Goal: Task Accomplishment & Management: Complete application form

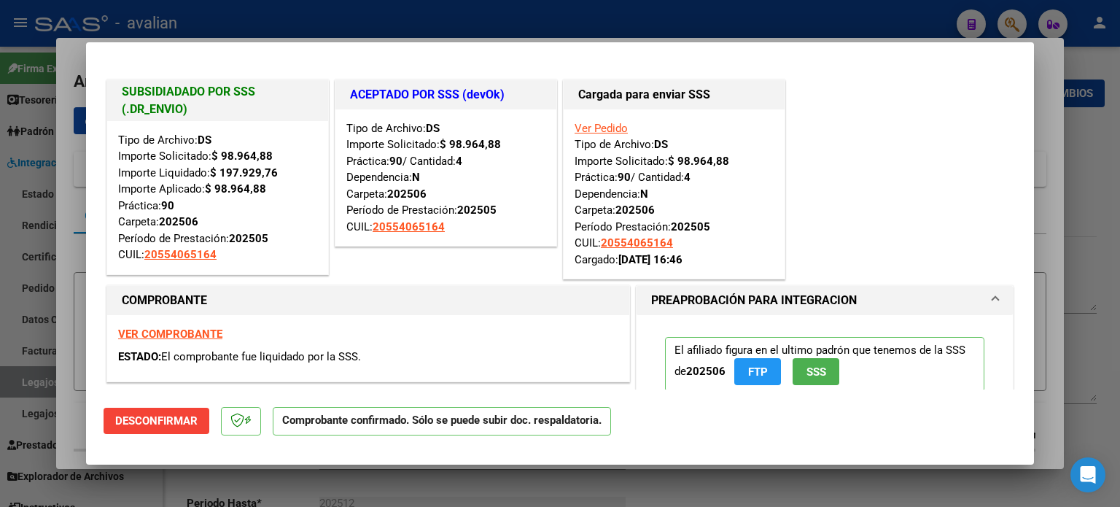
type input "$ 0,00"
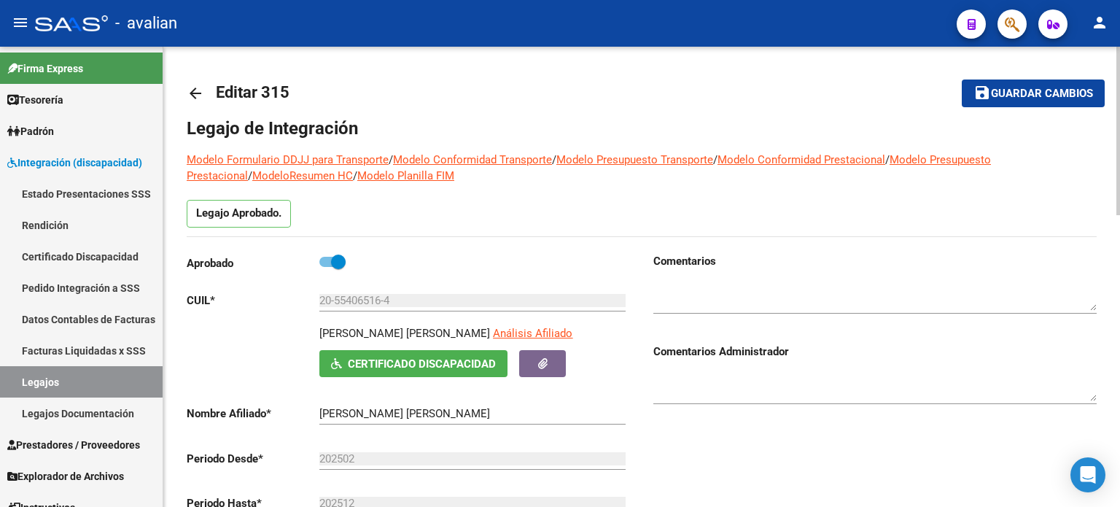
click at [187, 87] on mat-icon "arrow_back" at bounding box center [195, 93] width 17 height 17
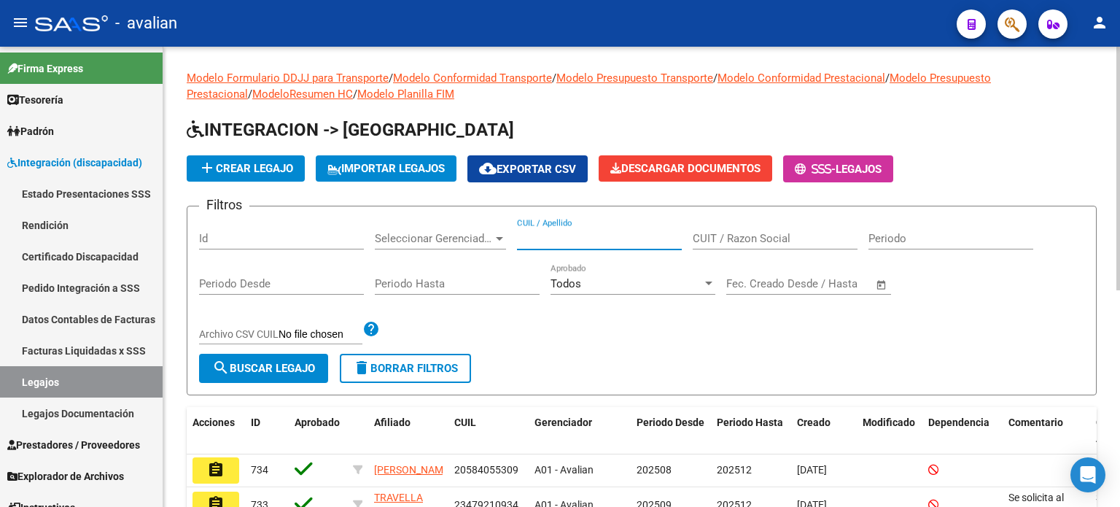
click at [586, 234] on input "CUIL / Apellido" at bounding box center [599, 238] width 165 height 13
paste input "20528756523"
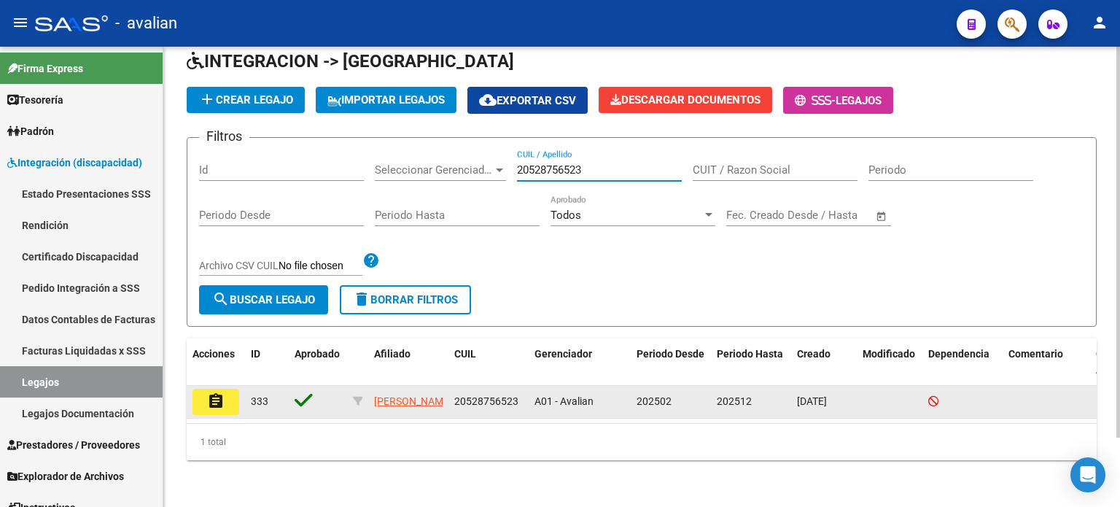
scroll to position [81, 0]
type input "20528756523"
click at [228, 392] on button "assignment" at bounding box center [215, 402] width 47 height 26
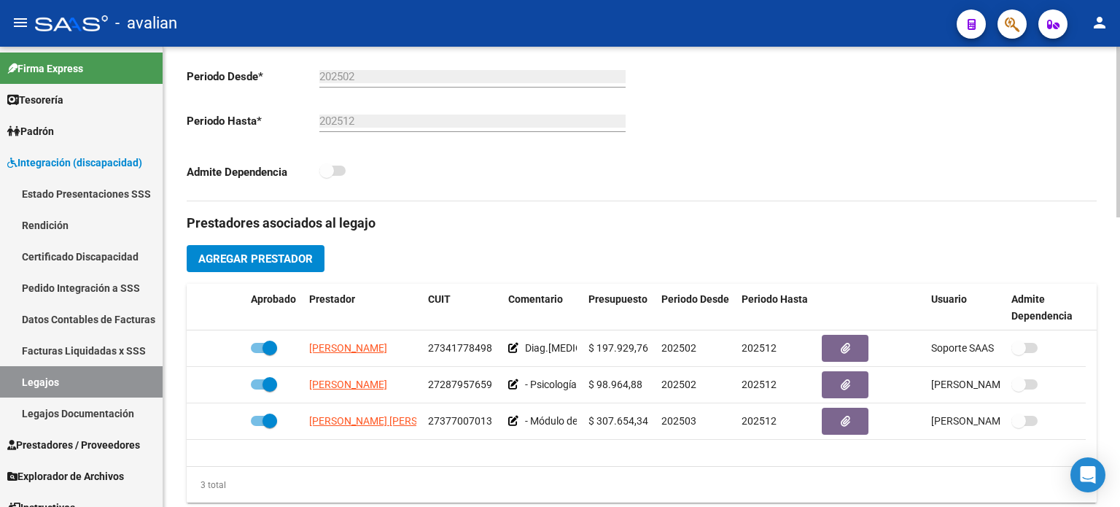
scroll to position [389, 0]
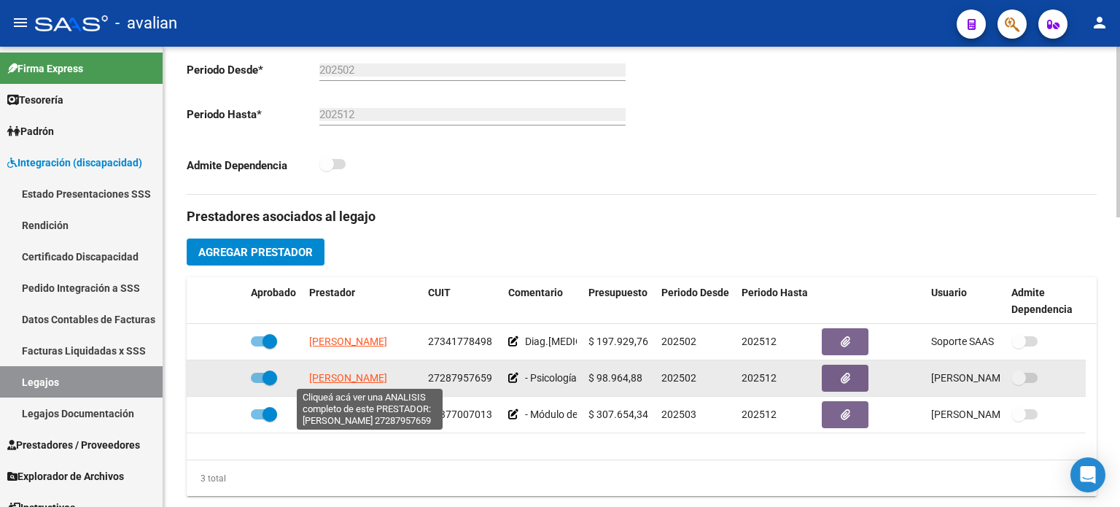
click at [324, 373] on span "[PERSON_NAME]" at bounding box center [348, 378] width 78 height 12
type textarea "27287957659"
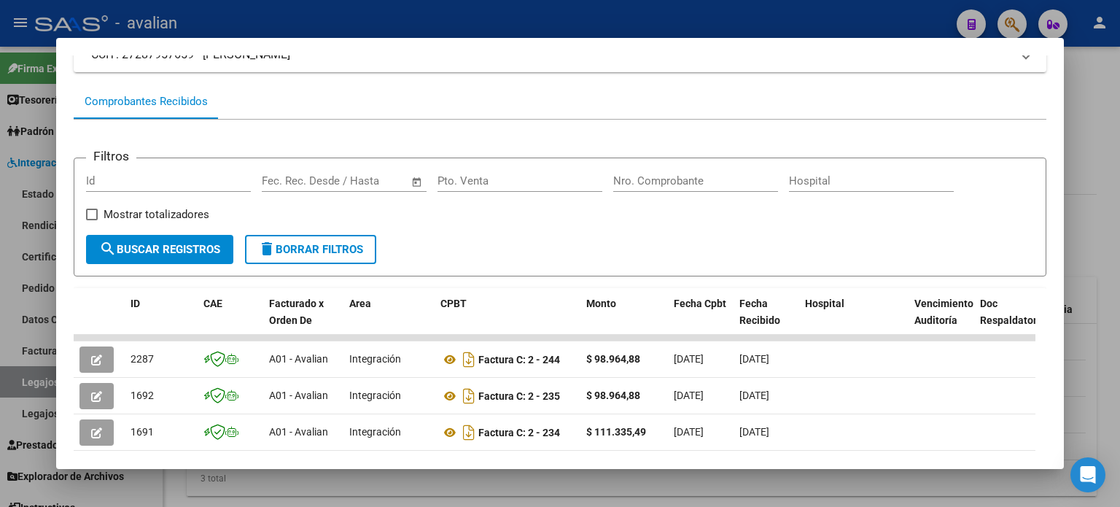
scroll to position [193, 0]
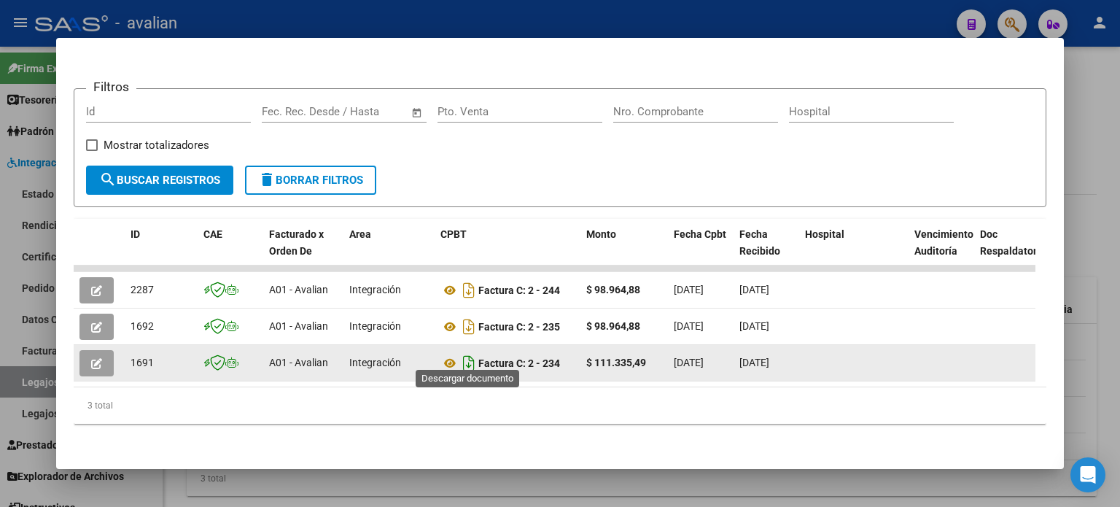
click at [470, 351] on icon "Descargar documento" at bounding box center [468, 362] width 19 height 23
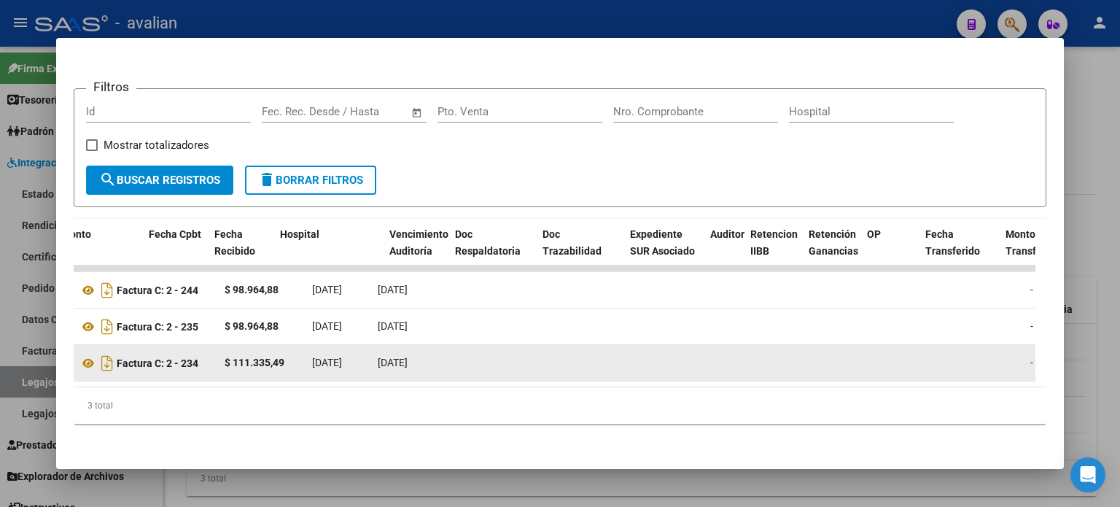
scroll to position [0, 0]
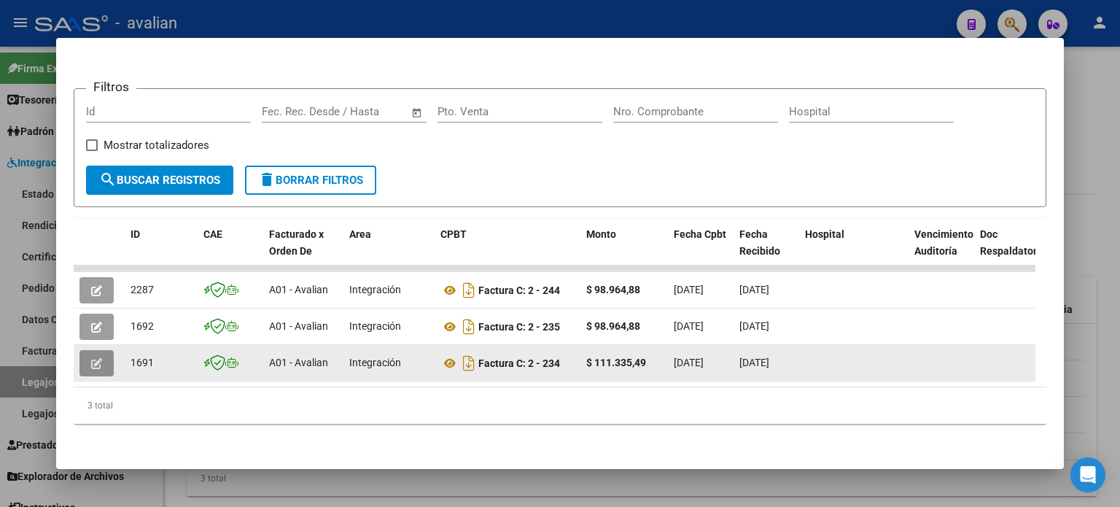
click at [109, 358] on button "button" at bounding box center [96, 363] width 34 height 26
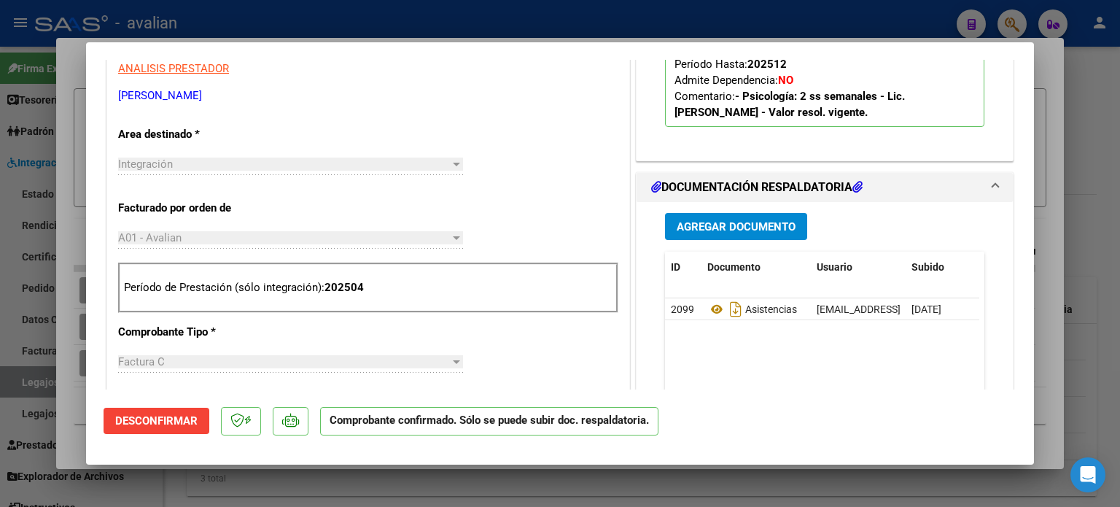
scroll to position [486, 0]
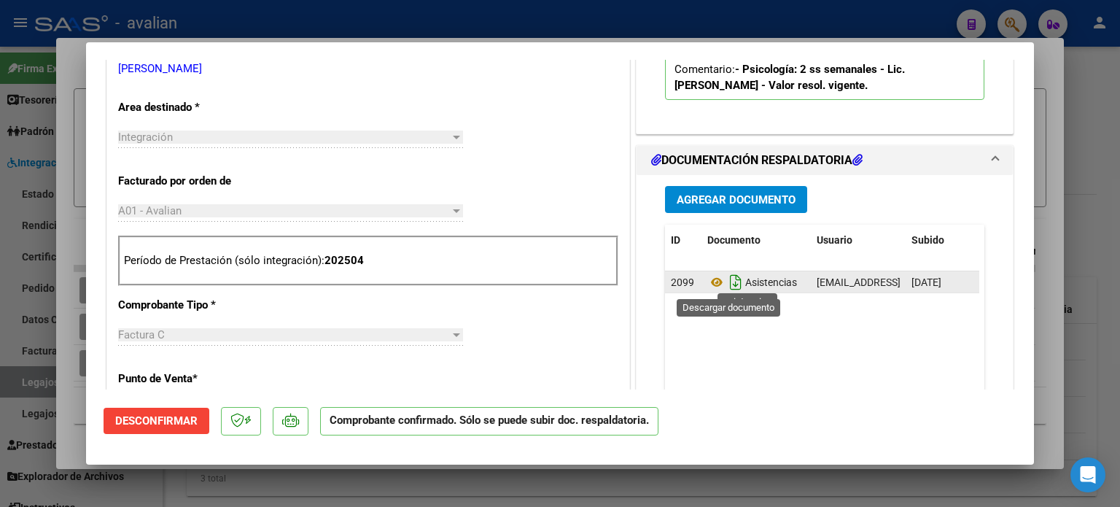
click at [726, 284] on icon "Descargar documento" at bounding box center [735, 282] width 19 height 23
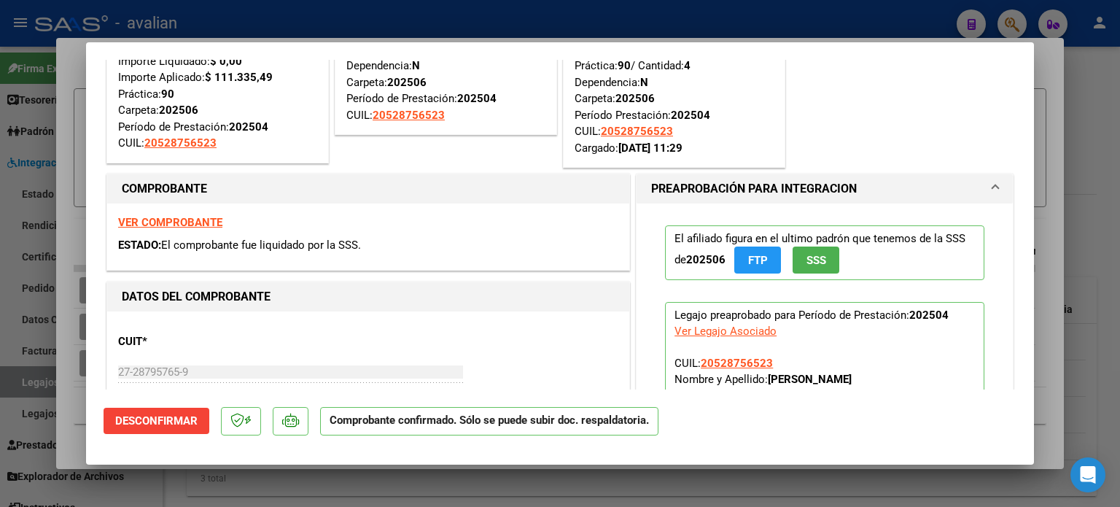
scroll to position [48, 0]
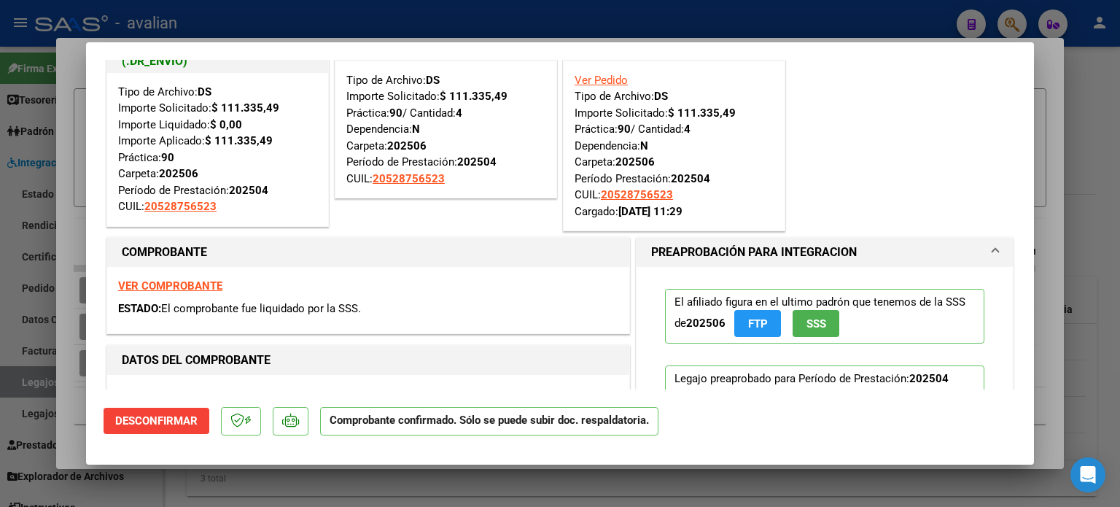
click at [178, 288] on strong "VER COMPROBANTE" at bounding box center [170, 285] width 104 height 13
type input "$ 0,00"
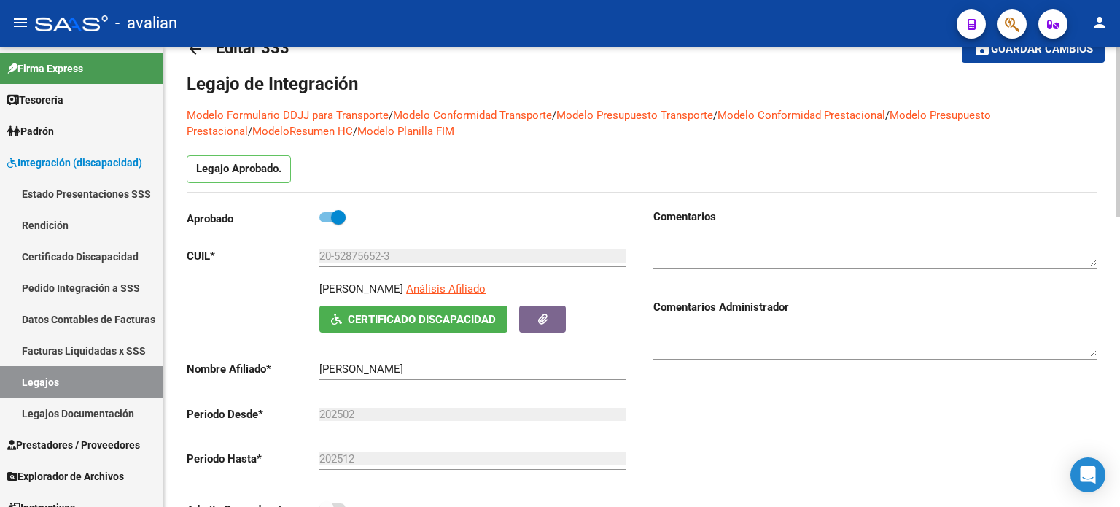
scroll to position [0, 0]
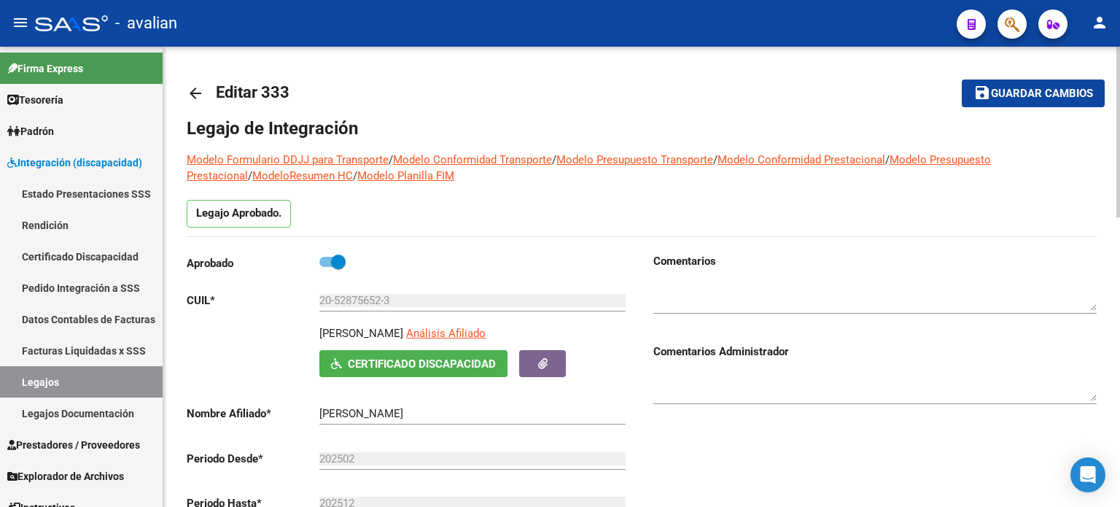
click at [201, 85] on mat-icon "arrow_back" at bounding box center [195, 93] width 17 height 17
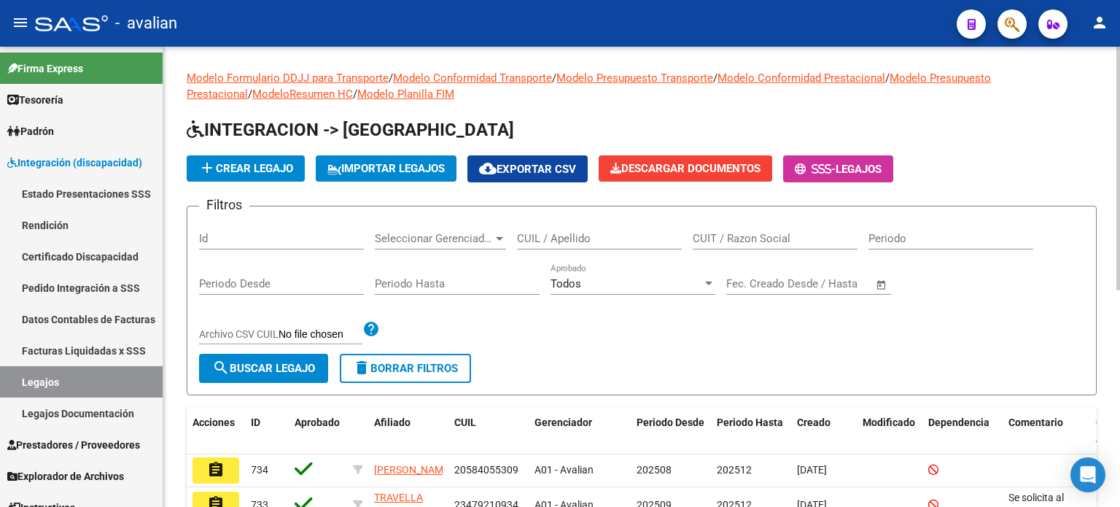
click at [554, 234] on input "CUIL / Apellido" at bounding box center [599, 238] width 165 height 13
paste input "27576004856"
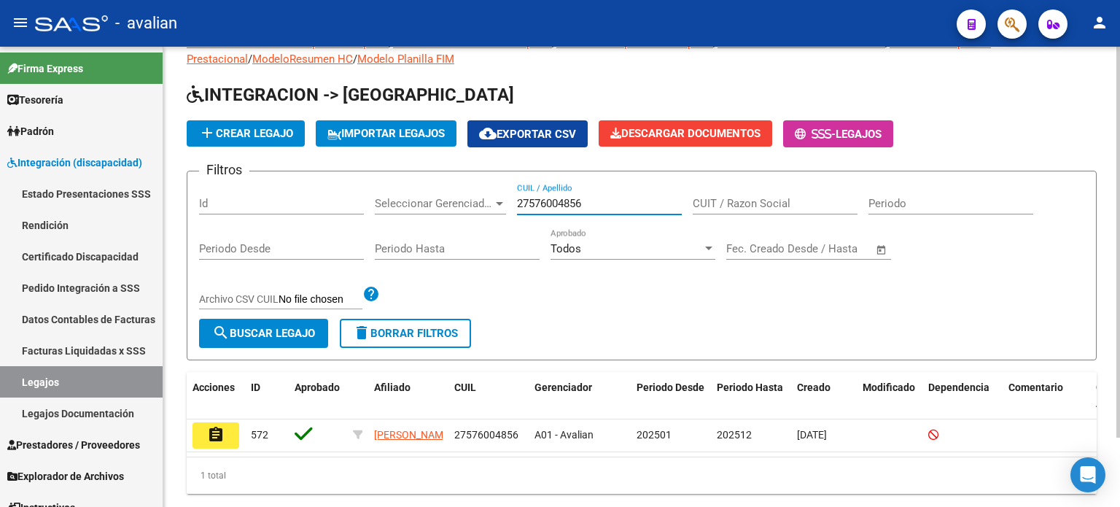
scroll to position [81, 0]
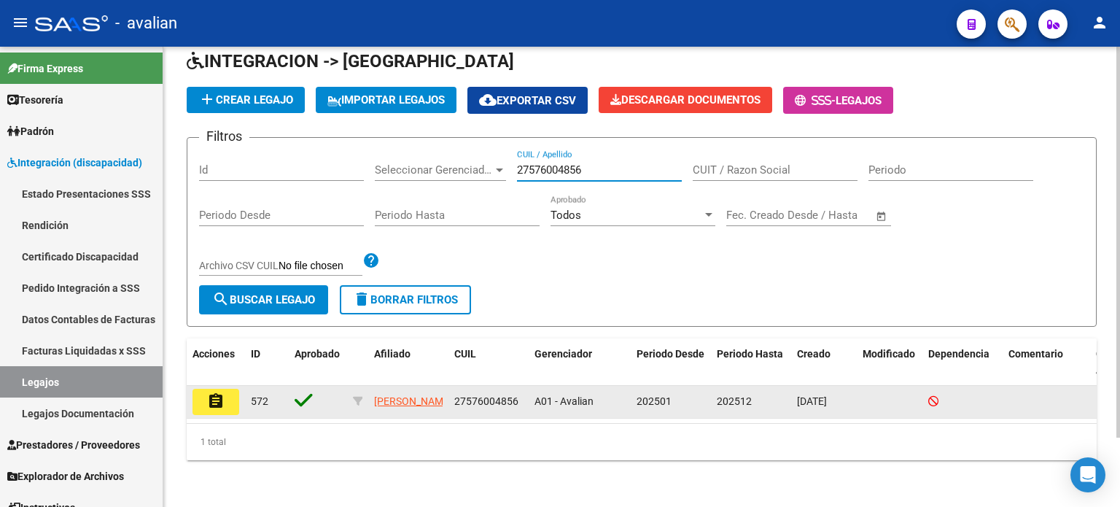
type input "27576004856"
click at [225, 390] on button "assignment" at bounding box center [215, 402] width 47 height 26
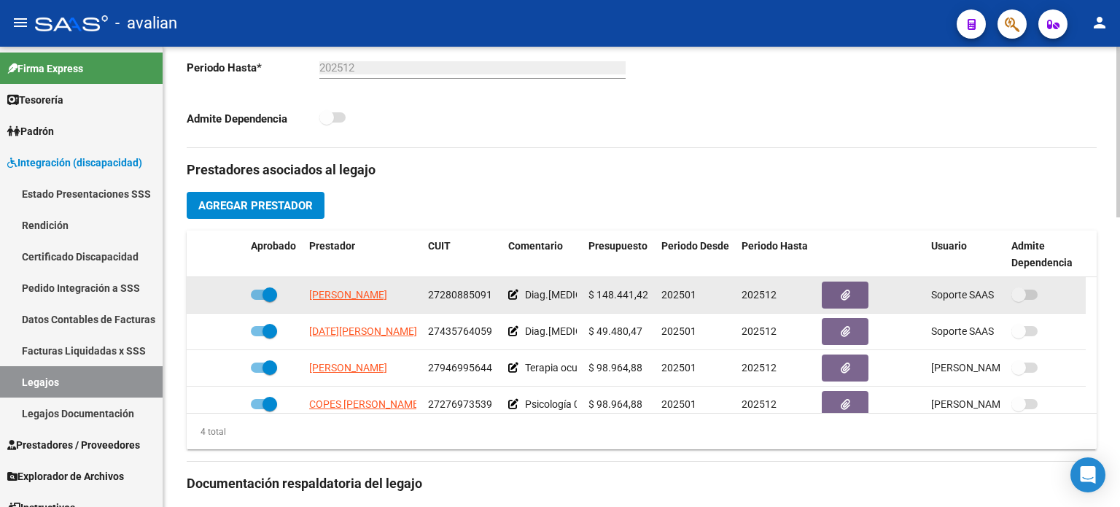
scroll to position [437, 0]
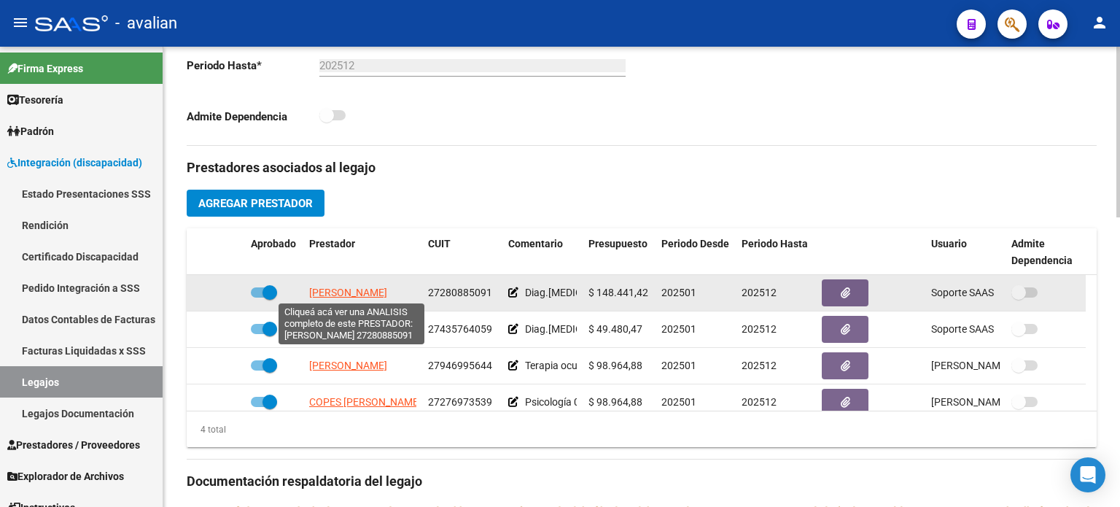
click at [351, 294] on span "[PERSON_NAME]" at bounding box center [348, 293] width 78 height 12
type textarea "27280885091"
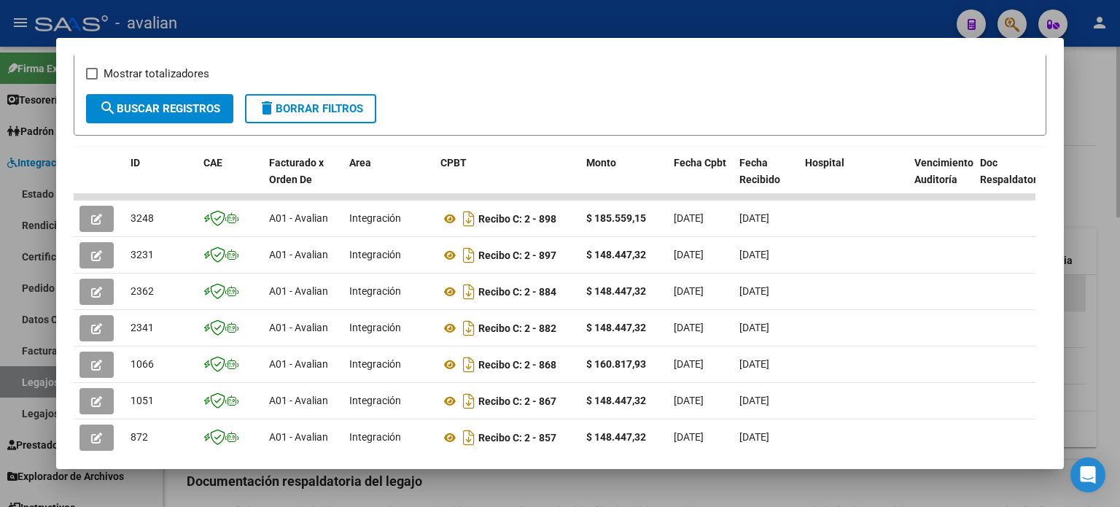
scroll to position [260, 0]
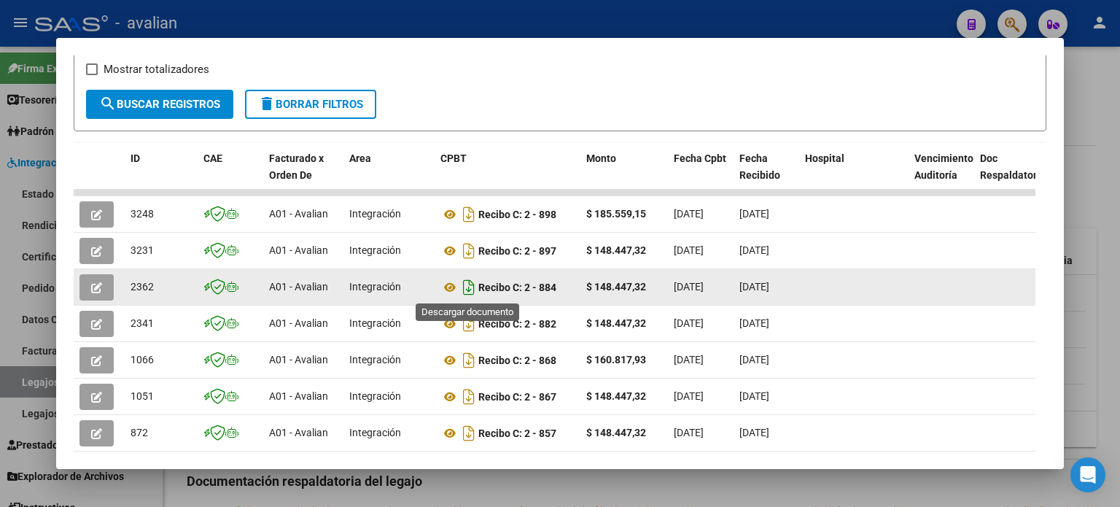
click at [470, 287] on icon "Descargar documento" at bounding box center [468, 287] width 19 height 23
click at [83, 287] on button "button" at bounding box center [96, 287] width 34 height 26
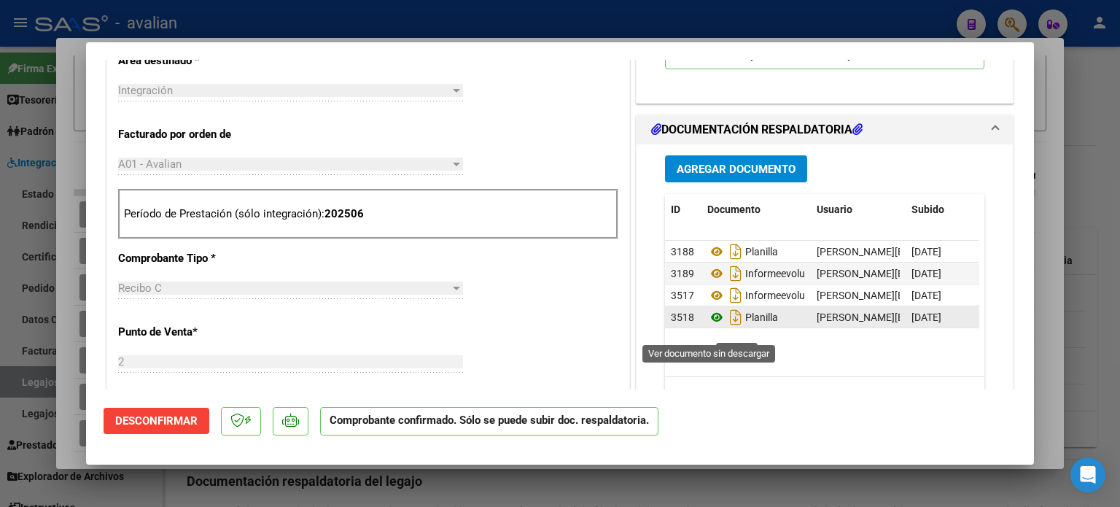
scroll to position [534, 0]
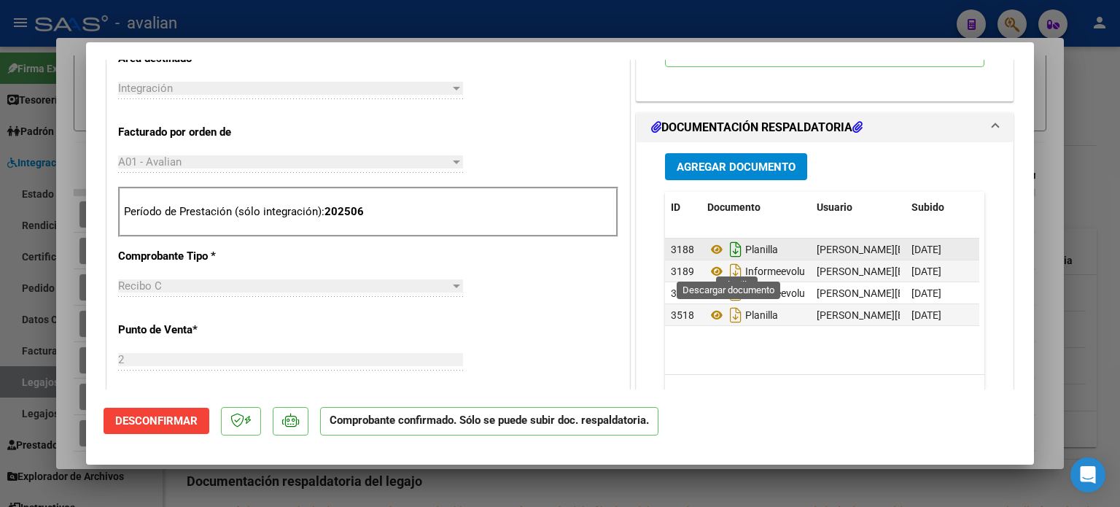
click at [728, 261] on icon "Descargar documento" at bounding box center [735, 249] width 19 height 23
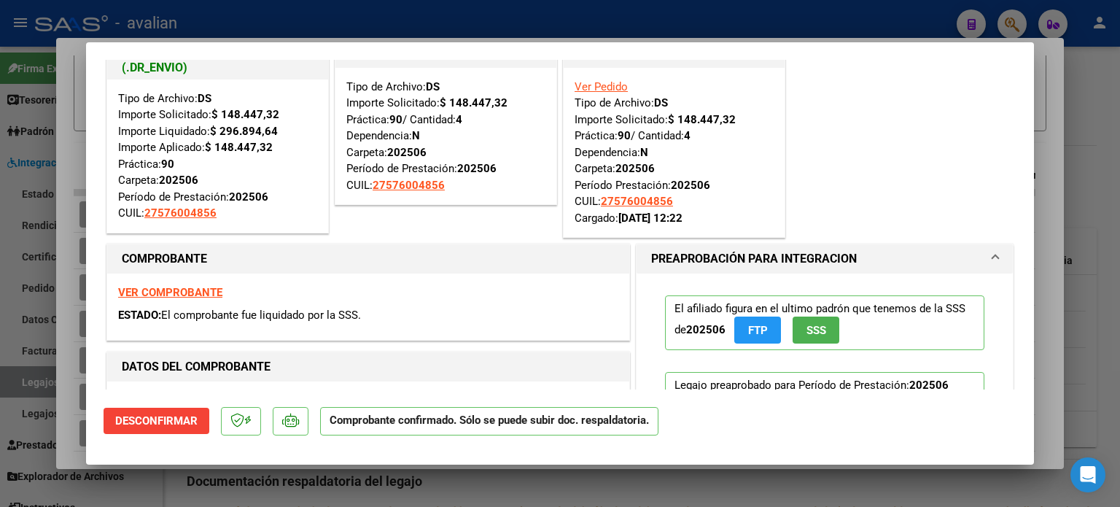
scroll to position [0, 0]
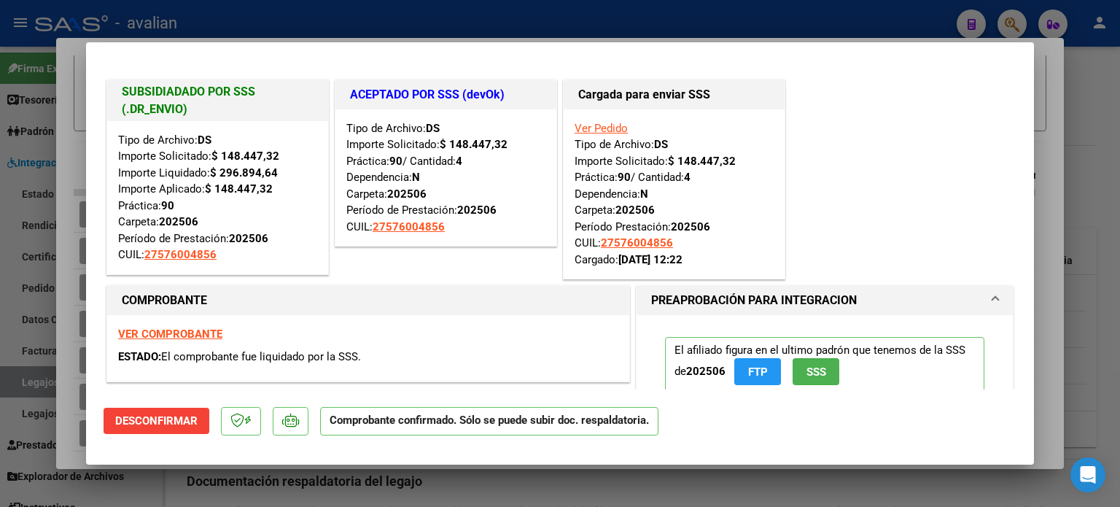
click at [184, 331] on strong "VER COMPROBANTE" at bounding box center [170, 333] width 104 height 13
type input "$ 0,00"
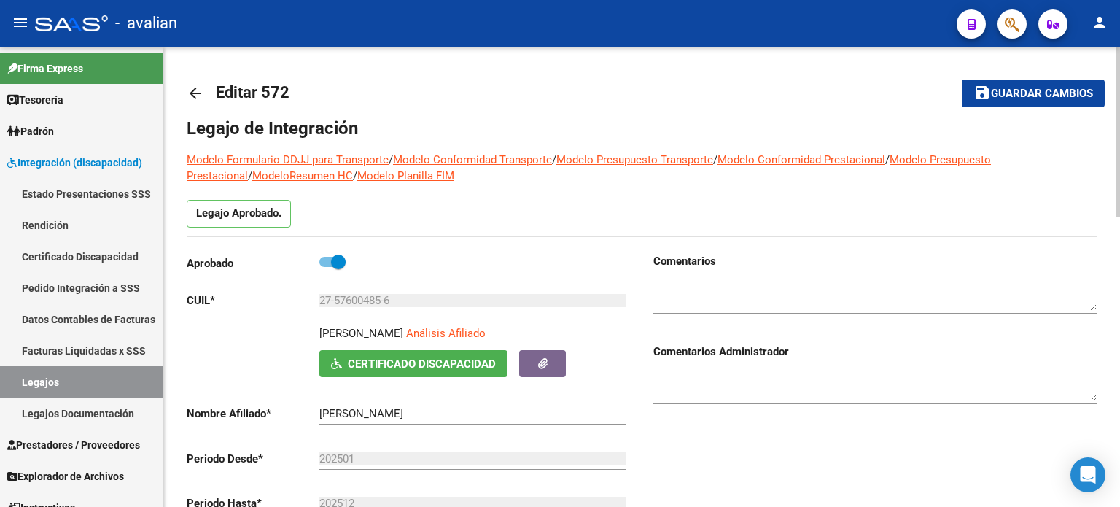
click at [195, 90] on mat-icon "arrow_back" at bounding box center [195, 93] width 17 height 17
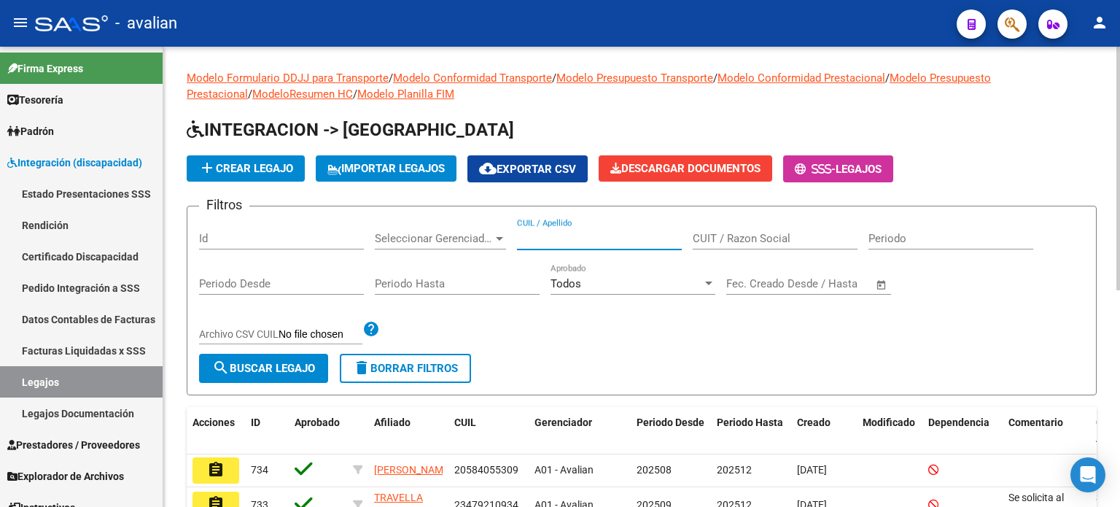
click at [570, 236] on input "CUIL / Apellido" at bounding box center [599, 238] width 165 height 13
paste input "23550512939"
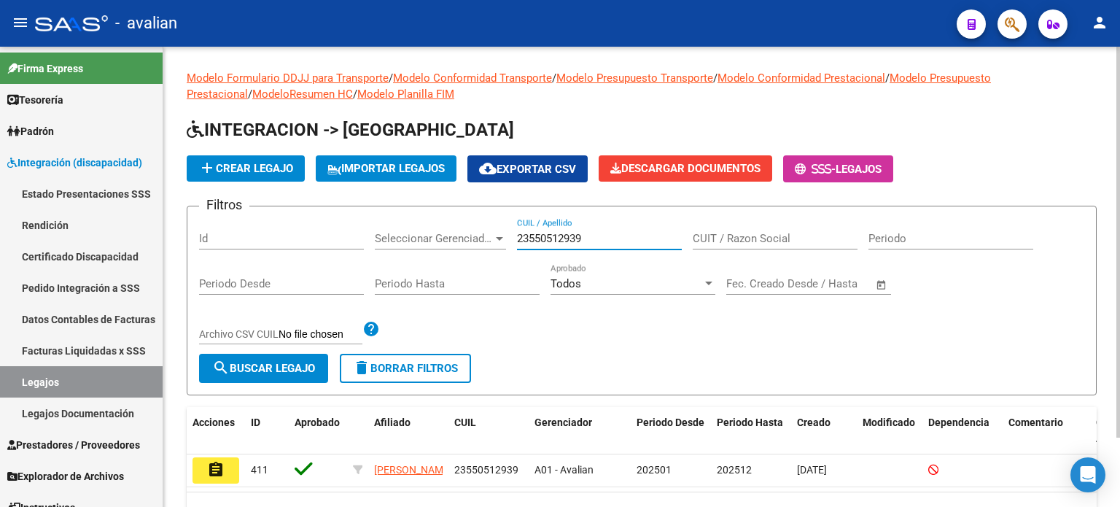
scroll to position [81, 0]
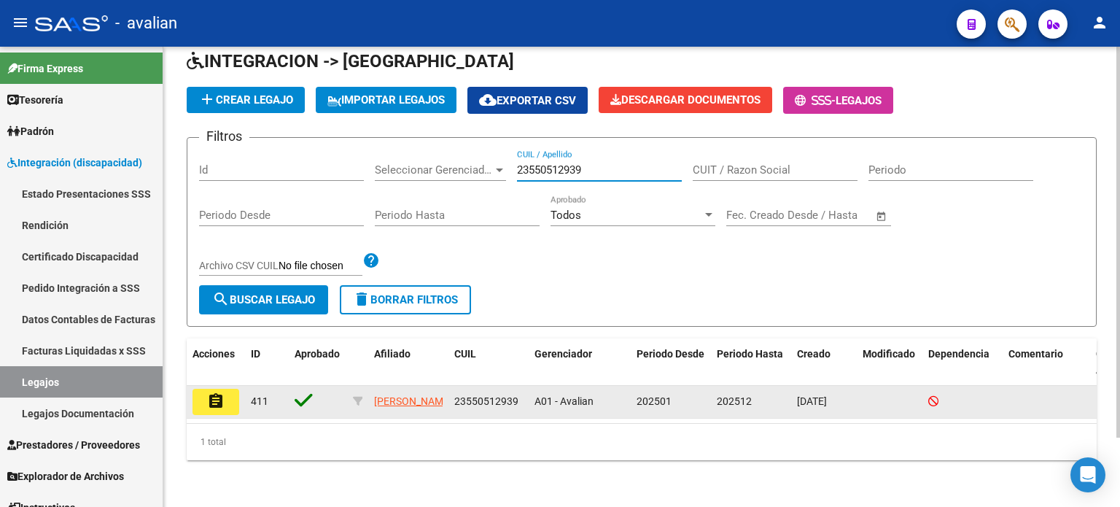
type input "23550512939"
click at [204, 393] on button "assignment" at bounding box center [215, 402] width 47 height 26
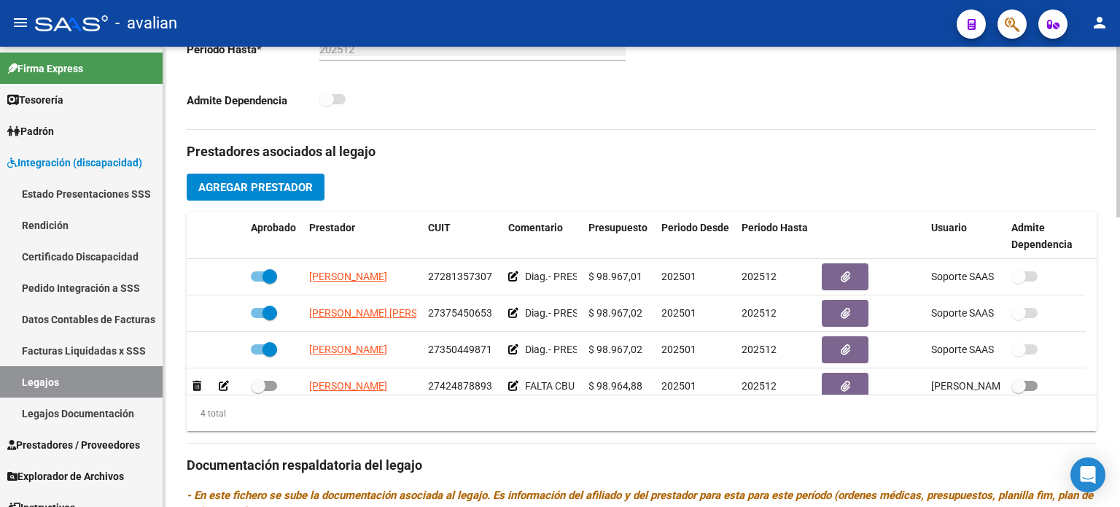
scroll to position [486, 0]
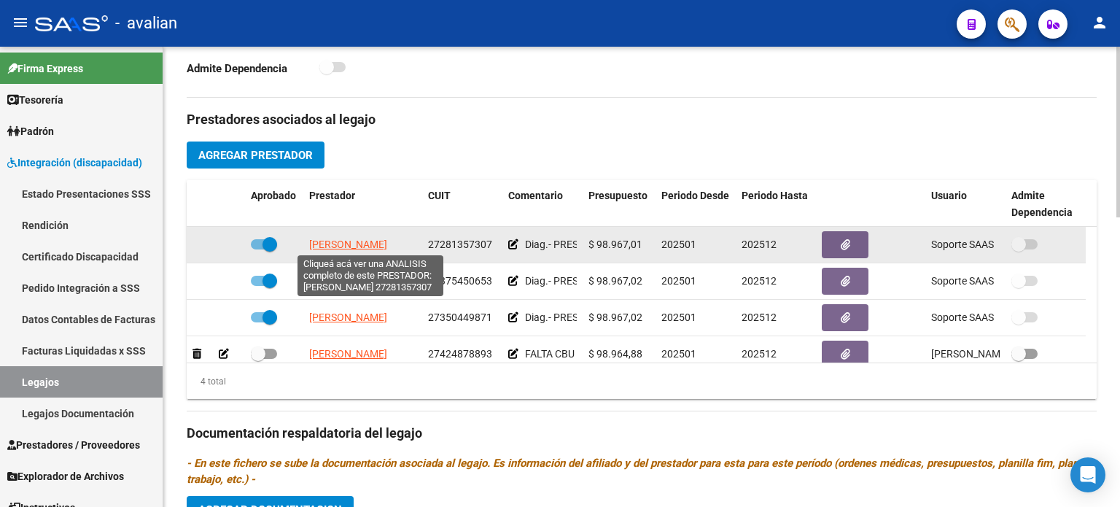
click at [353, 241] on span "[PERSON_NAME]" at bounding box center [348, 244] width 78 height 12
type textarea "27281357307"
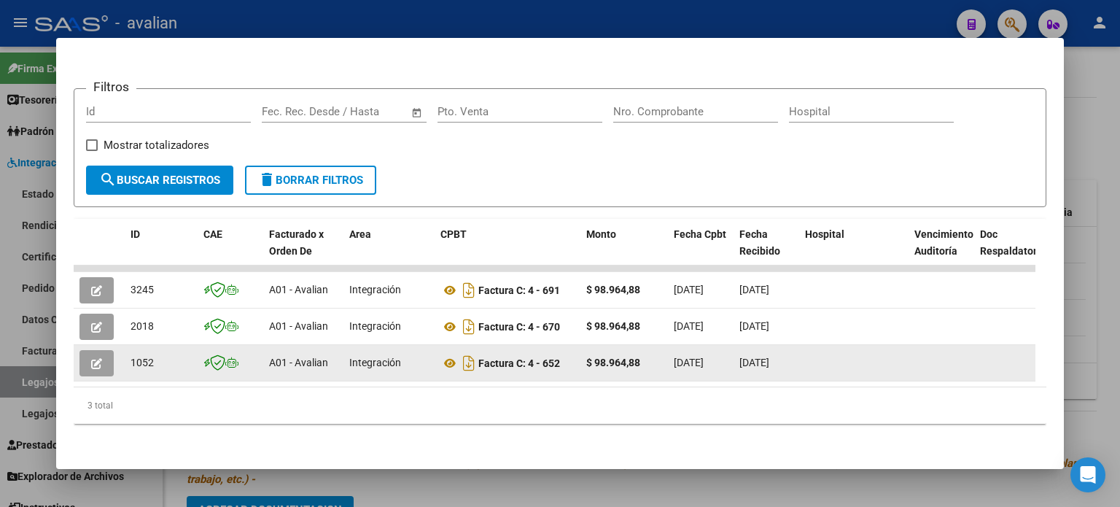
scroll to position [193, 0]
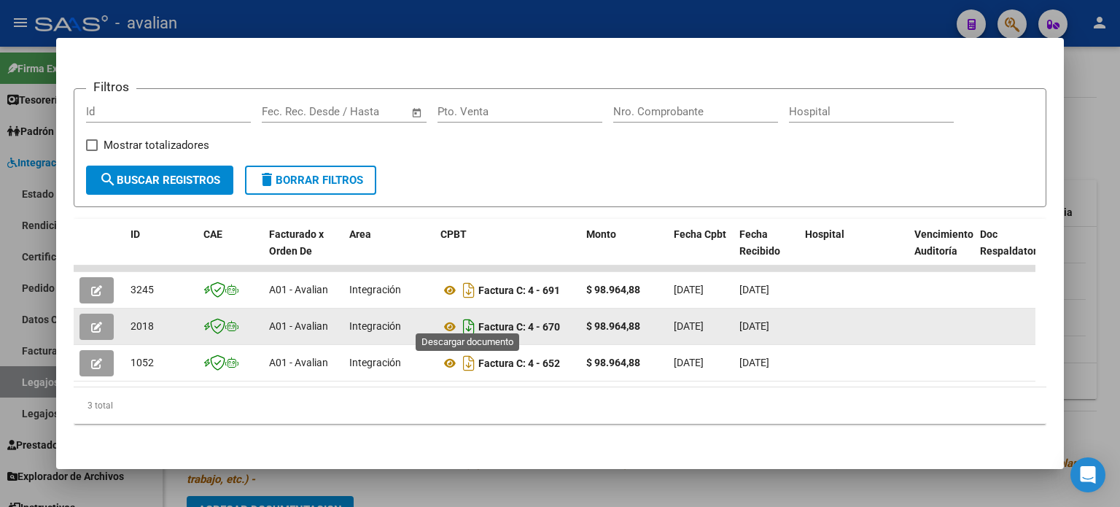
click at [465, 315] on icon "Descargar documento" at bounding box center [468, 326] width 19 height 23
click at [93, 322] on icon "button" at bounding box center [96, 327] width 11 height 11
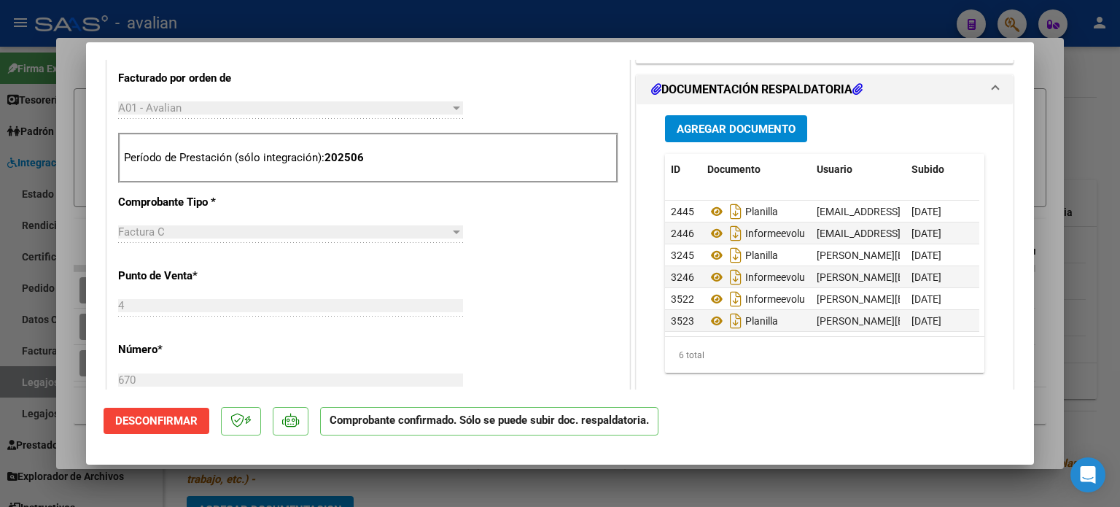
scroll to position [631, 0]
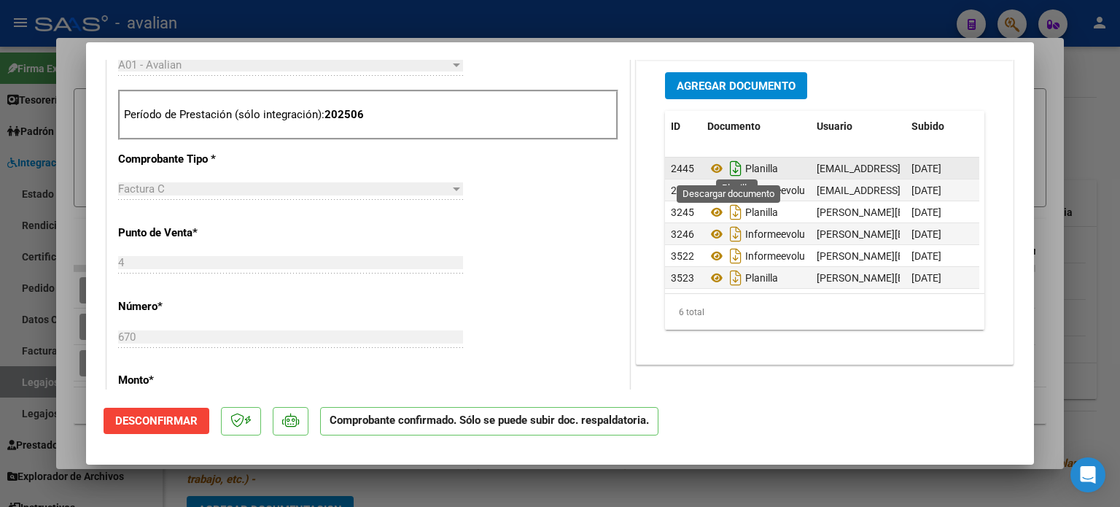
click at [726, 167] on icon "Descargar documento" at bounding box center [735, 168] width 19 height 23
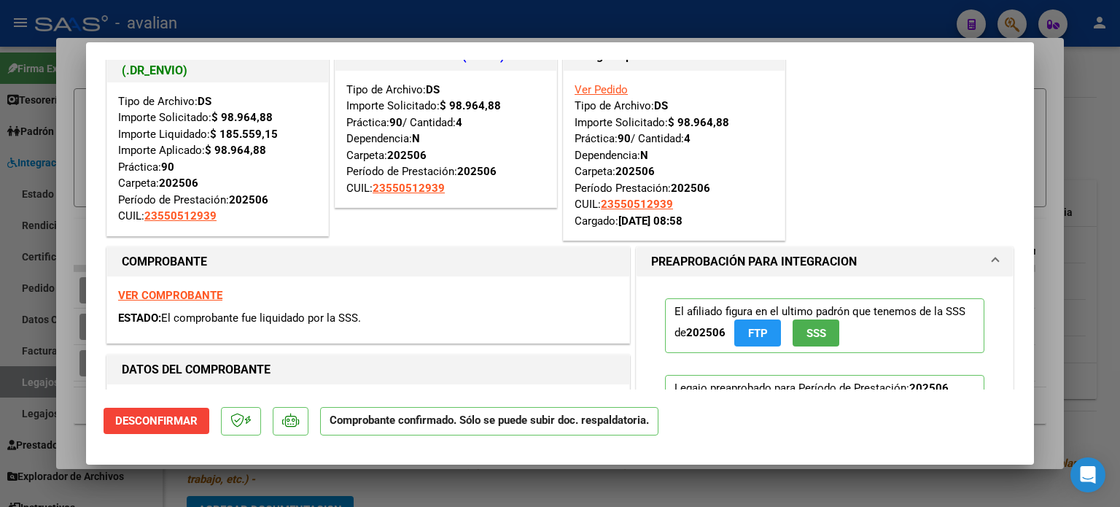
scroll to position [0, 0]
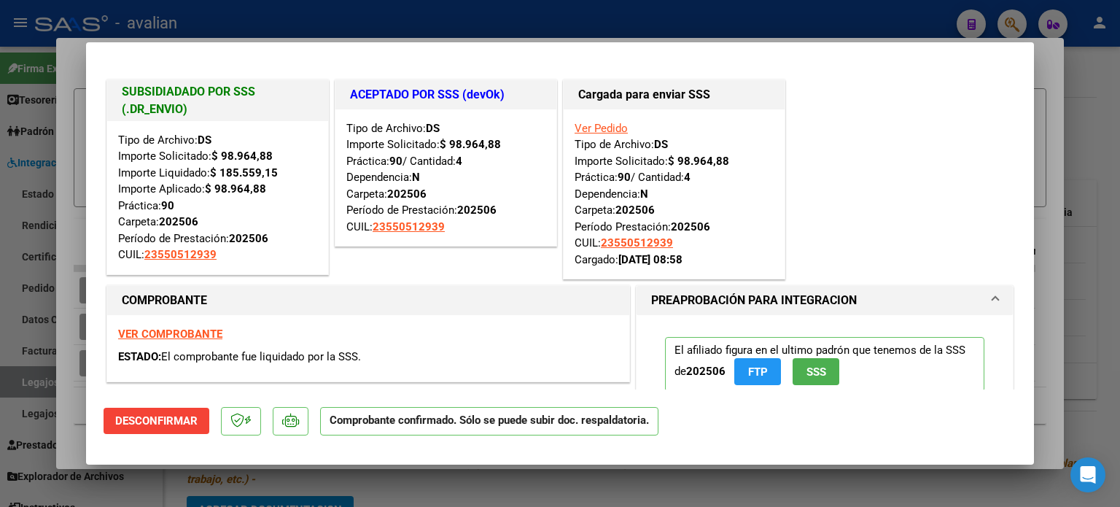
click at [187, 333] on strong "VER COMPROBANTE" at bounding box center [170, 333] width 104 height 13
type input "$ 0,00"
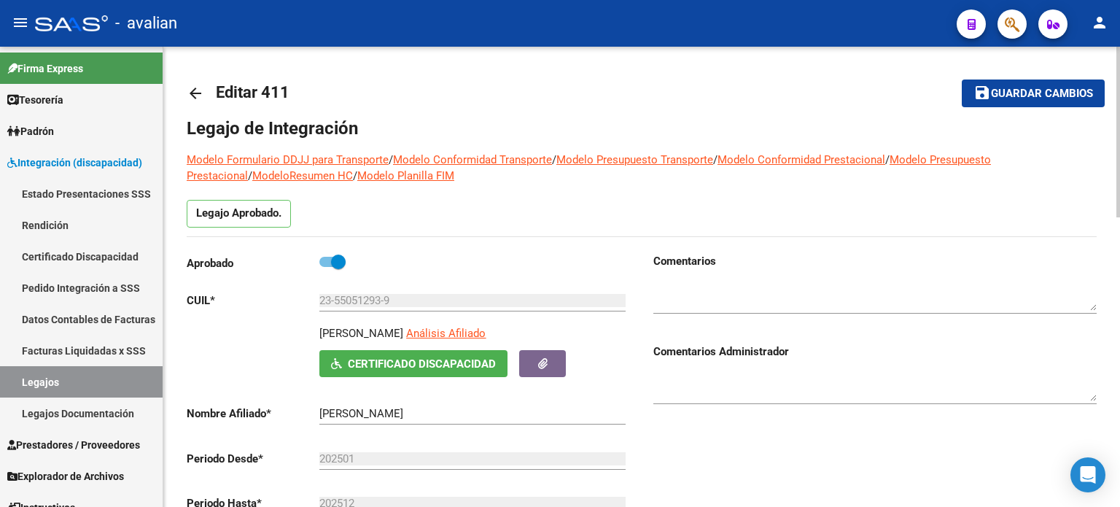
click at [195, 87] on mat-icon "arrow_back" at bounding box center [195, 93] width 17 height 17
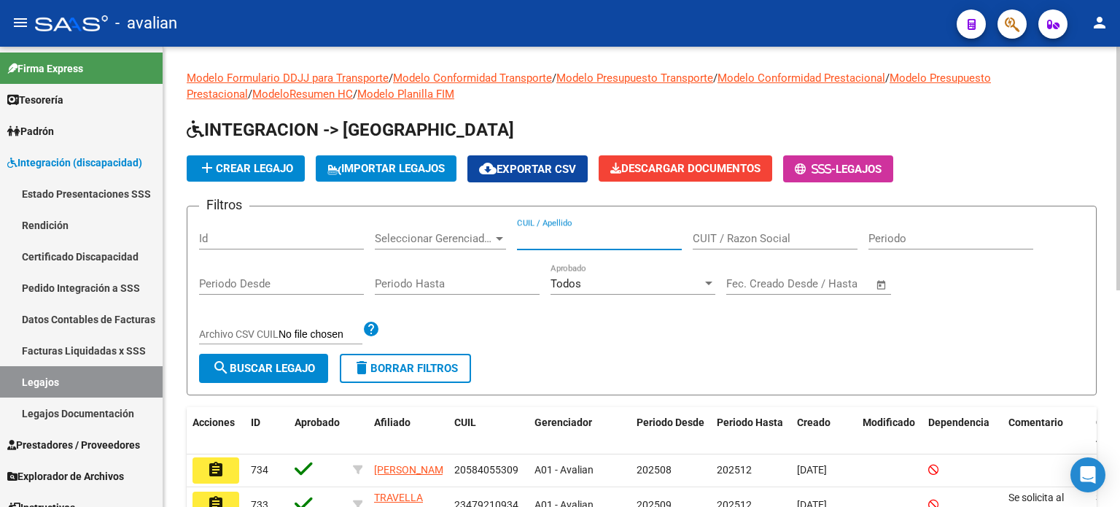
click at [597, 237] on input "CUIL / Apellido" at bounding box center [599, 238] width 165 height 13
paste input "27531874477"
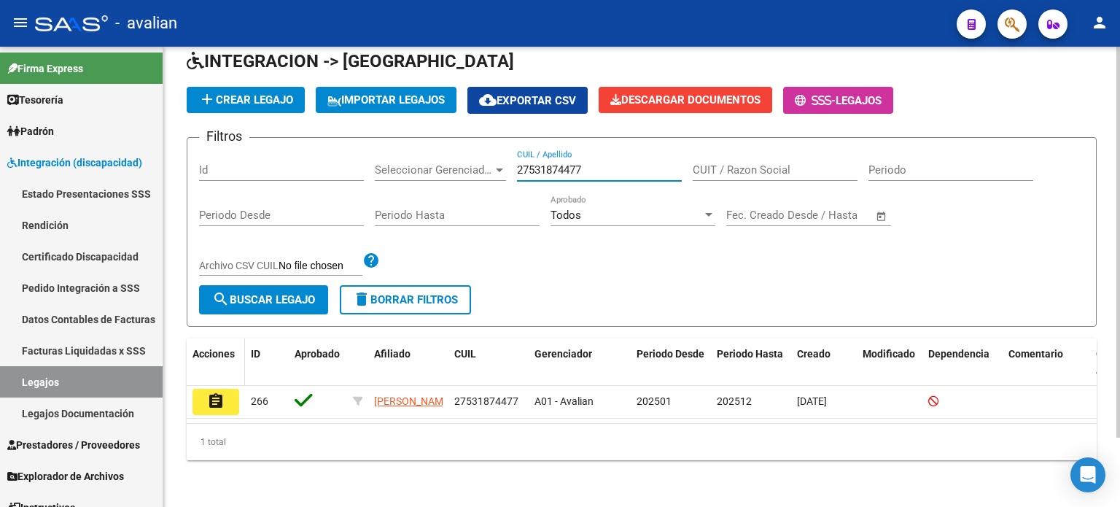
scroll to position [81, 0]
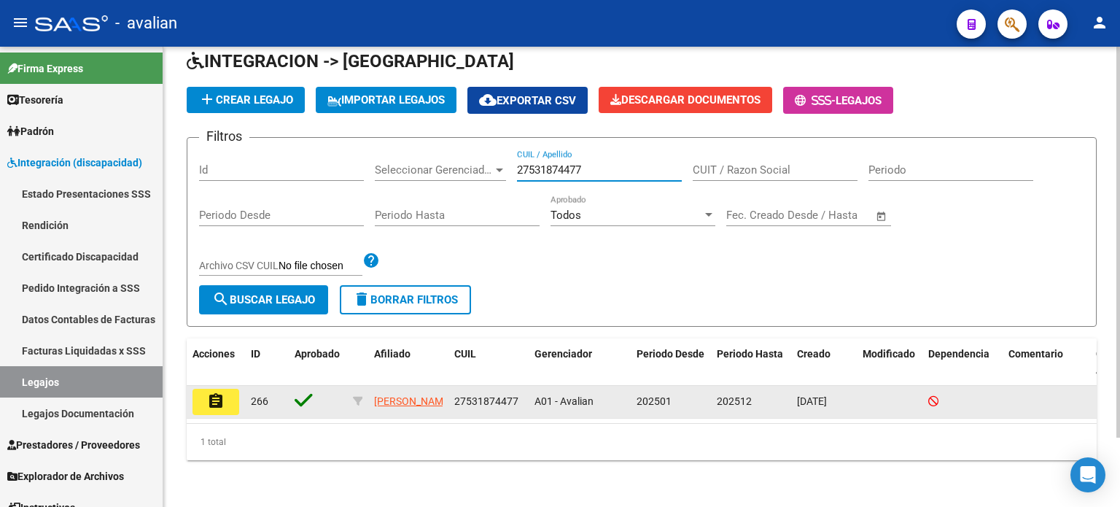
type input "27531874477"
click at [204, 389] on button "assignment" at bounding box center [215, 402] width 47 height 26
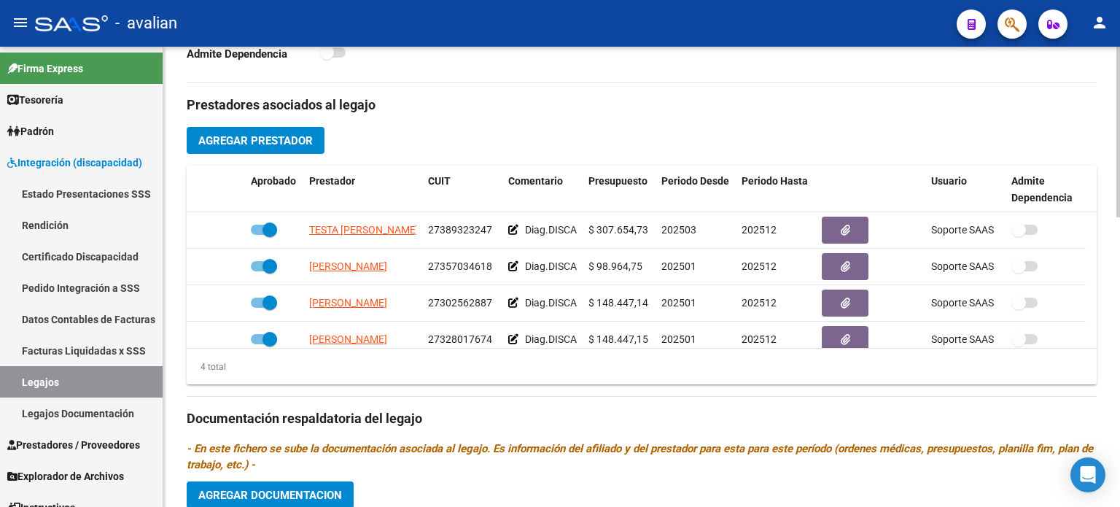
scroll to position [534, 0]
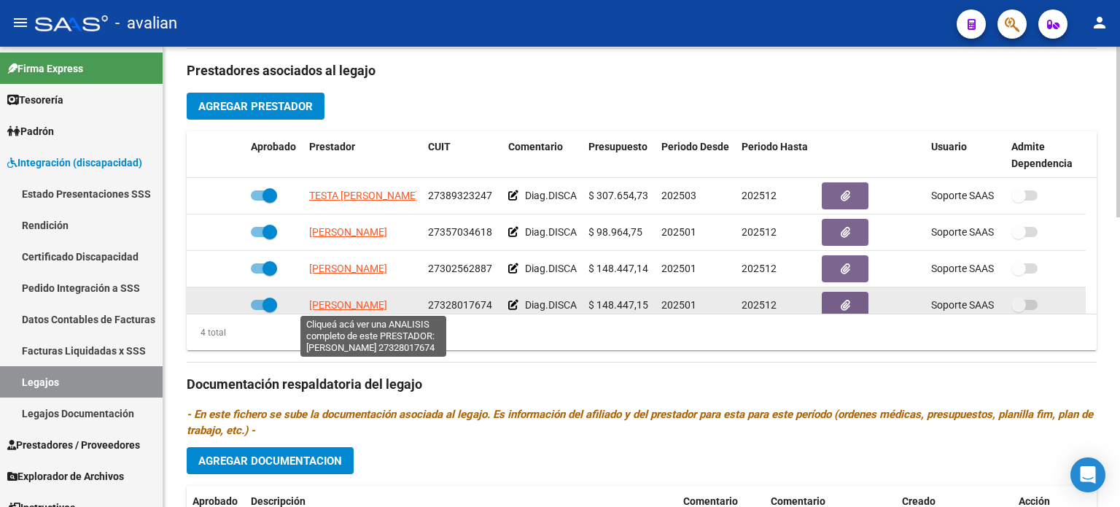
click at [333, 299] on span "[PERSON_NAME]" at bounding box center [348, 305] width 78 height 12
type textarea "27328017674"
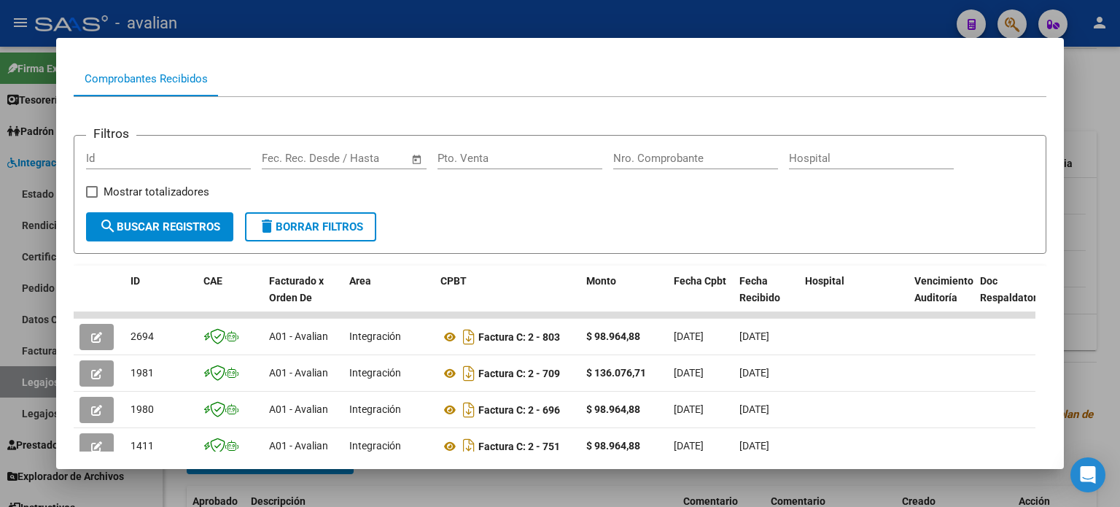
scroll to position [163, 0]
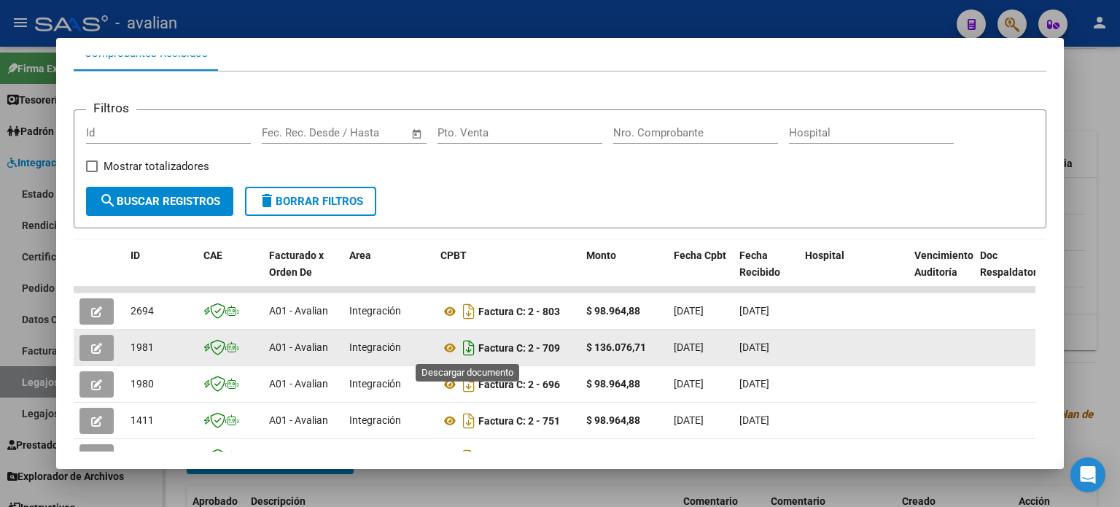
click at [466, 349] on icon "Descargar documento" at bounding box center [468, 347] width 19 height 23
click at [99, 352] on icon "button" at bounding box center [96, 348] width 11 height 11
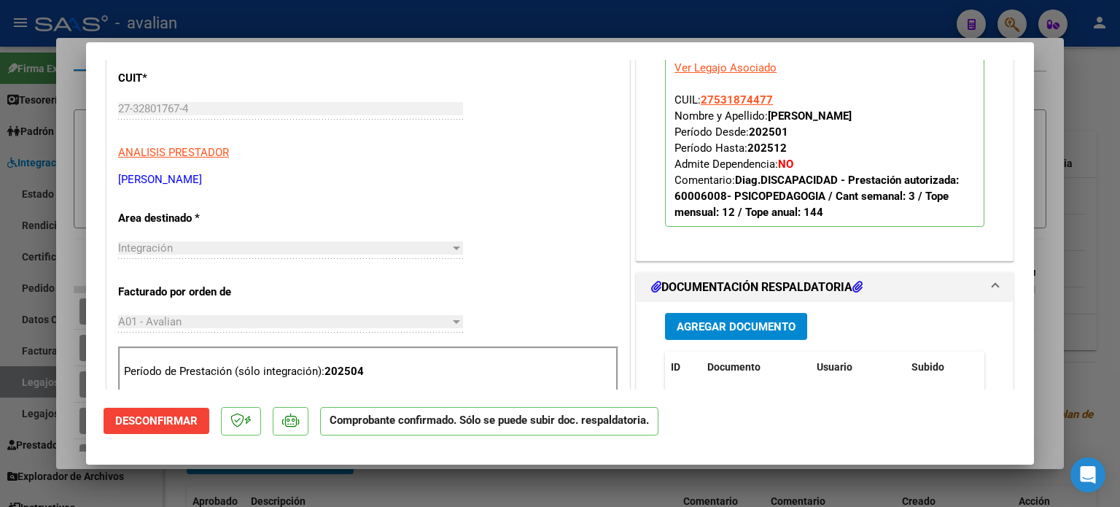
scroll to position [486, 0]
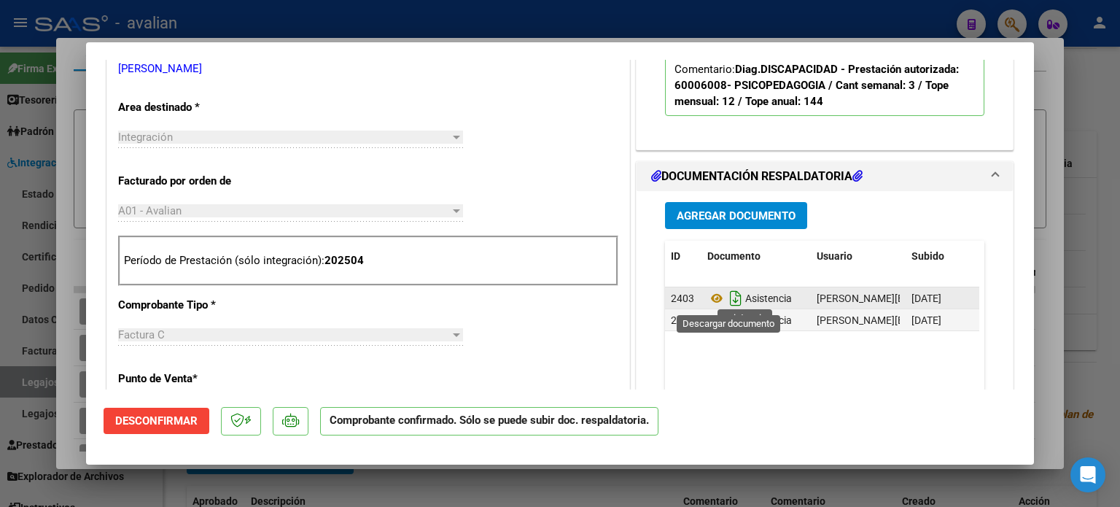
click at [731, 295] on icon "Descargar documento" at bounding box center [735, 298] width 19 height 23
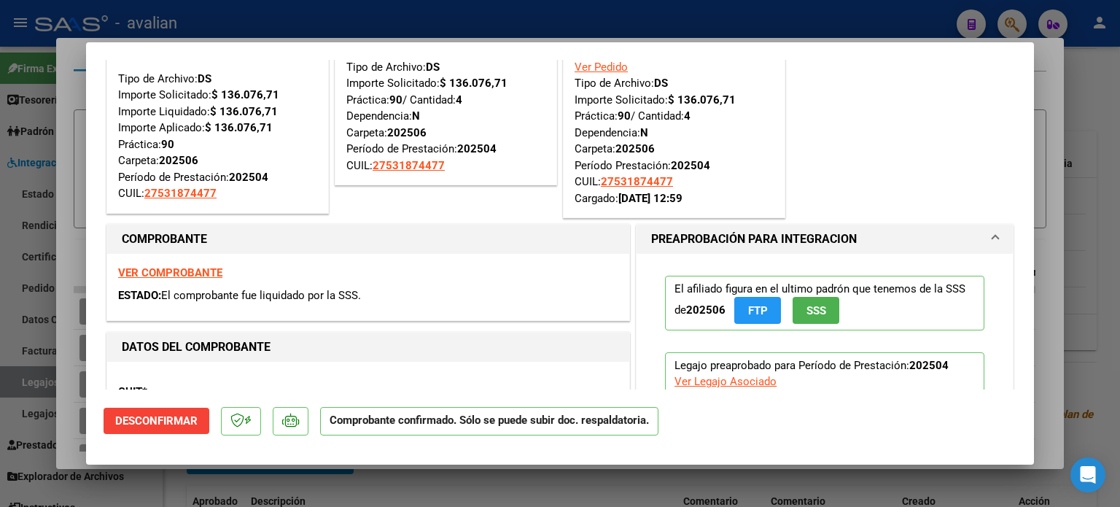
scroll to position [0, 0]
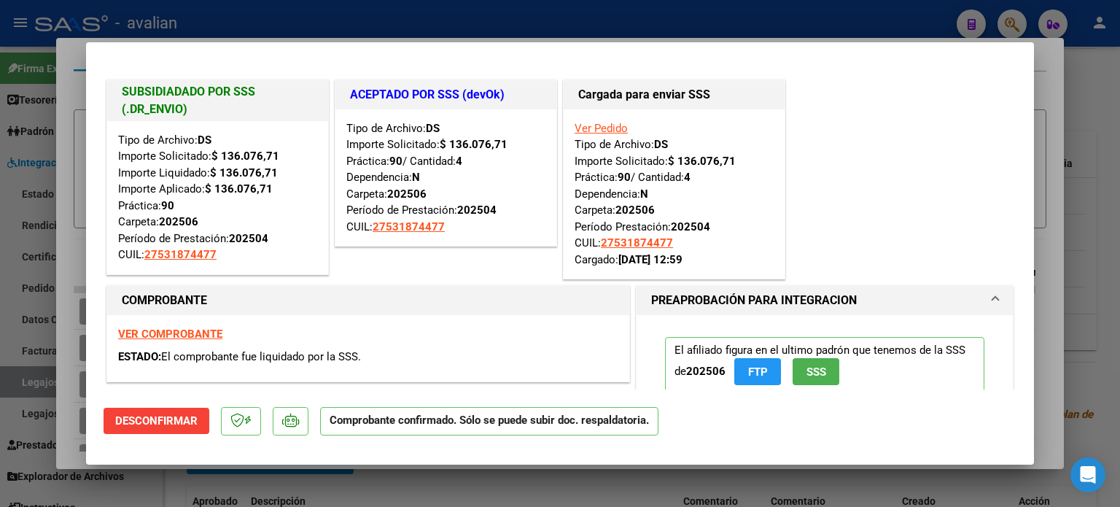
click at [176, 342] on div "VER COMPROBANTE ESTADO: El comprobante fue liquidado por la SSS." at bounding box center [368, 348] width 522 height 66
click at [190, 325] on div "VER COMPROBANTE ESTADO: El comprobante fue liquidado por la SSS." at bounding box center [368, 348] width 522 height 66
click at [190, 326] on div "VER COMPROBANTE ESTADO: El comprobante fue liquidado por la SSS." at bounding box center [368, 348] width 522 height 66
click at [196, 338] on strong "VER COMPROBANTE" at bounding box center [170, 333] width 104 height 13
type input "$ 0,00"
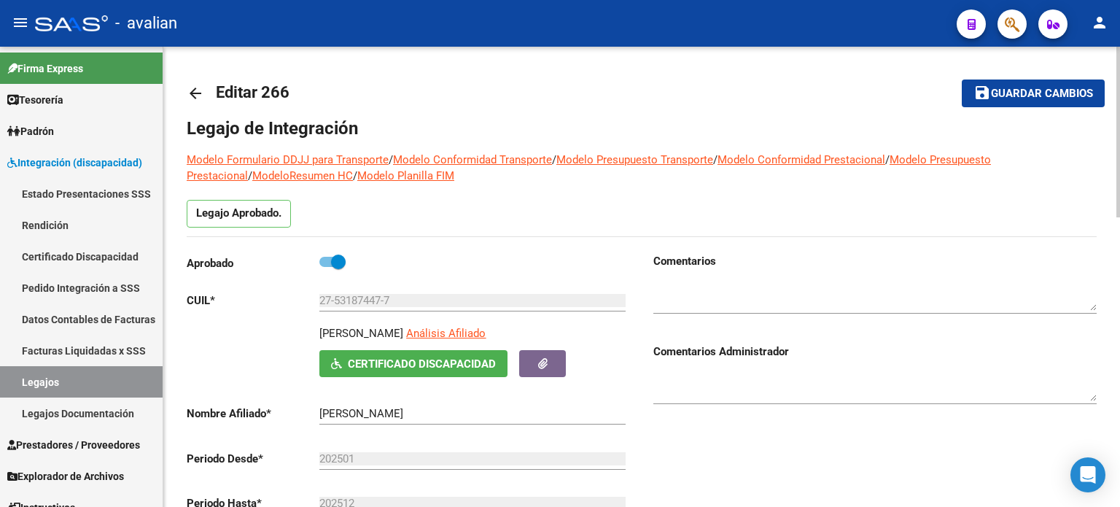
click at [187, 99] on mat-icon "arrow_back" at bounding box center [195, 93] width 17 height 17
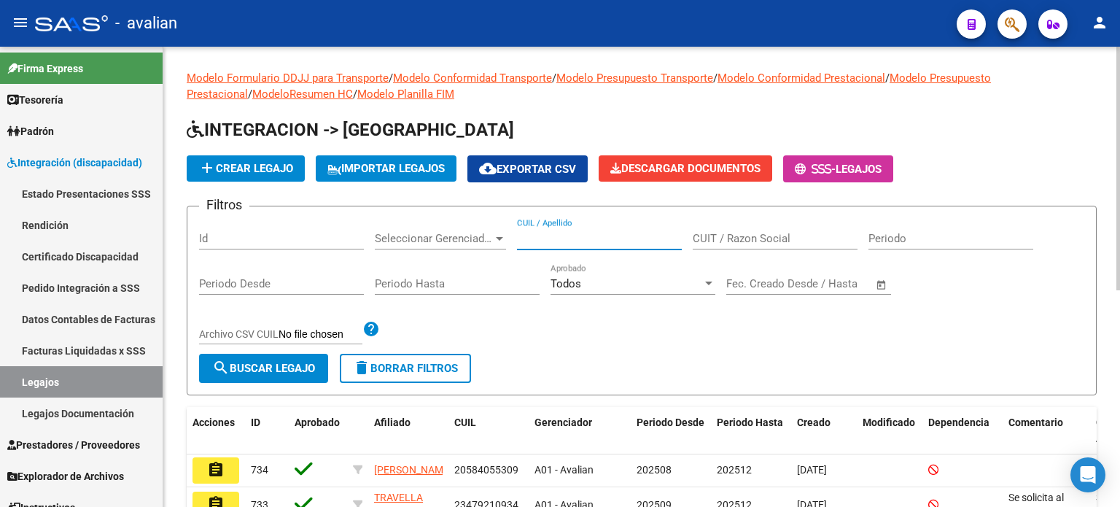
click at [572, 240] on input "CUIL / Apellido" at bounding box center [599, 238] width 165 height 13
paste input "20547564198"
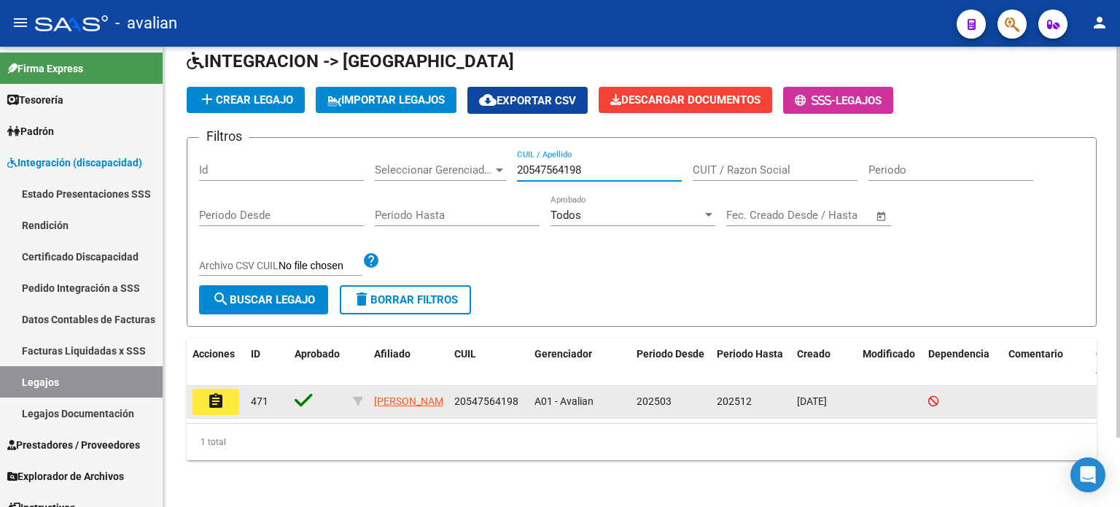
scroll to position [81, 0]
type input "20547564198"
click at [215, 392] on mat-icon "assignment" at bounding box center [215, 400] width 17 height 17
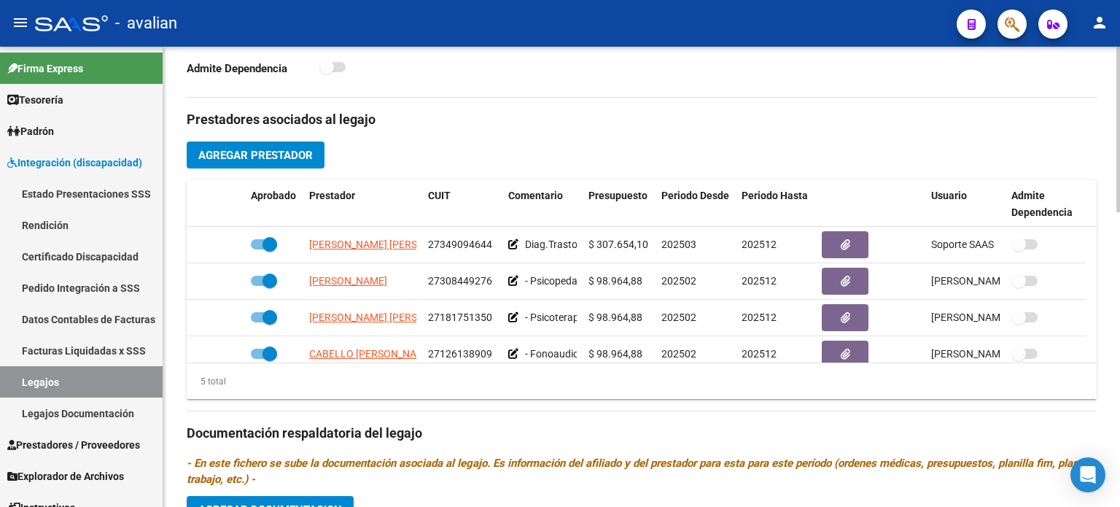
scroll to position [534, 0]
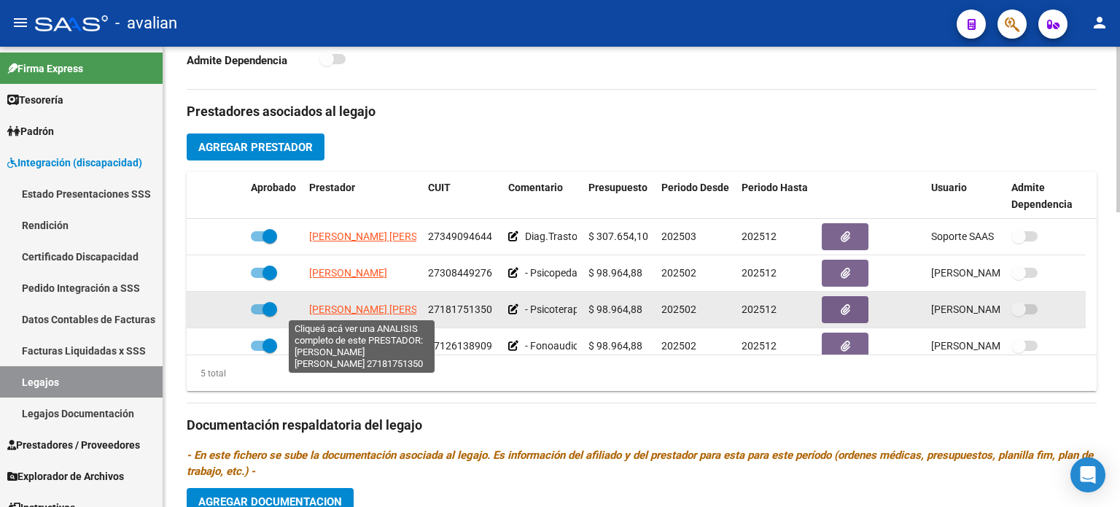
click at [334, 306] on span "[PERSON_NAME] [PERSON_NAME]" at bounding box center [388, 309] width 158 height 12
type textarea "27181751350"
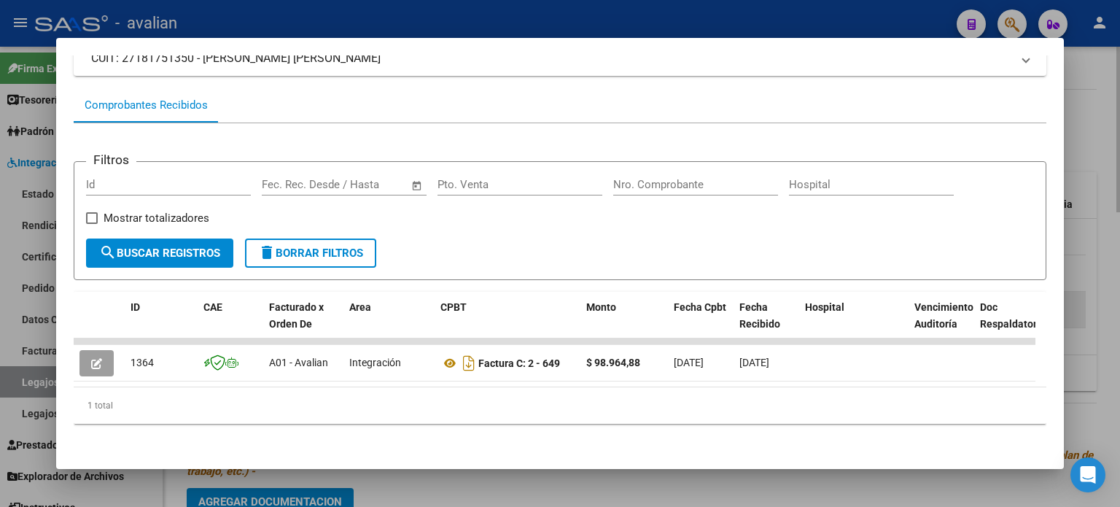
scroll to position [120, 0]
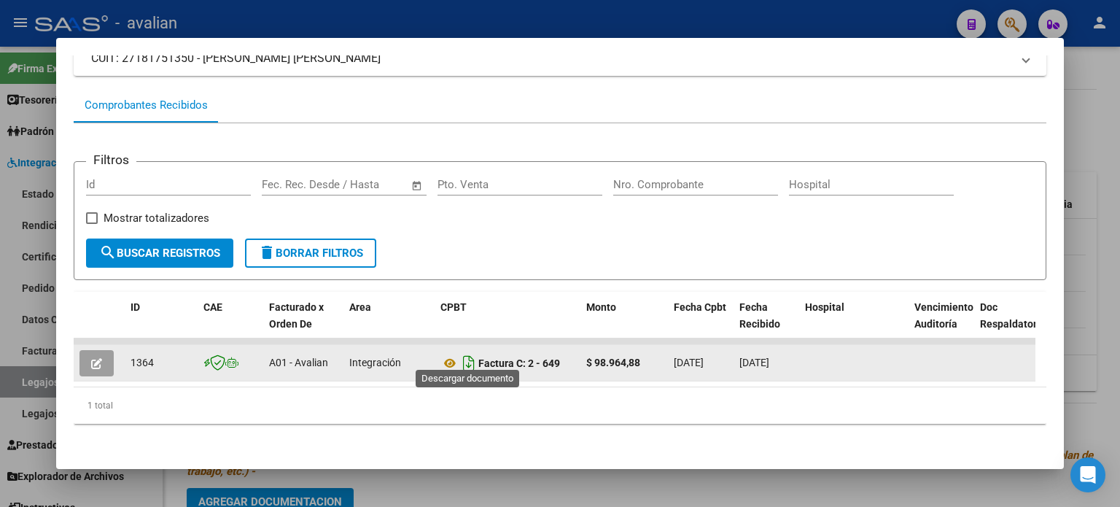
click at [468, 351] on icon "Descargar documento" at bounding box center [468, 362] width 19 height 23
click at [104, 352] on button "button" at bounding box center [96, 363] width 34 height 26
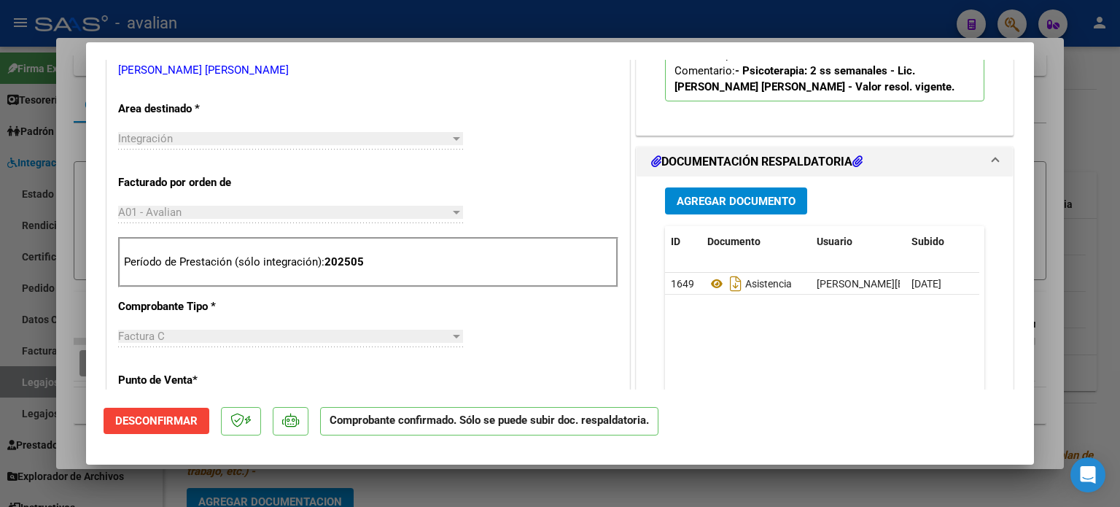
scroll to position [486, 0]
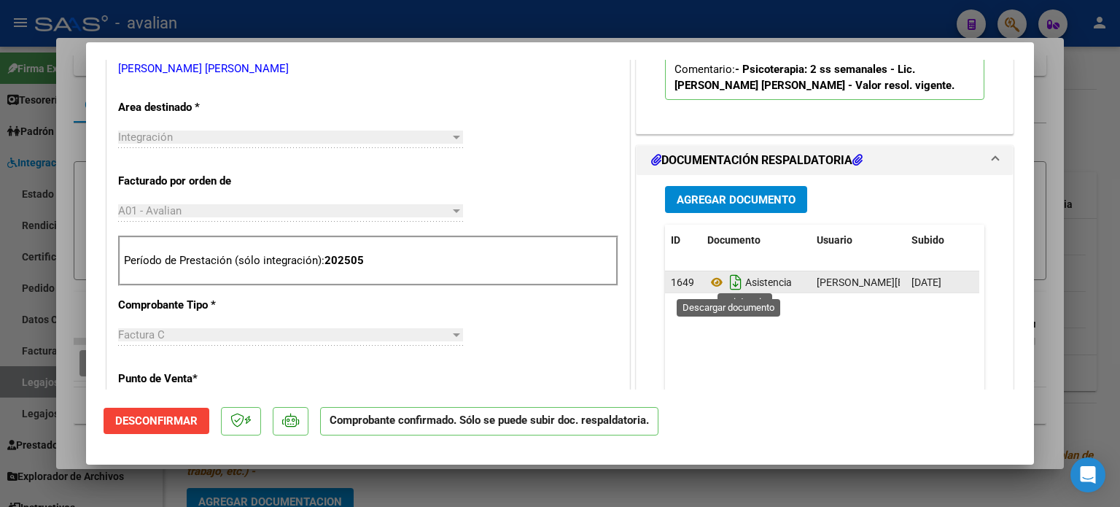
click at [729, 284] on icon "Descargar documento" at bounding box center [735, 282] width 19 height 23
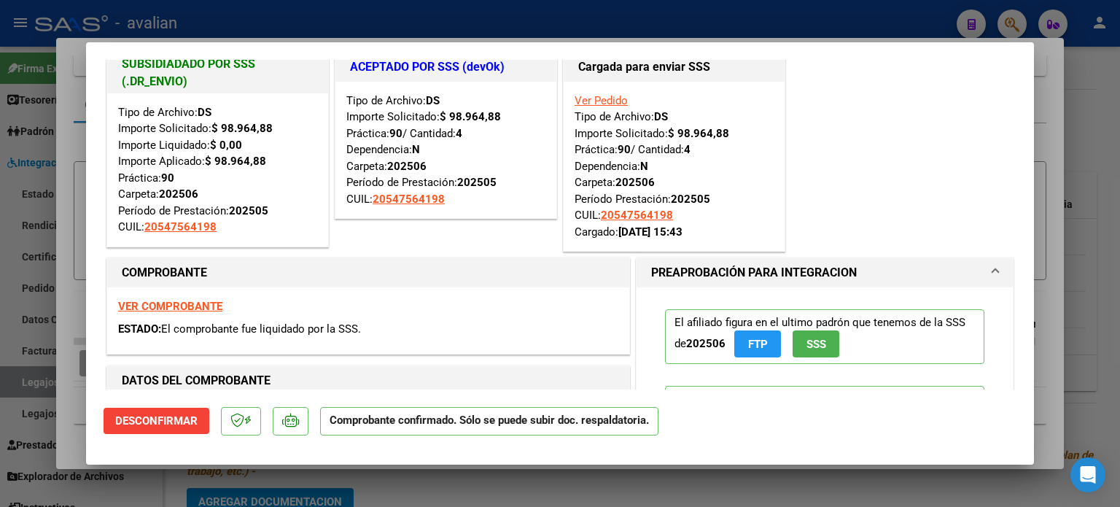
scroll to position [0, 0]
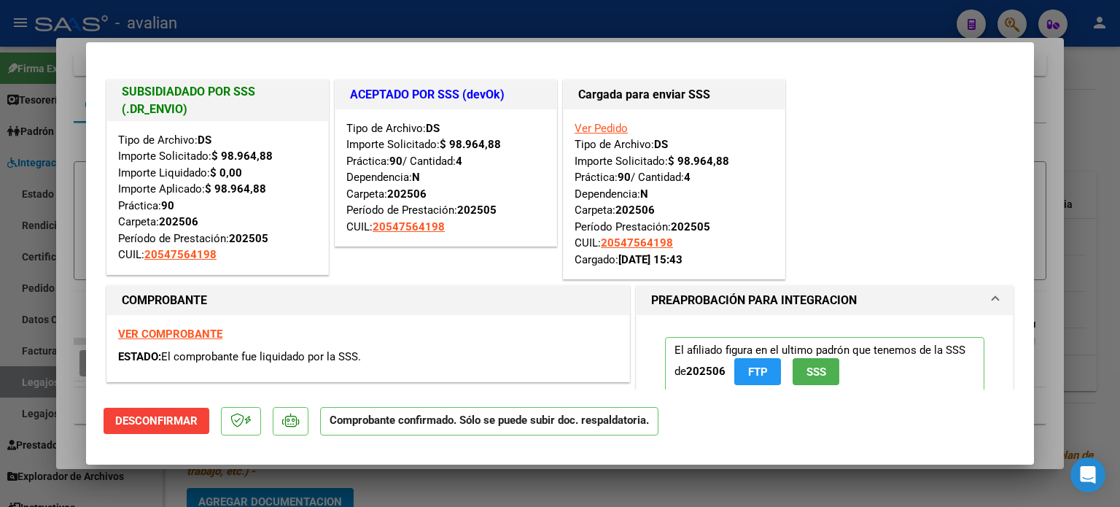
click at [161, 333] on strong "VER COMPROBANTE" at bounding box center [170, 333] width 104 height 13
type input "$ 0,00"
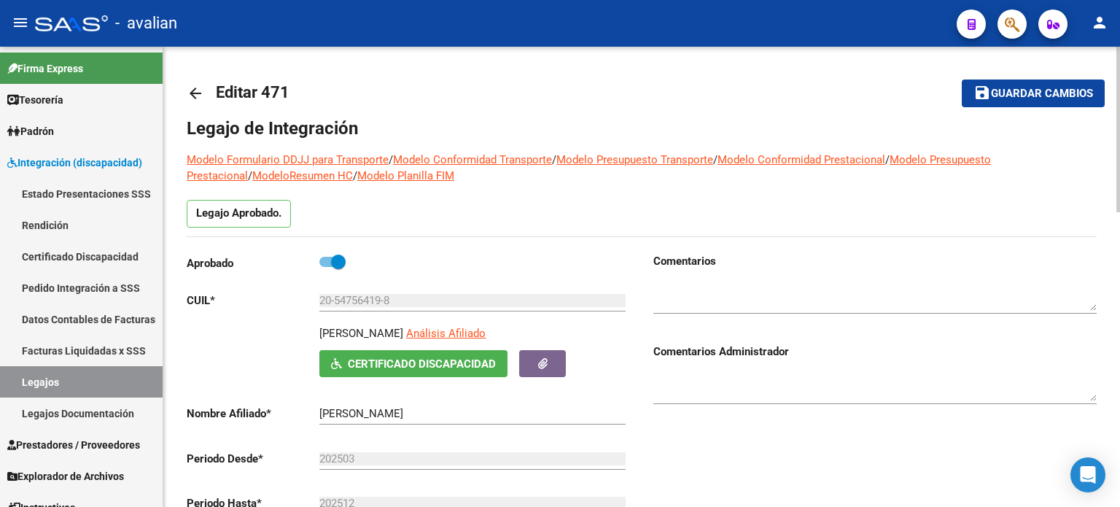
click at [192, 91] on mat-icon "arrow_back" at bounding box center [195, 93] width 17 height 17
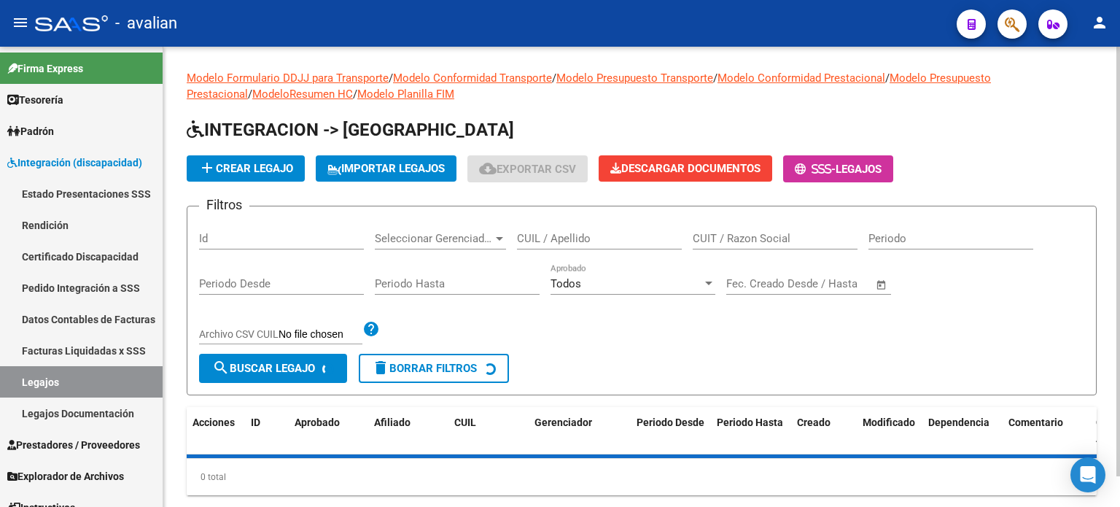
click at [567, 238] on input "CUIL / Apellido" at bounding box center [599, 238] width 165 height 13
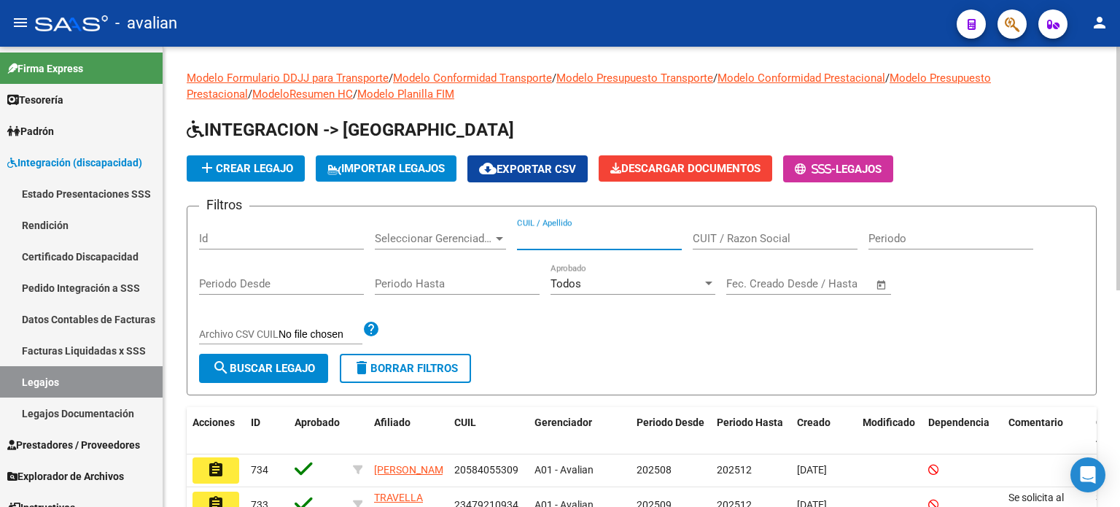
paste input "20512752137"
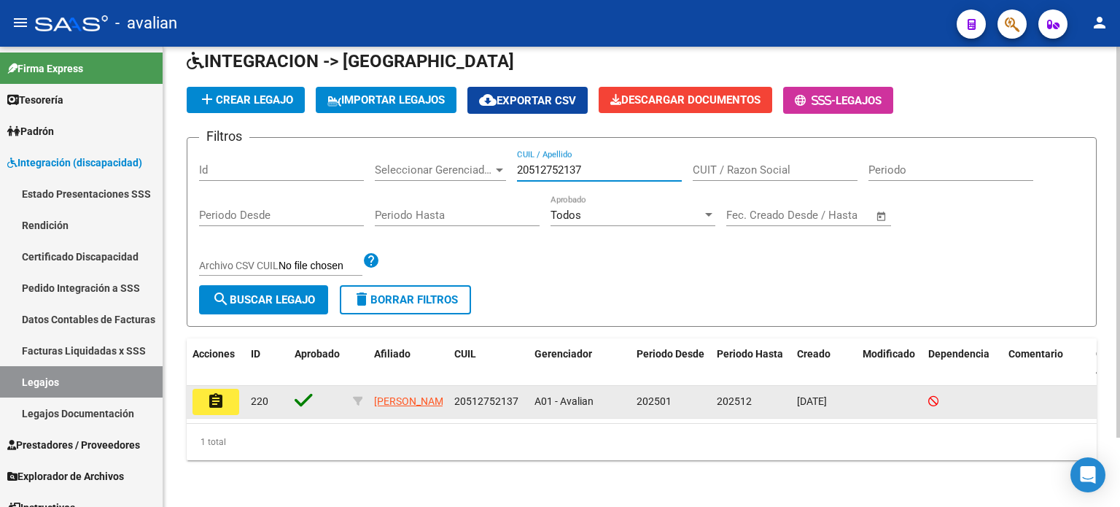
scroll to position [81, 0]
type input "20512752137"
click at [227, 396] on button "assignment" at bounding box center [215, 402] width 47 height 26
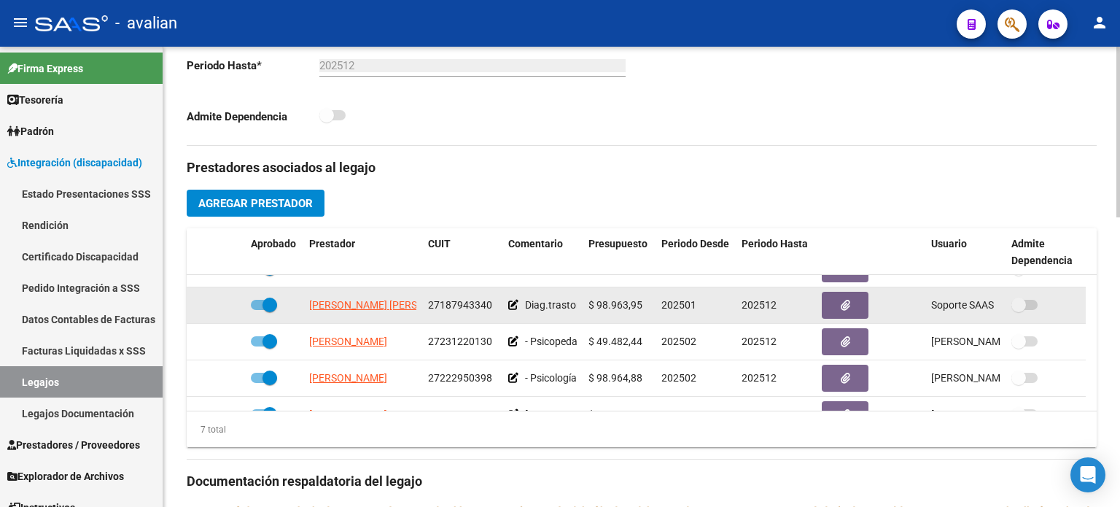
scroll to position [123, 0]
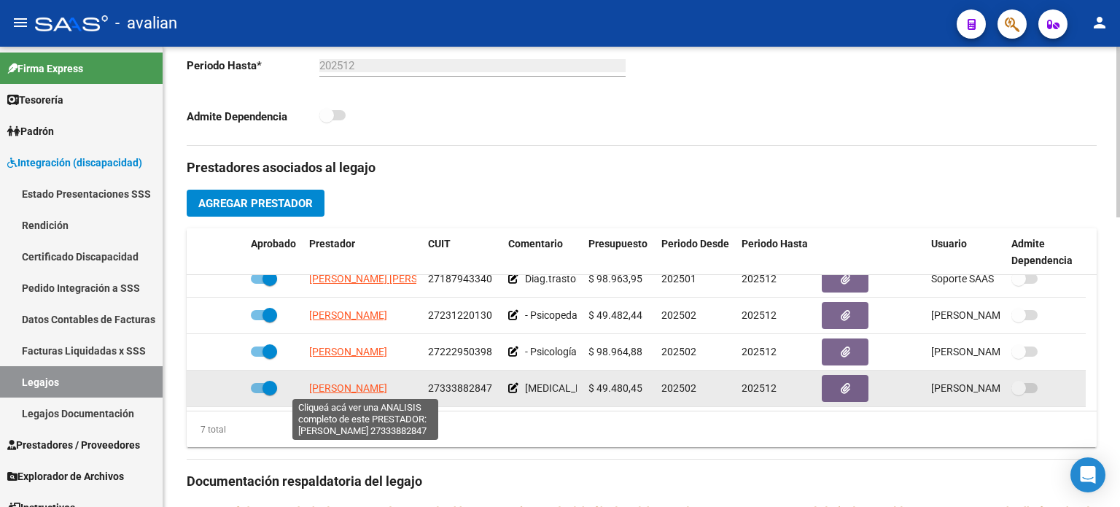
click at [350, 390] on span "[PERSON_NAME]" at bounding box center [348, 388] width 78 height 12
type textarea "27333882847"
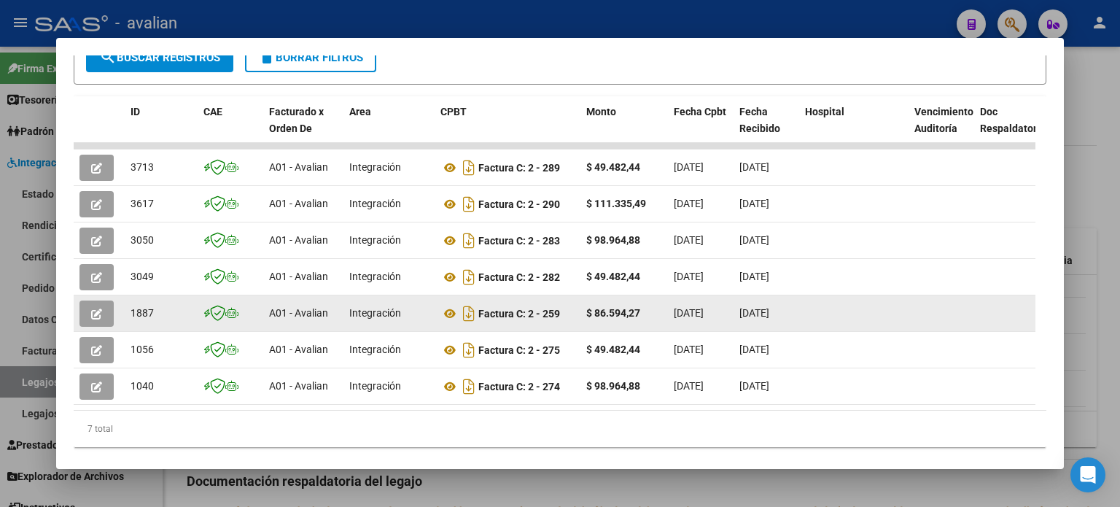
scroll to position [309, 0]
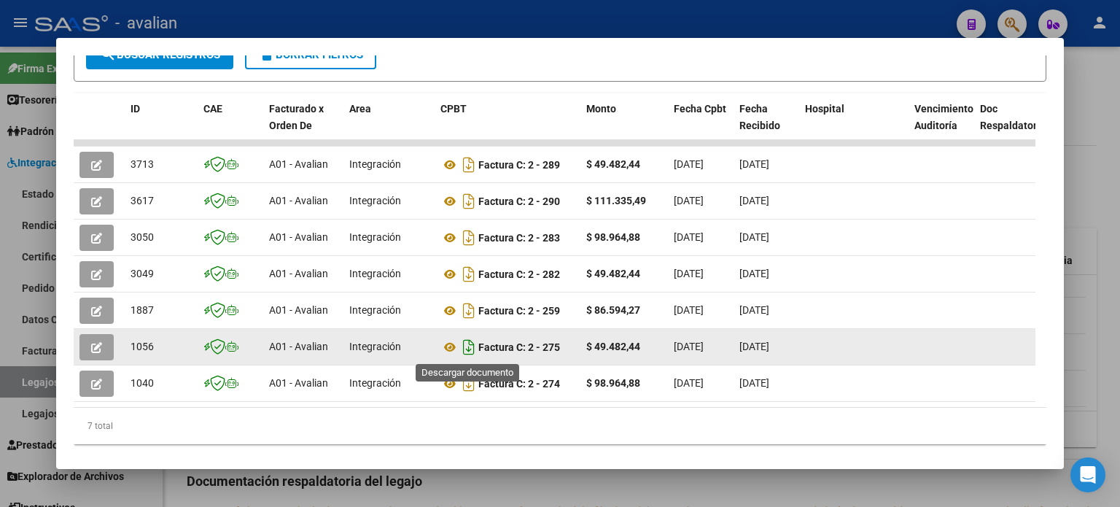
click at [470, 350] on icon "Descargar documento" at bounding box center [468, 346] width 19 height 23
click at [93, 347] on icon "button" at bounding box center [96, 347] width 11 height 11
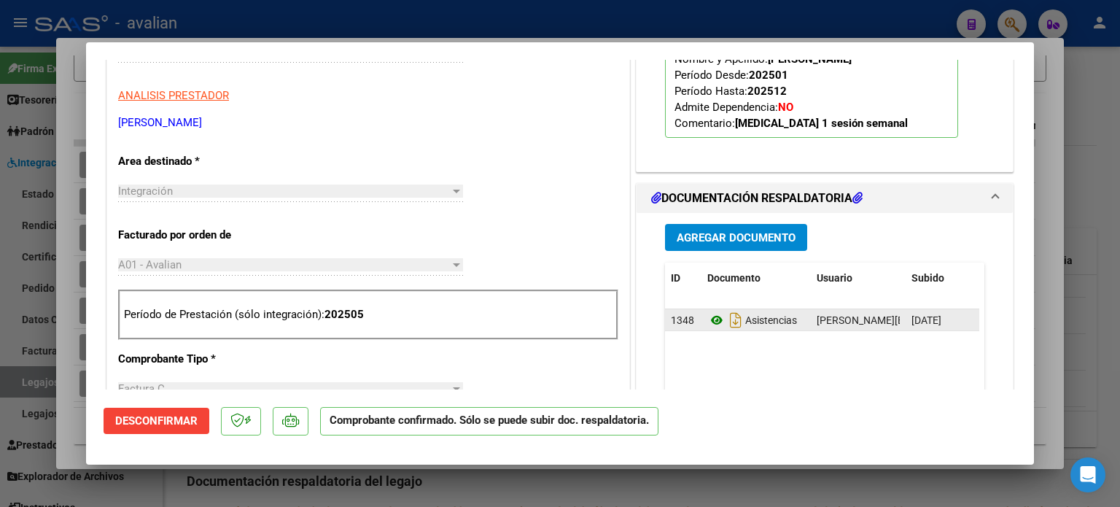
scroll to position [437, 0]
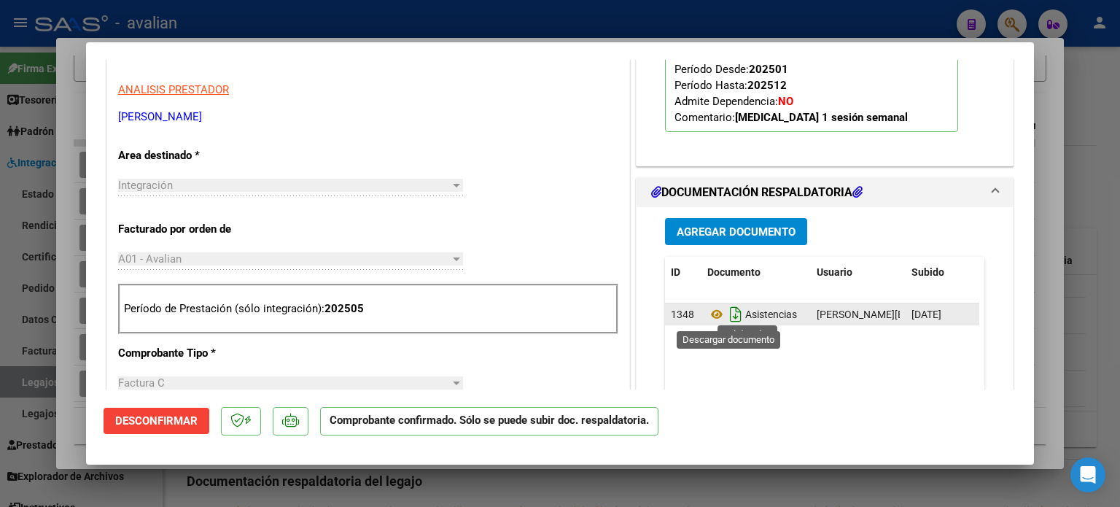
click at [727, 316] on icon "Descargar documento" at bounding box center [735, 314] width 19 height 23
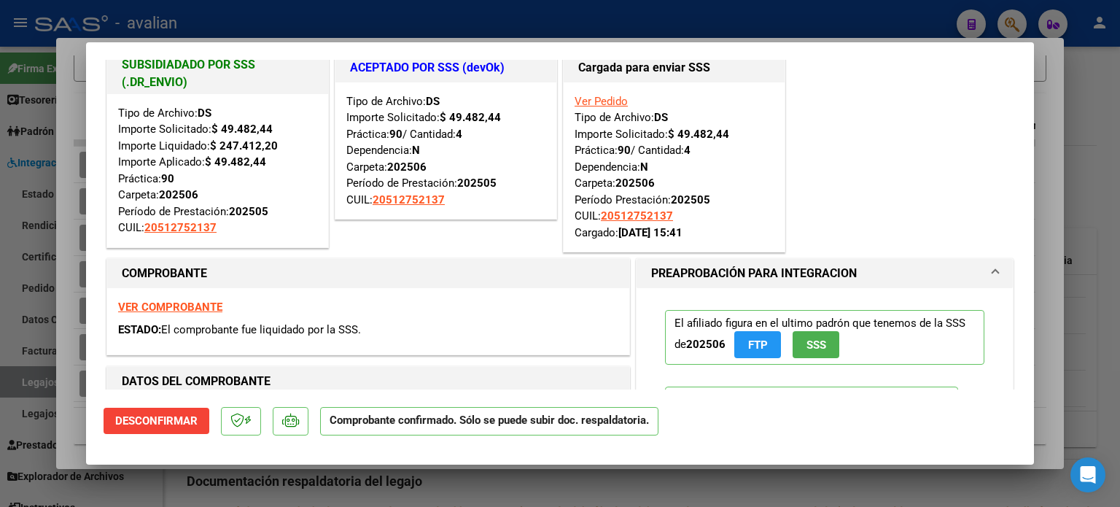
scroll to position [0, 0]
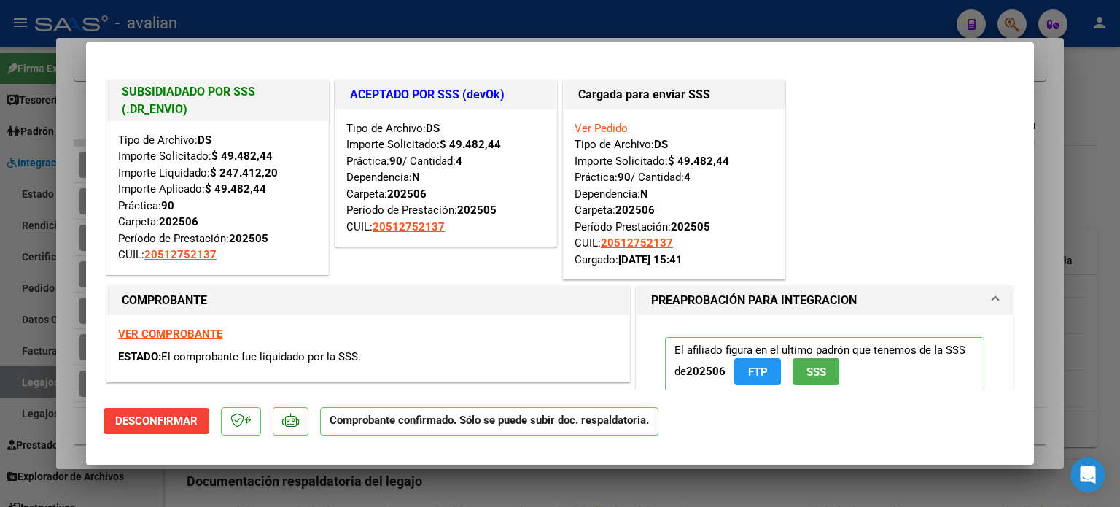
click at [190, 332] on strong "VER COMPROBANTE" at bounding box center [170, 333] width 104 height 13
type input "$ 0,00"
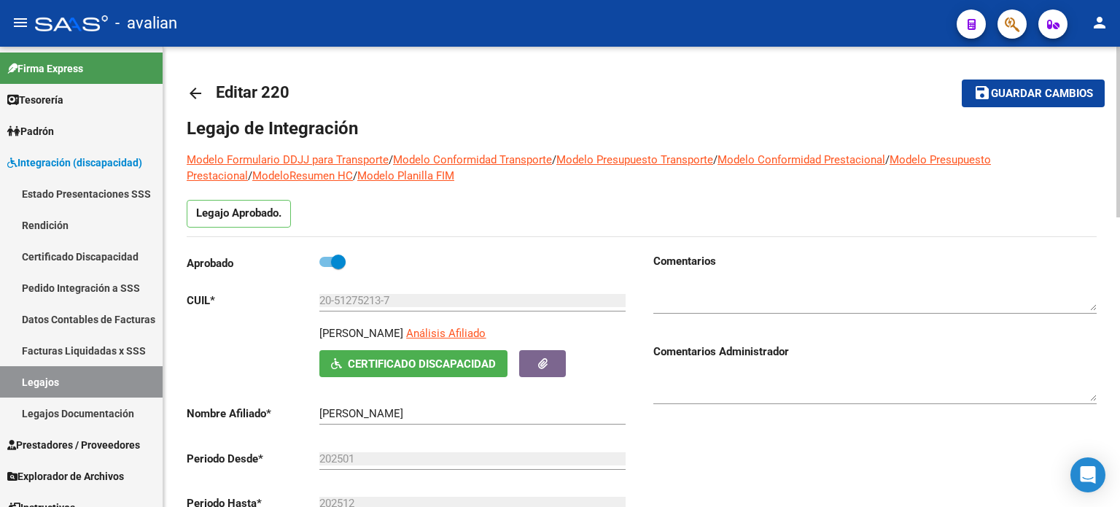
click at [192, 96] on mat-icon "arrow_back" at bounding box center [195, 93] width 17 height 17
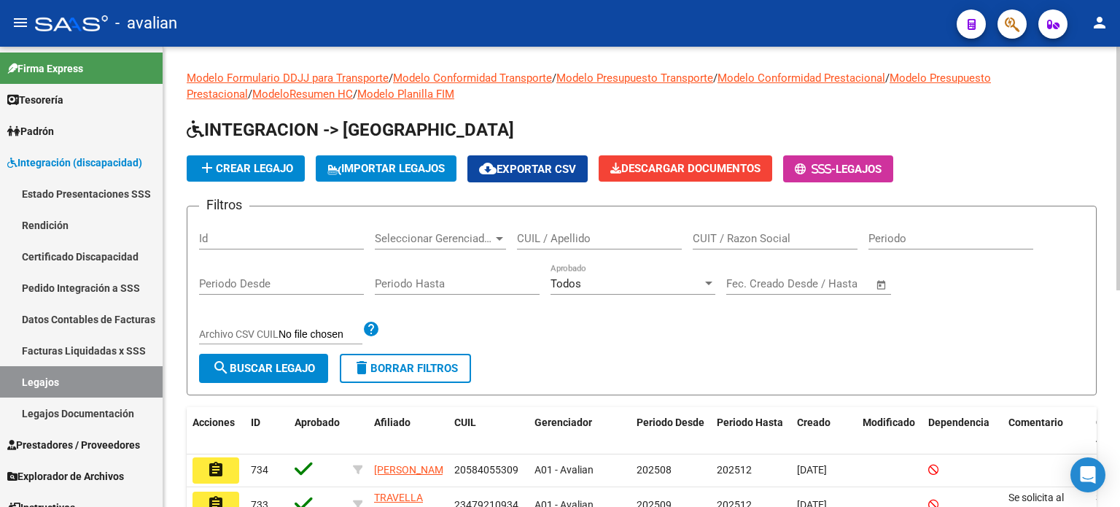
click at [580, 236] on input "CUIL / Apellido" at bounding box center [599, 238] width 165 height 13
paste input "23526395239"
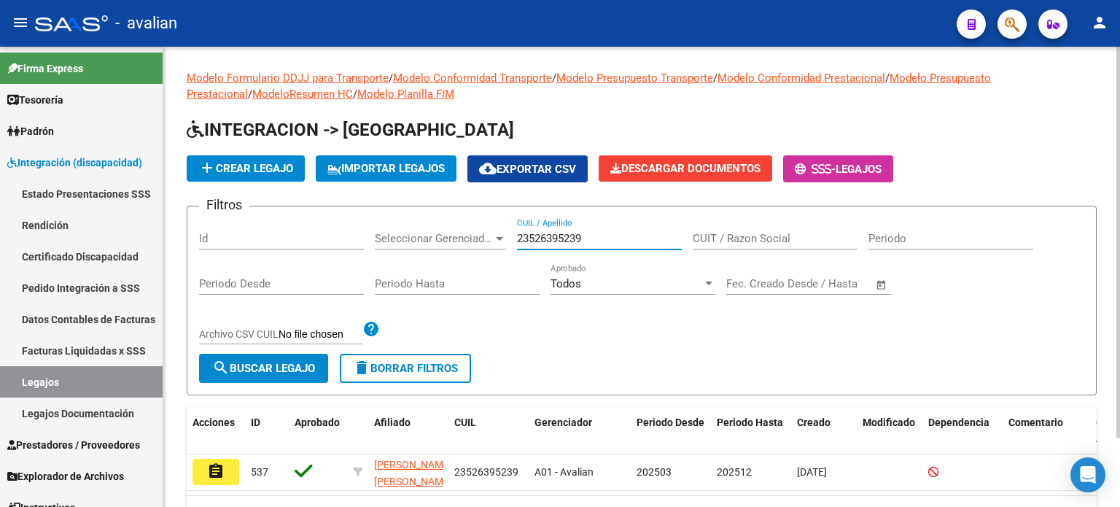
scroll to position [81, 0]
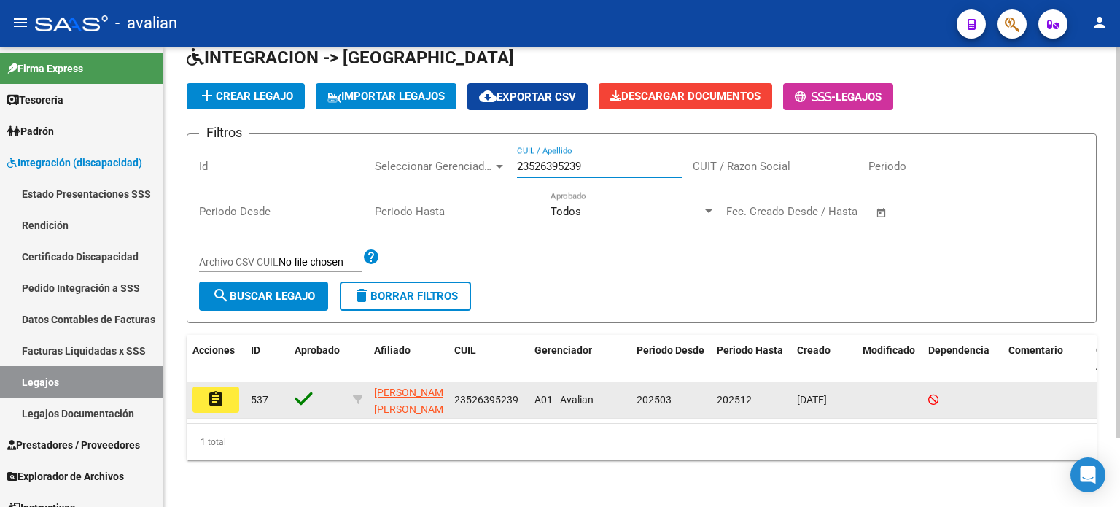
type input "23526395239"
click at [227, 386] on button "assignment" at bounding box center [215, 399] width 47 height 26
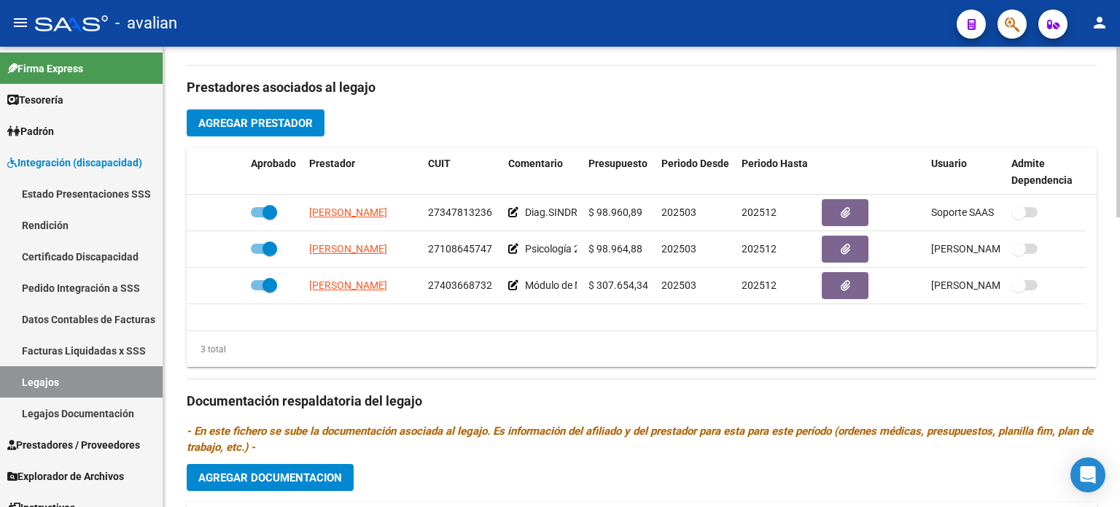
scroll to position [534, 0]
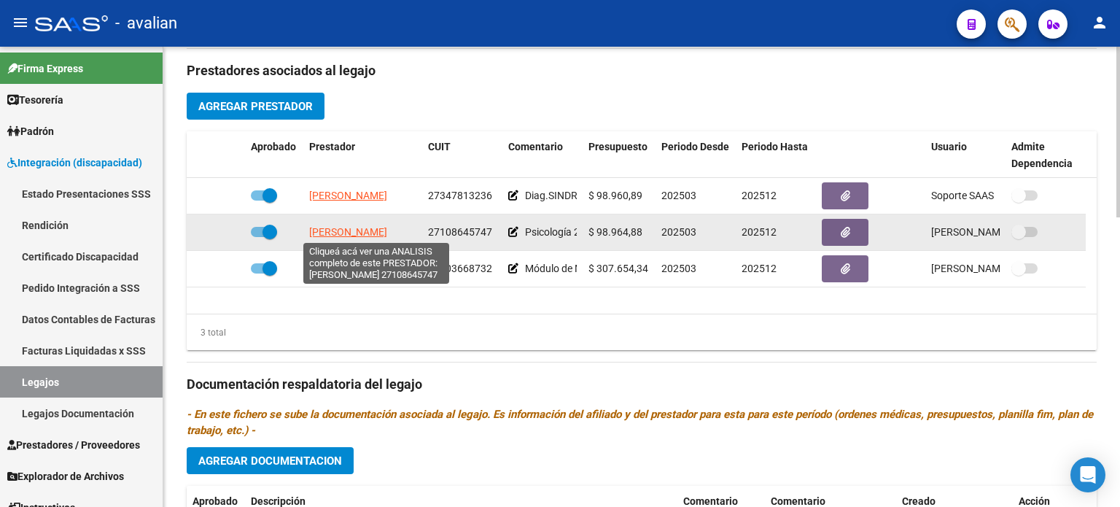
click at [353, 231] on span "[PERSON_NAME]" at bounding box center [348, 232] width 78 height 12
type textarea "27108645747"
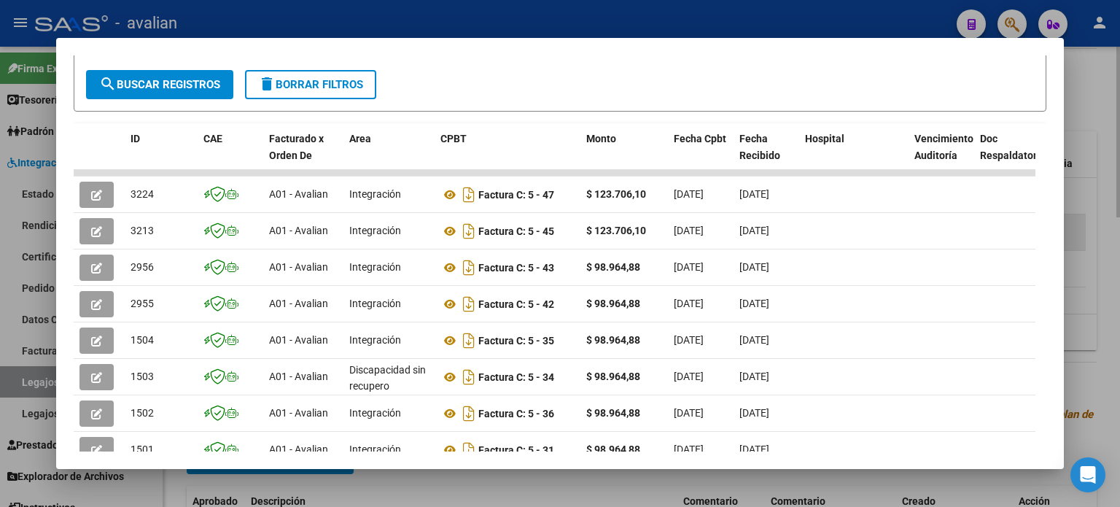
scroll to position [309, 0]
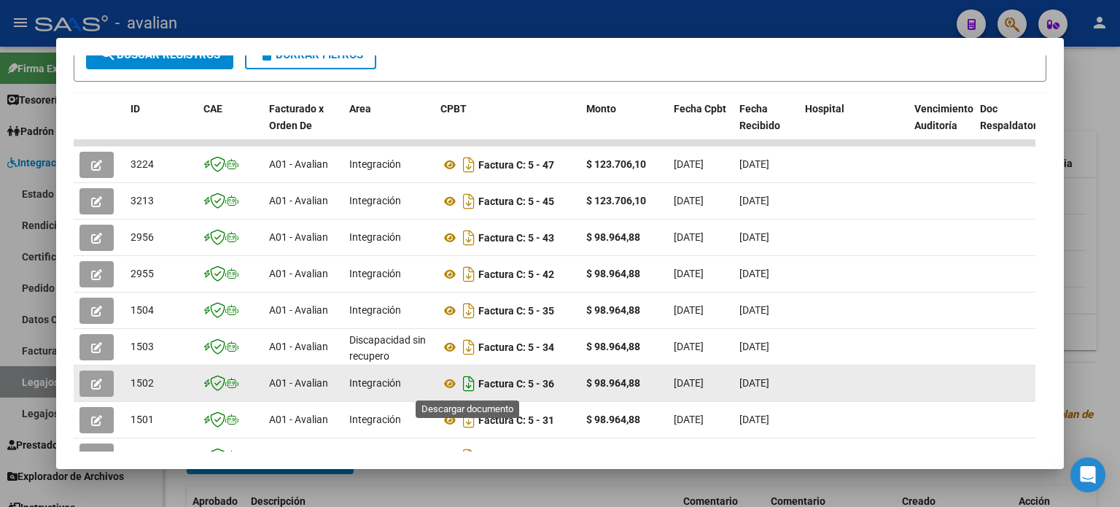
click at [472, 384] on icon "Descargar documento" at bounding box center [468, 383] width 19 height 23
click at [93, 384] on icon "button" at bounding box center [96, 383] width 11 height 11
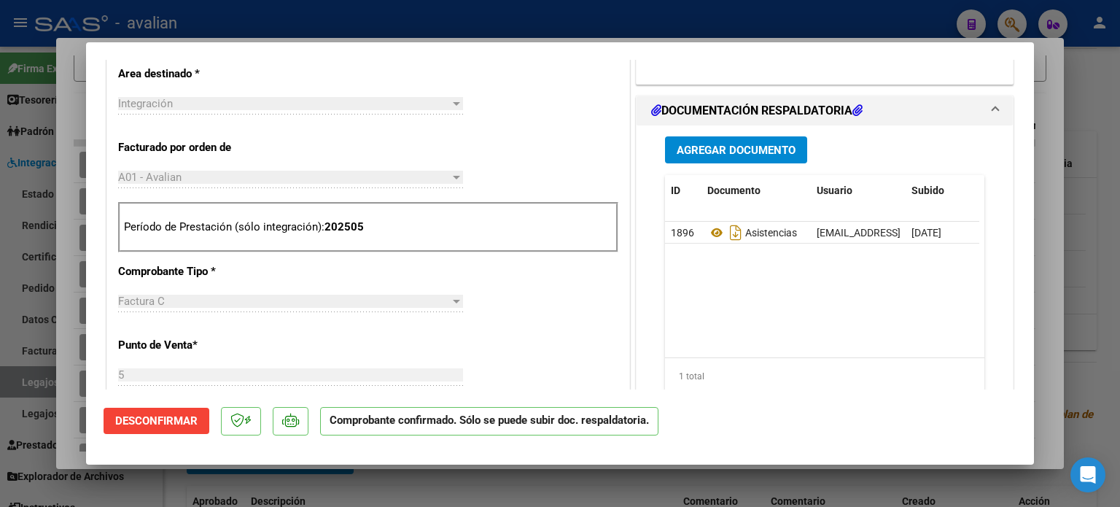
scroll to position [534, 0]
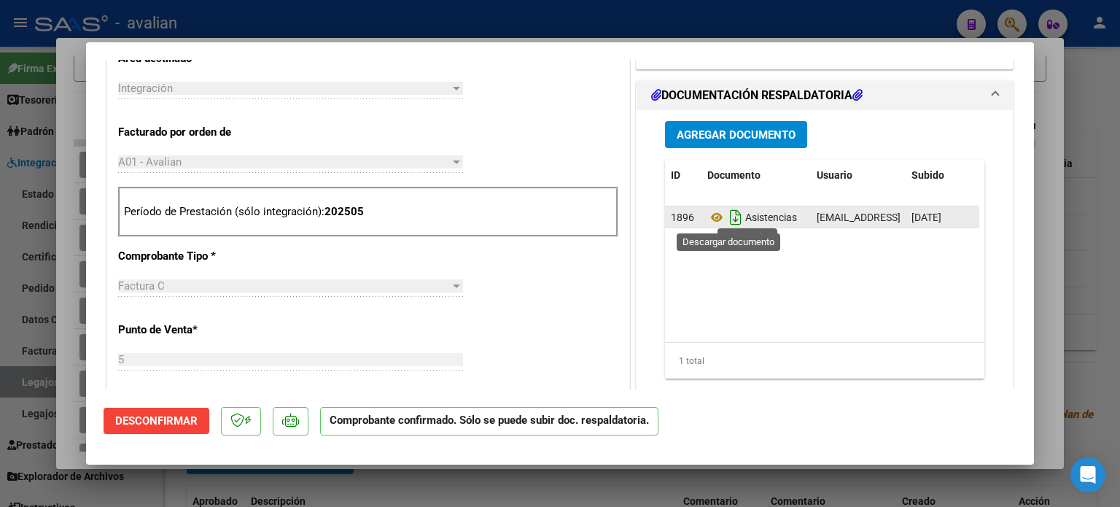
click at [729, 217] on icon "Descargar documento" at bounding box center [735, 217] width 19 height 23
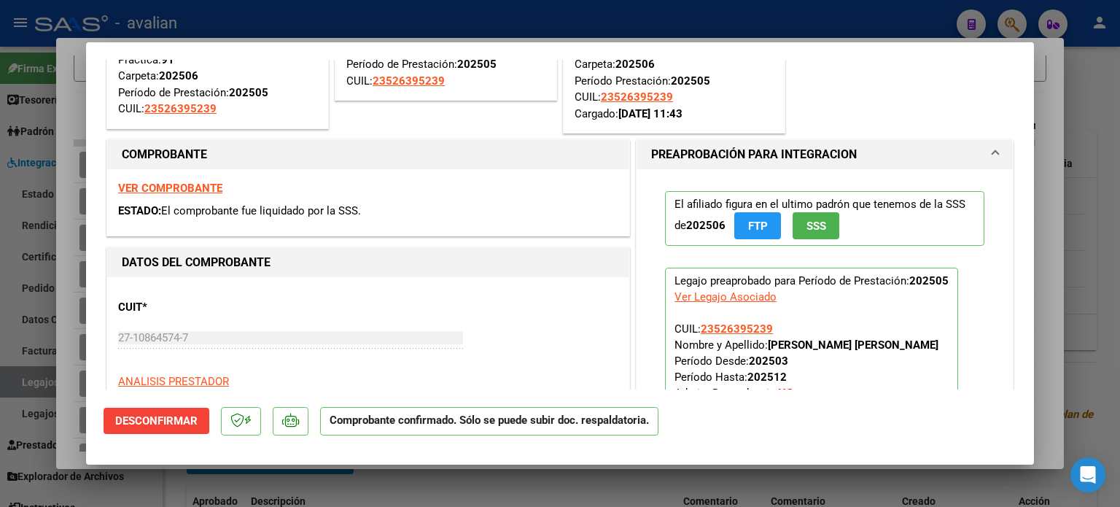
scroll to position [0, 0]
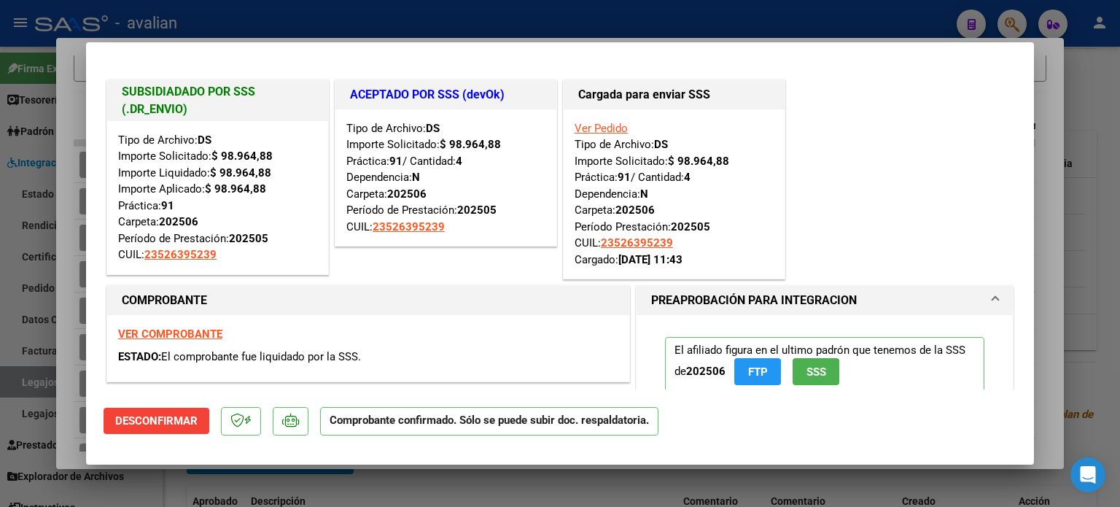
click at [148, 335] on strong "VER COMPROBANTE" at bounding box center [170, 333] width 104 height 13
type input "$ 0,00"
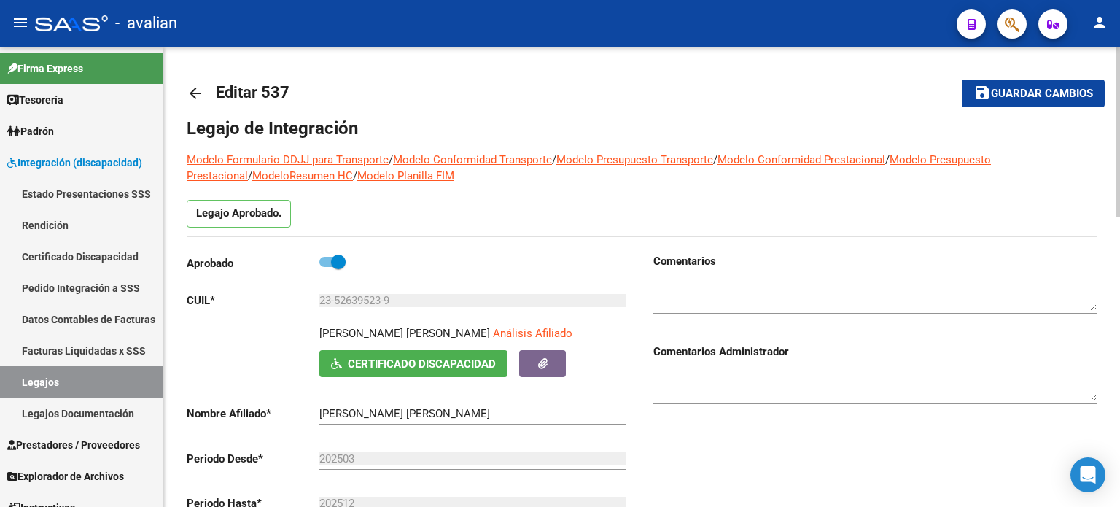
click at [198, 90] on mat-icon "arrow_back" at bounding box center [195, 93] width 17 height 17
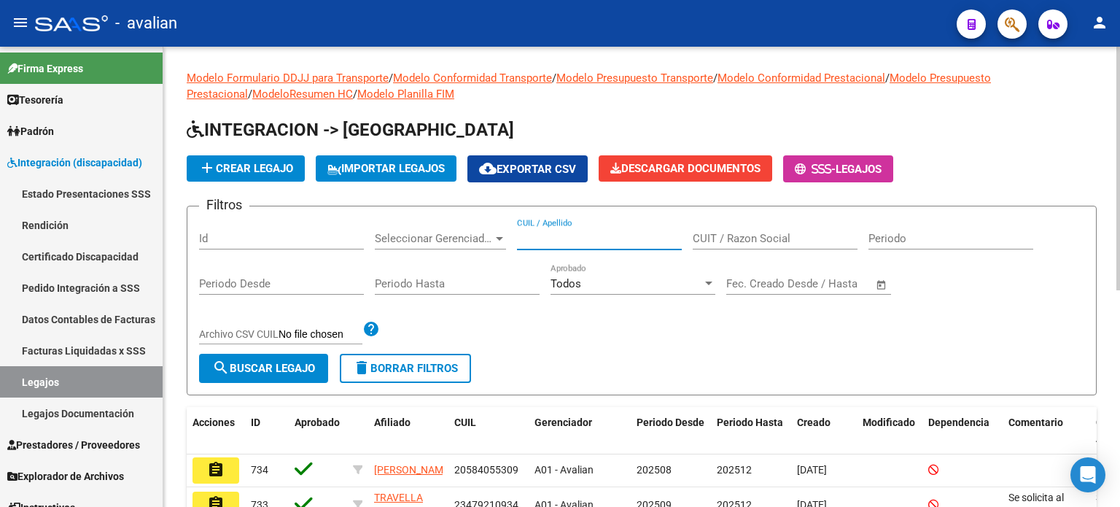
click at [570, 238] on input "CUIL / Apellido" at bounding box center [599, 238] width 165 height 13
paste input "20559445771"
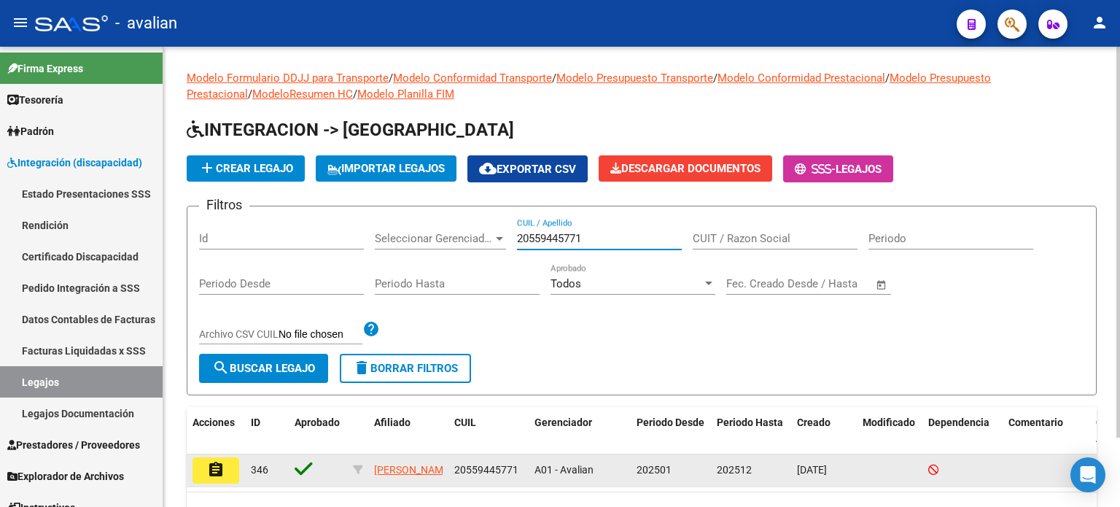
type input "20559445771"
click at [220, 467] on mat-icon "assignment" at bounding box center [215, 469] width 17 height 17
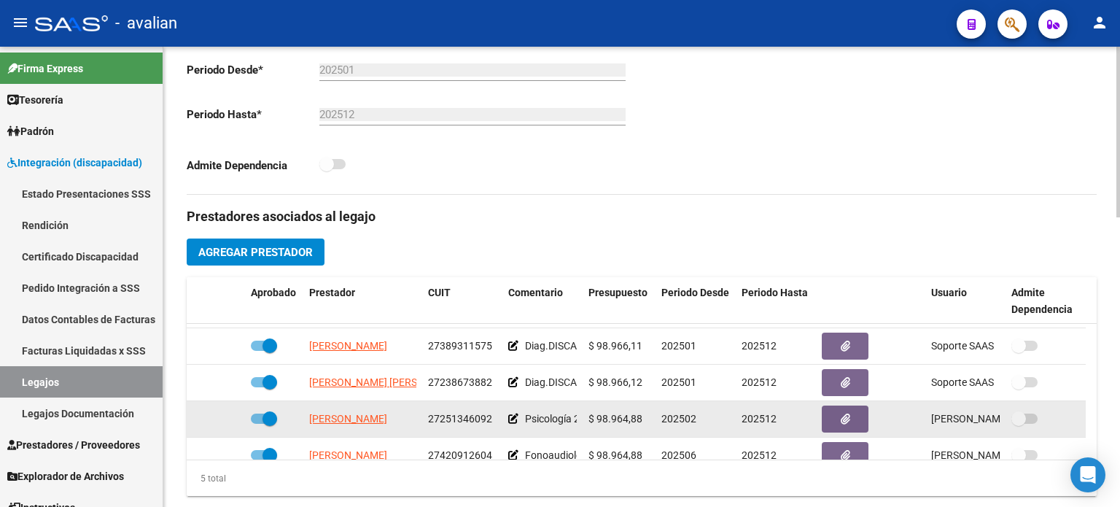
scroll to position [48, 0]
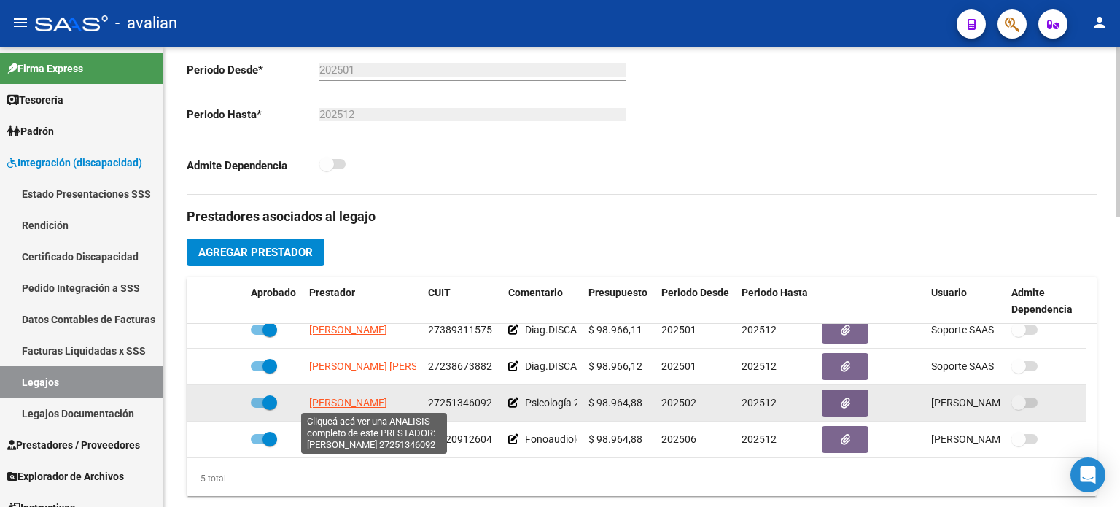
click at [387, 405] on span "[PERSON_NAME]" at bounding box center [348, 403] width 78 height 12
type textarea "27251346092"
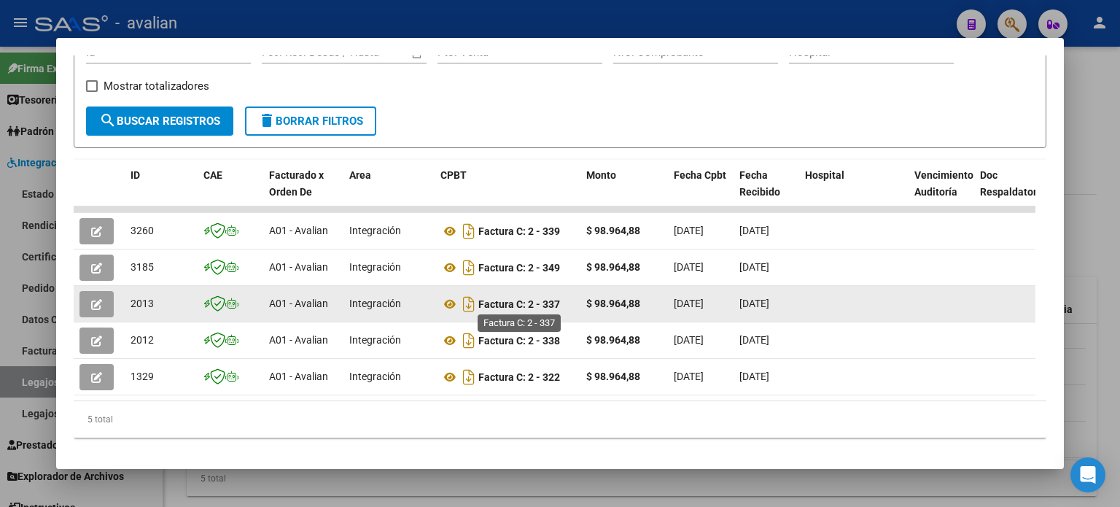
scroll to position [266, 0]
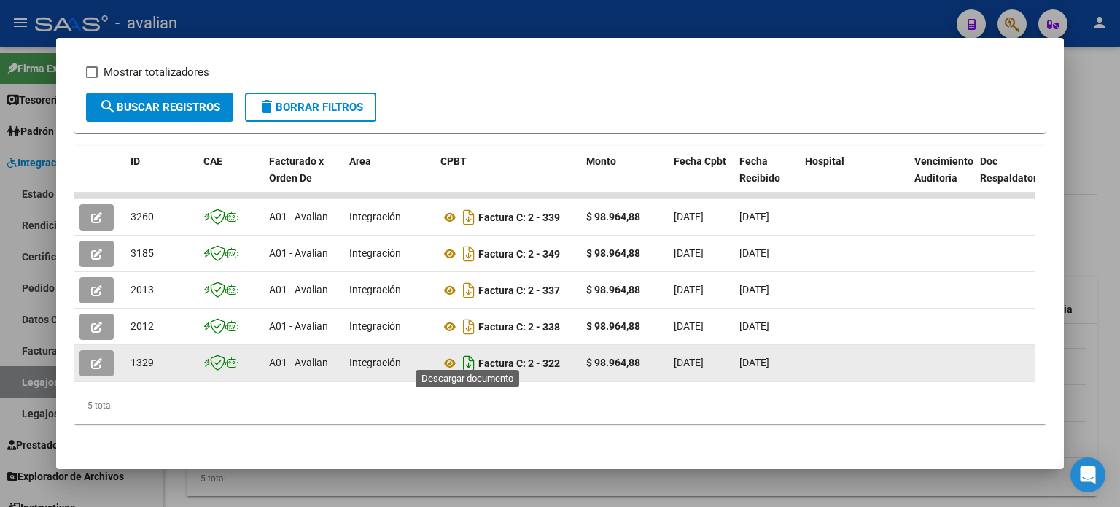
click at [469, 351] on icon "Descargar documento" at bounding box center [468, 362] width 19 height 23
click at [104, 355] on button "button" at bounding box center [96, 363] width 34 height 26
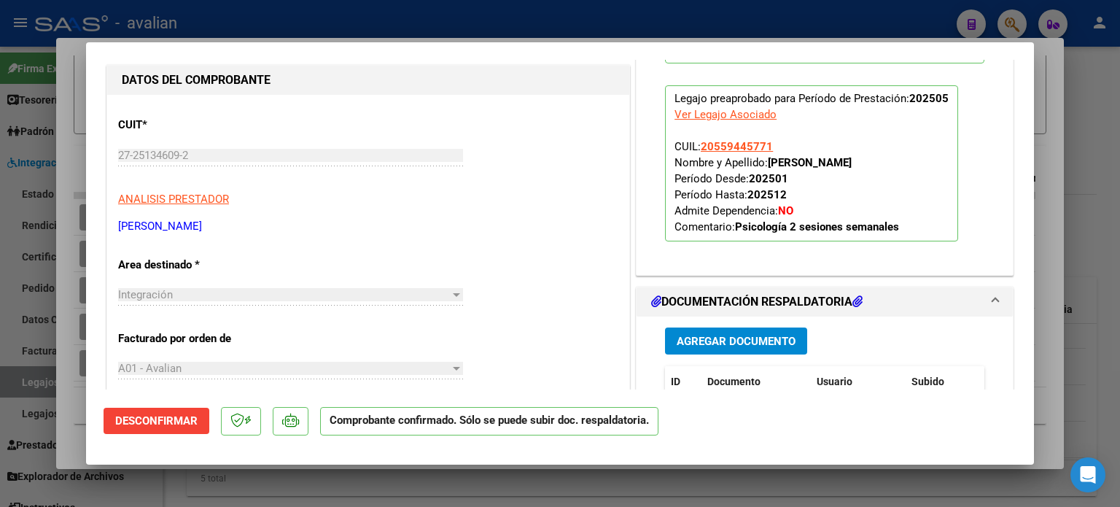
scroll to position [486, 0]
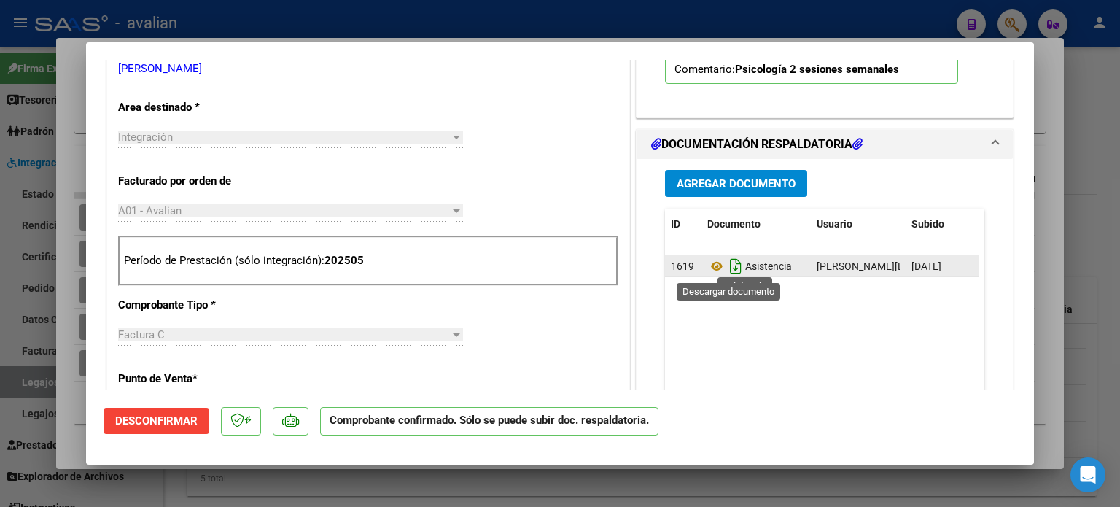
click at [726, 268] on icon "Descargar documento" at bounding box center [735, 265] width 19 height 23
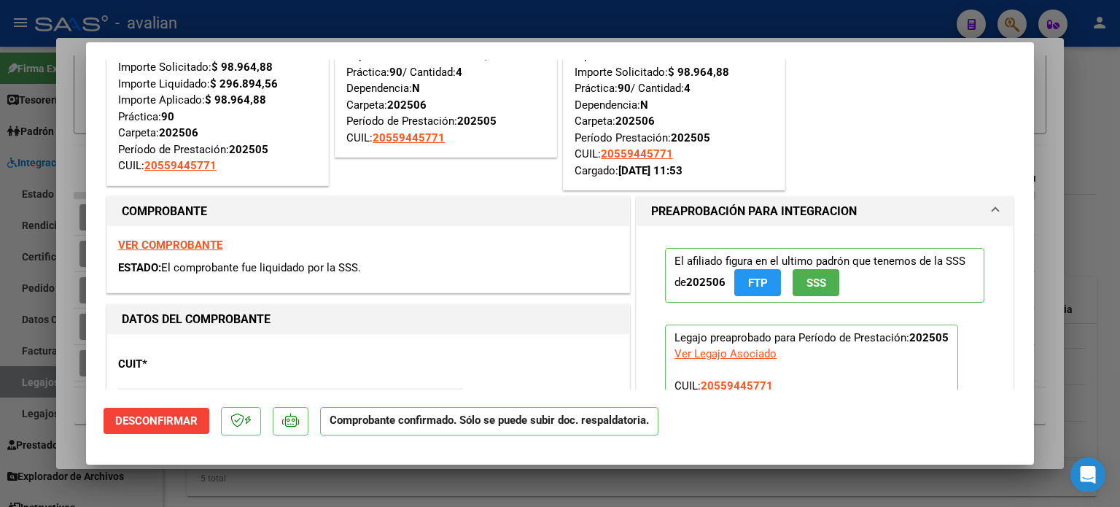
scroll to position [0, 0]
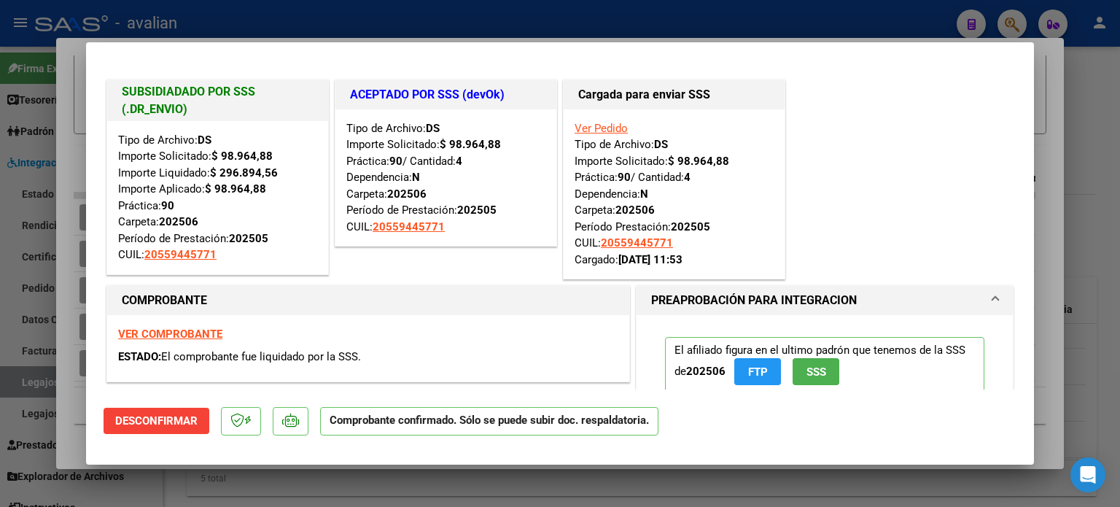
click at [192, 332] on strong "VER COMPROBANTE" at bounding box center [170, 333] width 104 height 13
type input "$ 0,00"
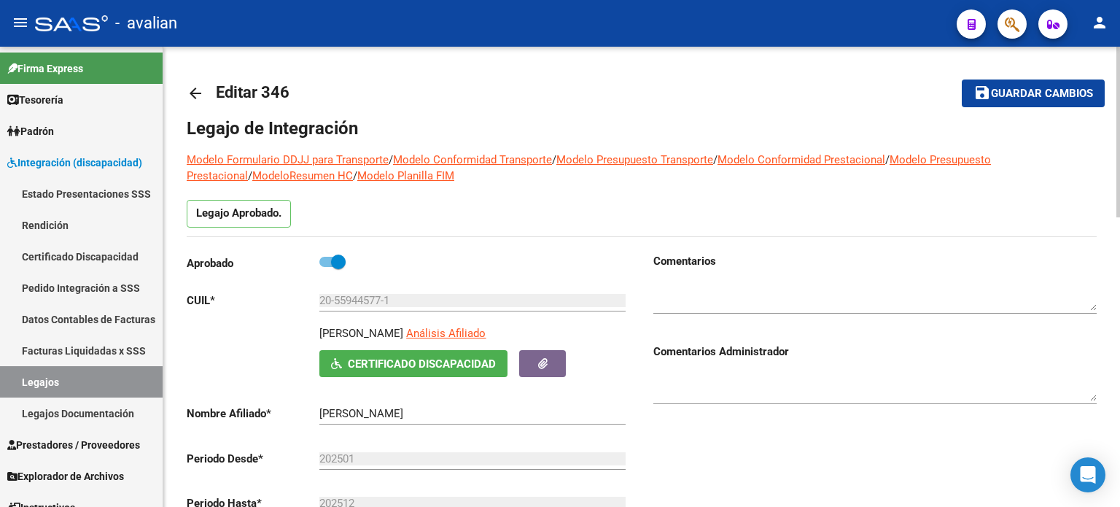
click at [195, 101] on mat-icon "arrow_back" at bounding box center [195, 93] width 17 height 17
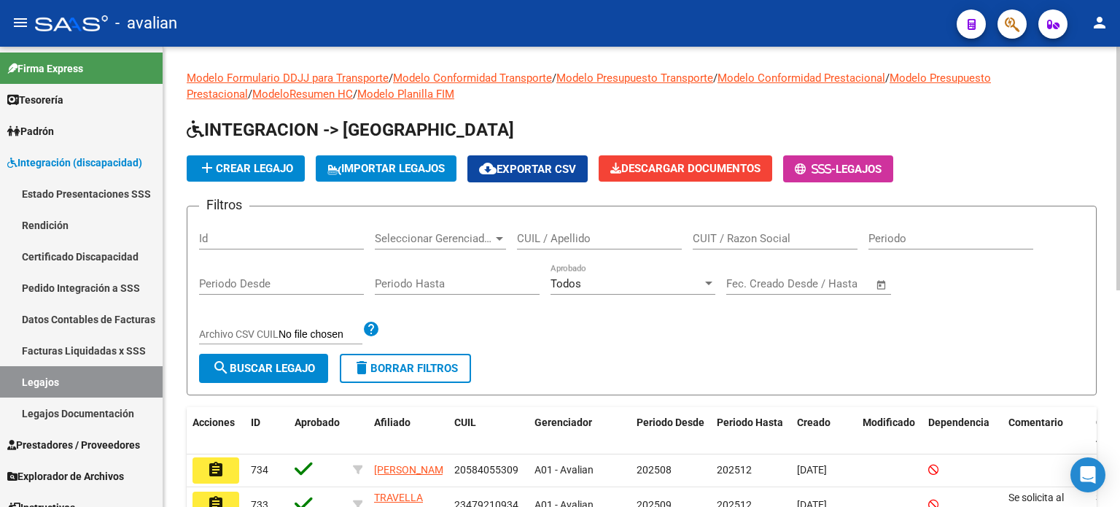
click at [556, 240] on input "CUIL / Apellido" at bounding box center [599, 238] width 165 height 13
paste input "20579918900"
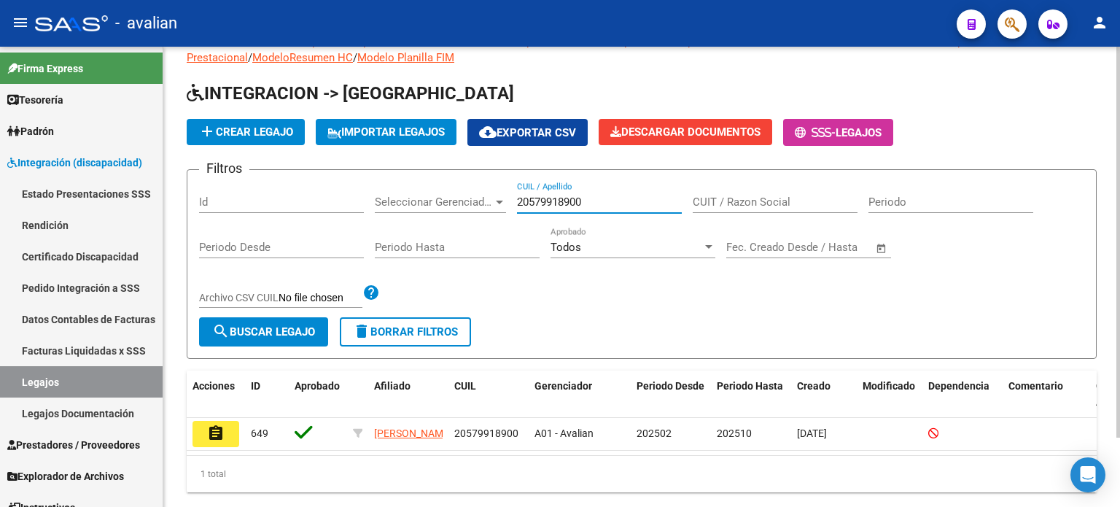
scroll to position [81, 0]
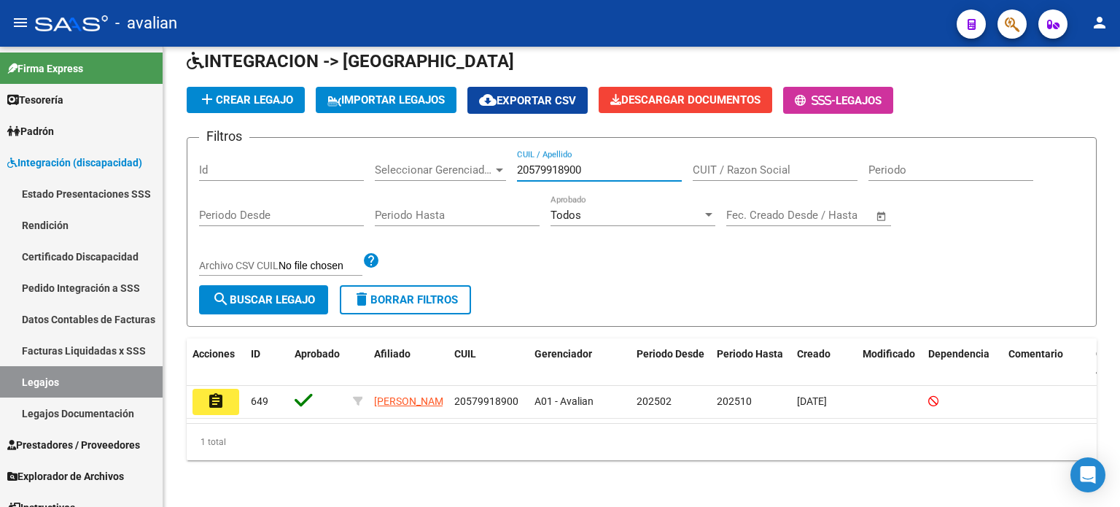
type input "20579918900"
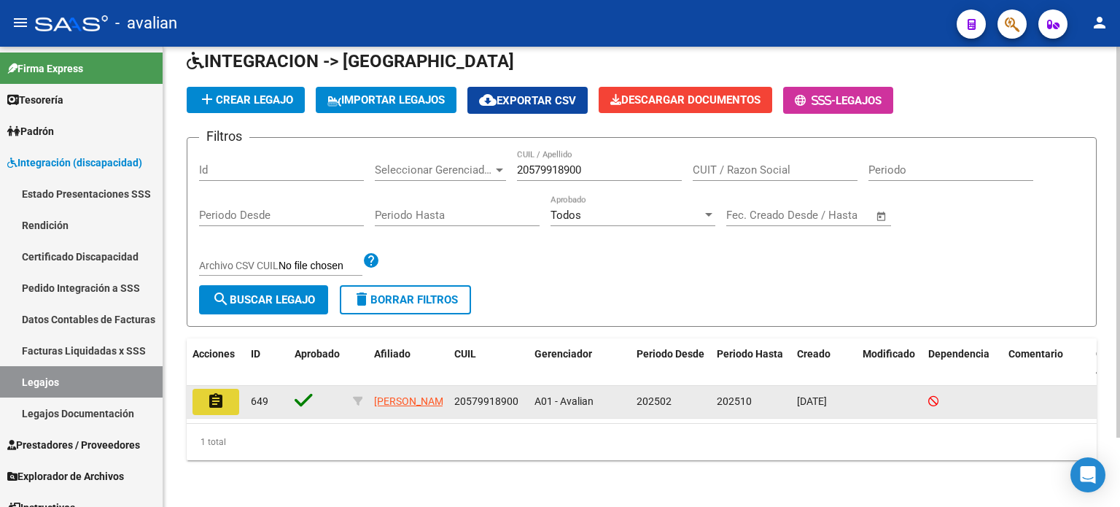
drag, startPoint x: 219, startPoint y: 389, endPoint x: 287, endPoint y: 373, distance: 69.5
click at [220, 392] on mat-icon "assignment" at bounding box center [215, 400] width 17 height 17
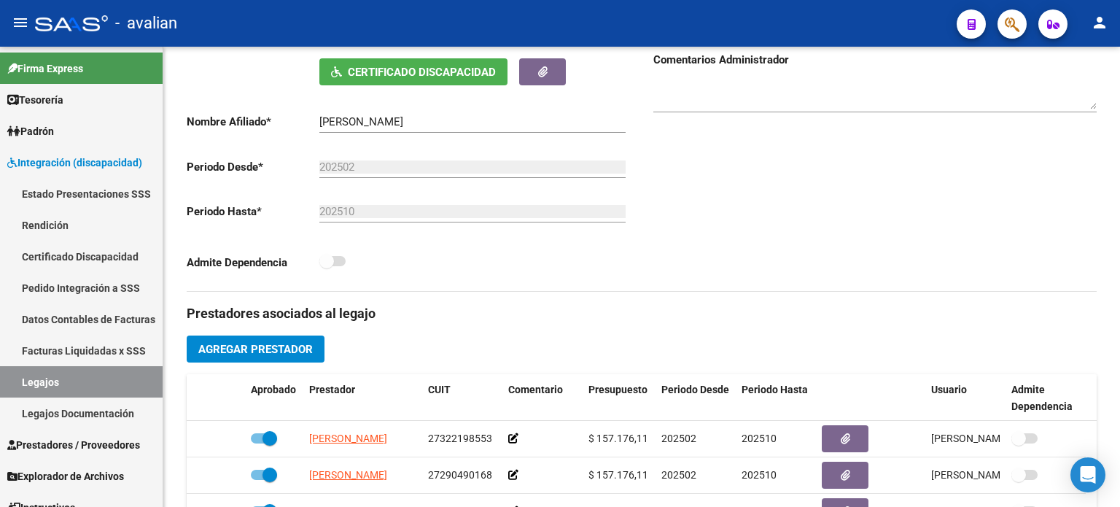
scroll to position [534, 0]
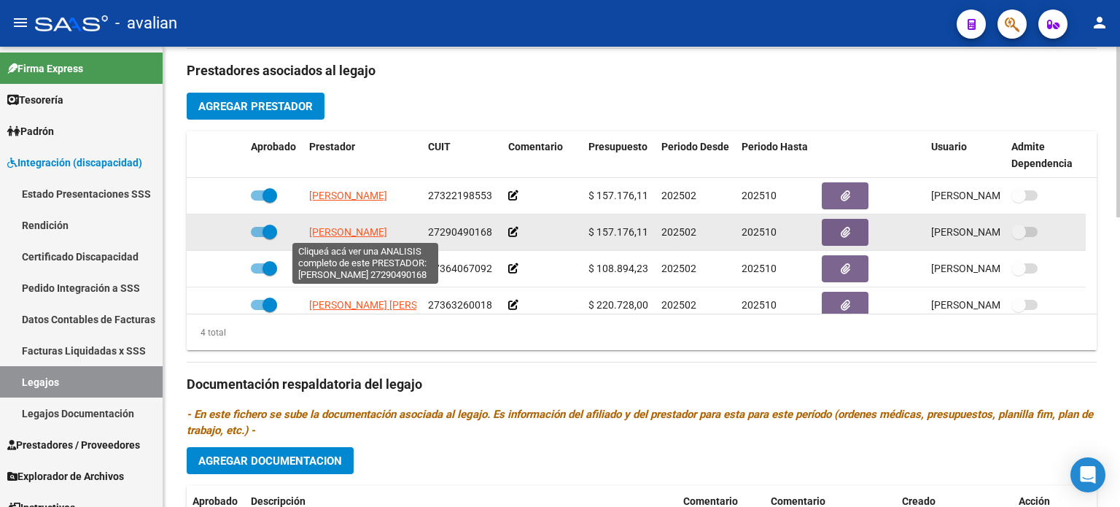
click at [330, 231] on span "[PERSON_NAME]" at bounding box center [348, 232] width 78 height 12
type textarea "27290490168"
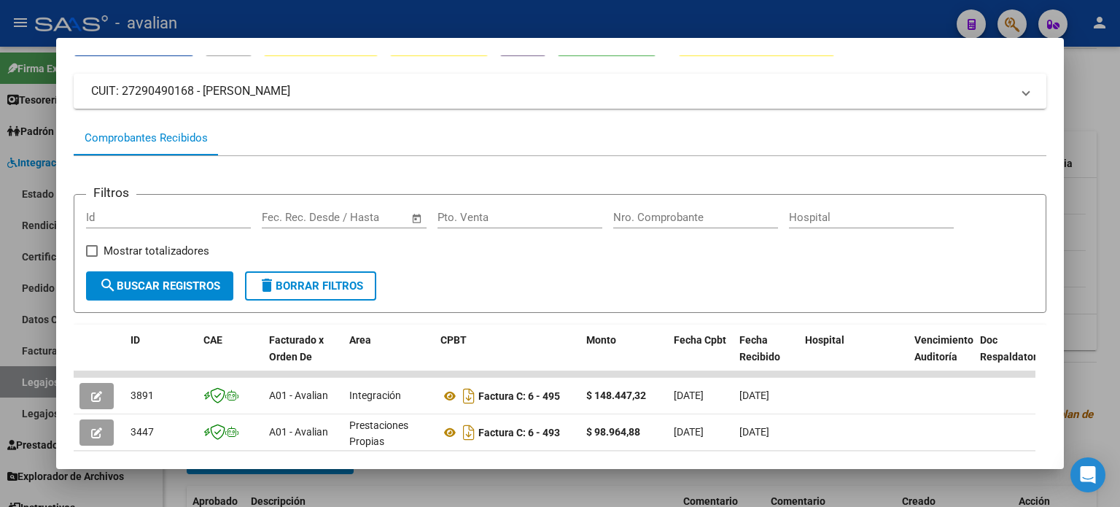
scroll to position [243, 0]
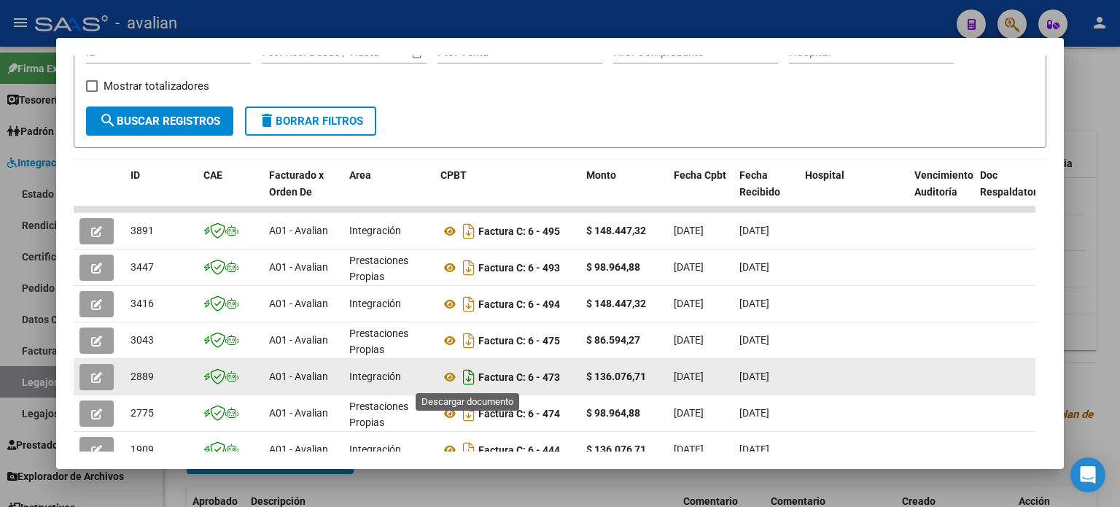
click at [470, 375] on icon "Descargar documento" at bounding box center [468, 376] width 19 height 23
click at [91, 375] on icon "button" at bounding box center [96, 377] width 11 height 11
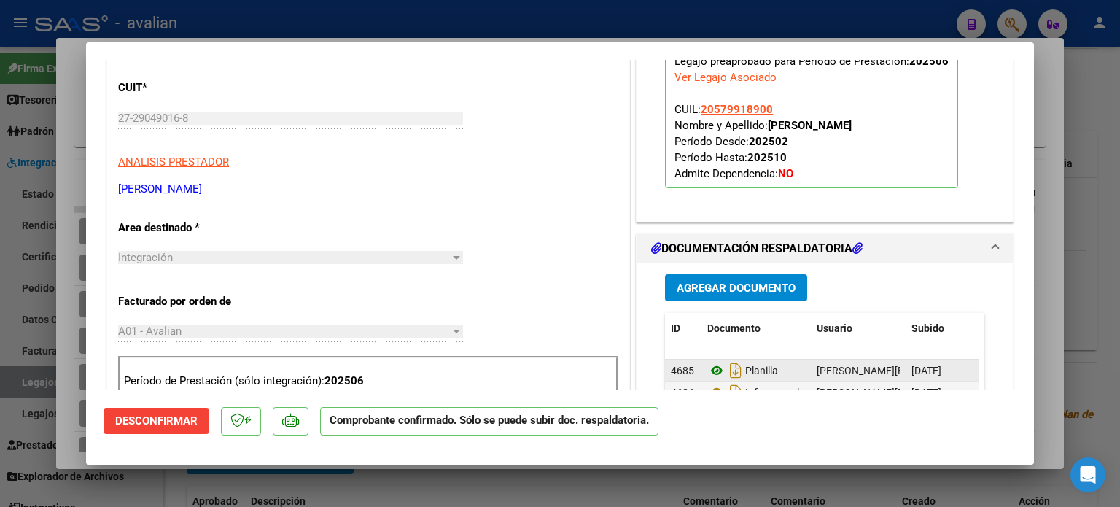
scroll to position [437, 0]
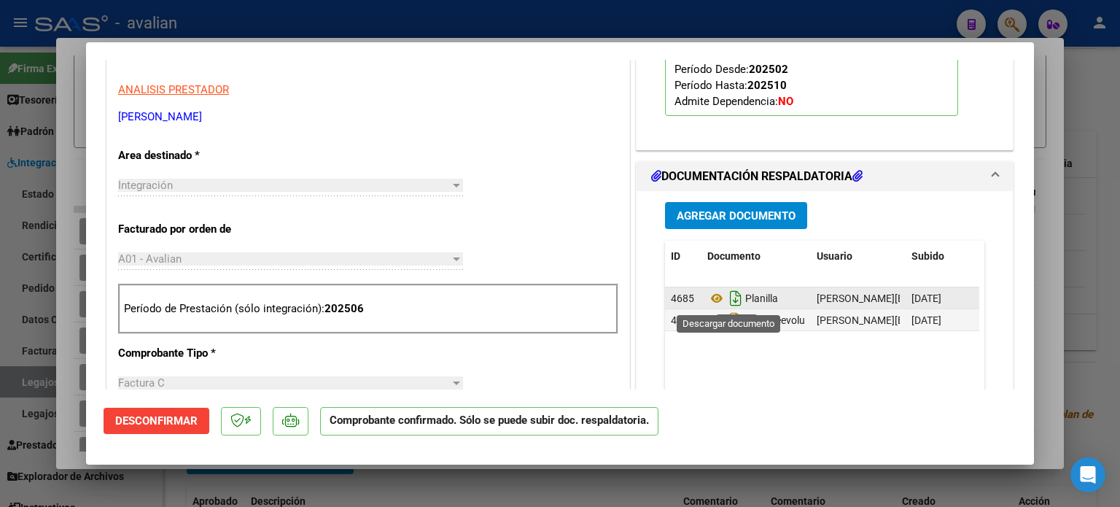
click at [728, 299] on icon "Descargar documento" at bounding box center [735, 298] width 19 height 23
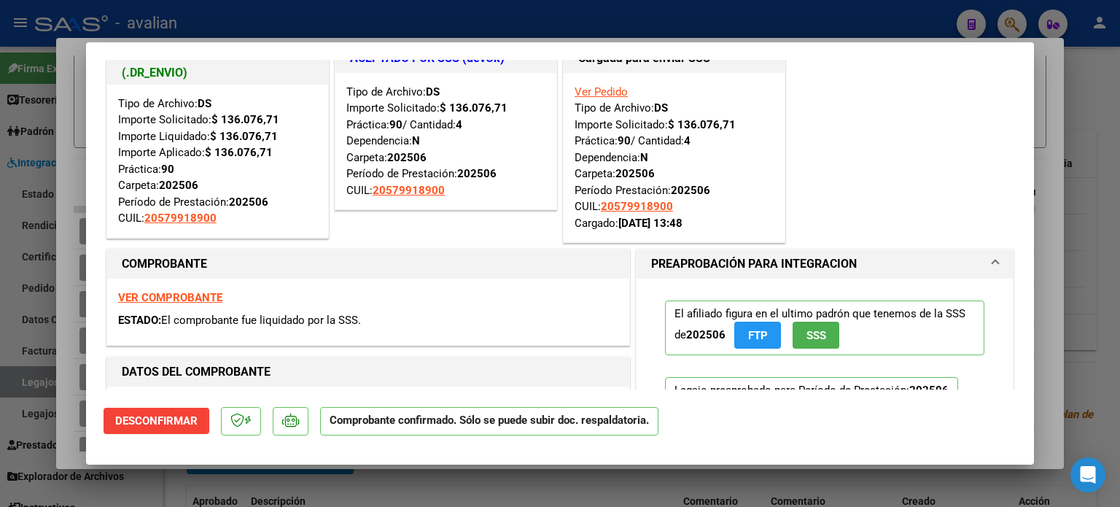
scroll to position [0, 0]
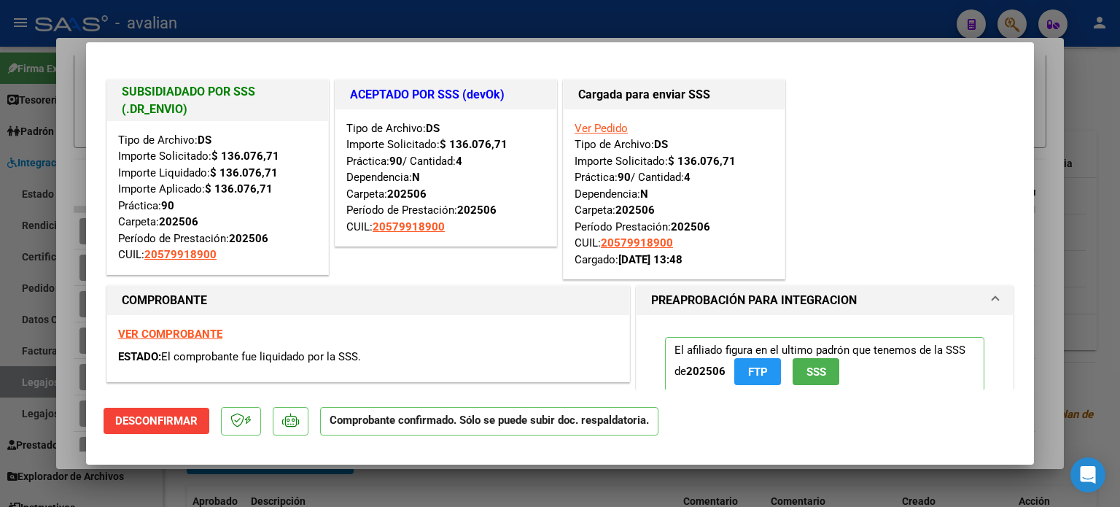
click at [192, 336] on strong "VER COMPROBANTE" at bounding box center [170, 333] width 104 height 13
type input "$ 0,00"
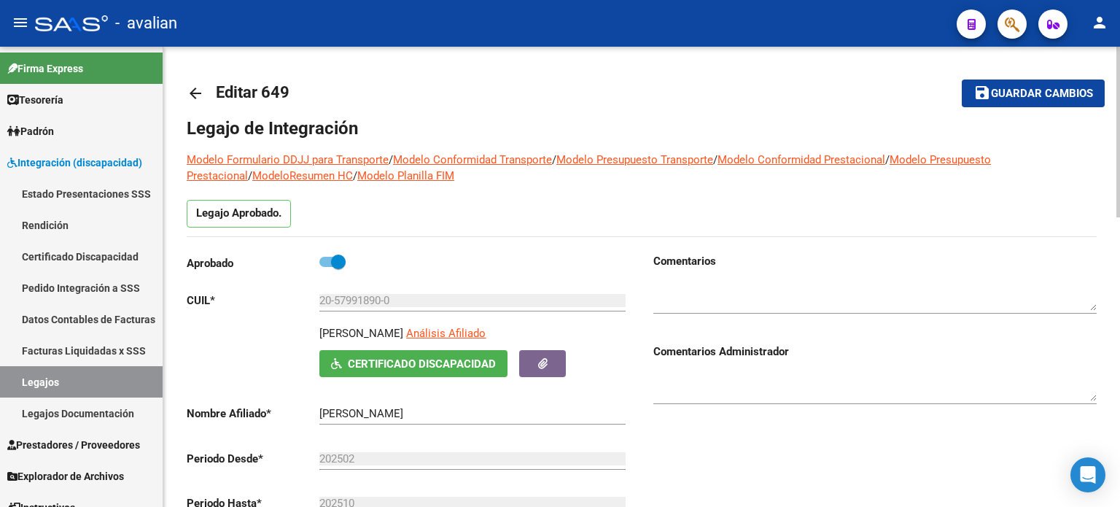
click at [192, 94] on mat-icon "arrow_back" at bounding box center [195, 93] width 17 height 17
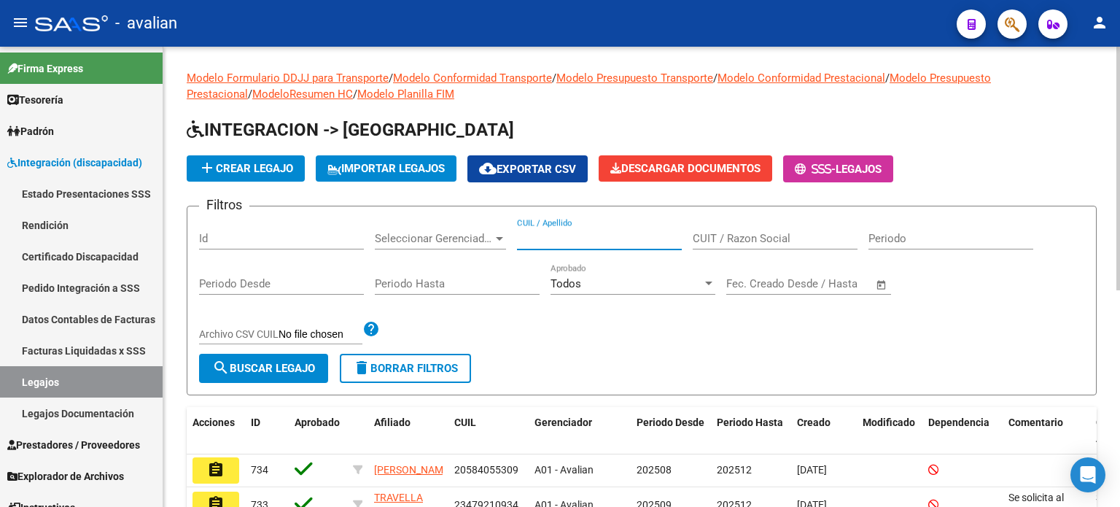
click at [565, 240] on input "CUIL / Apellido" at bounding box center [599, 238] width 165 height 13
paste input "20557928341"
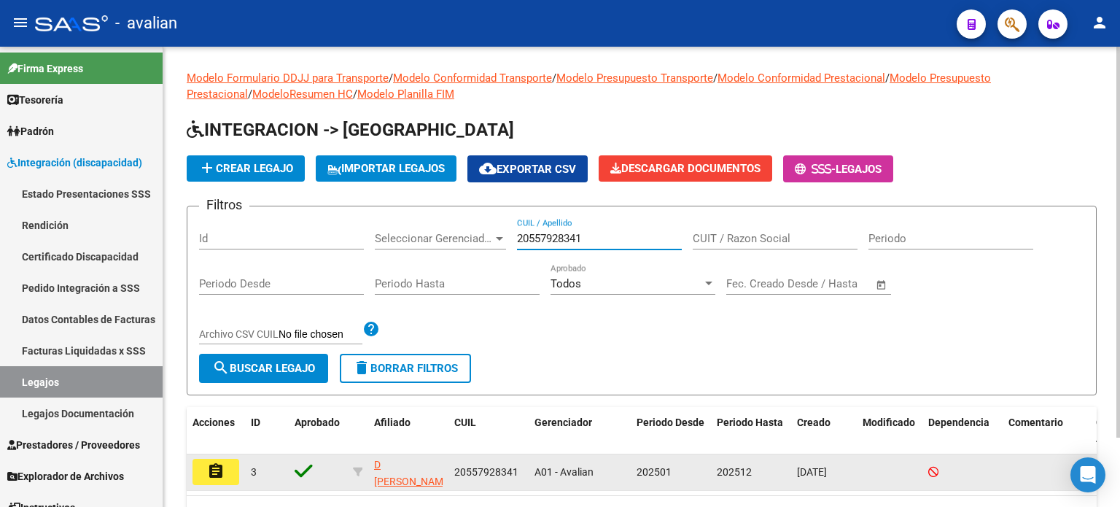
scroll to position [81, 0]
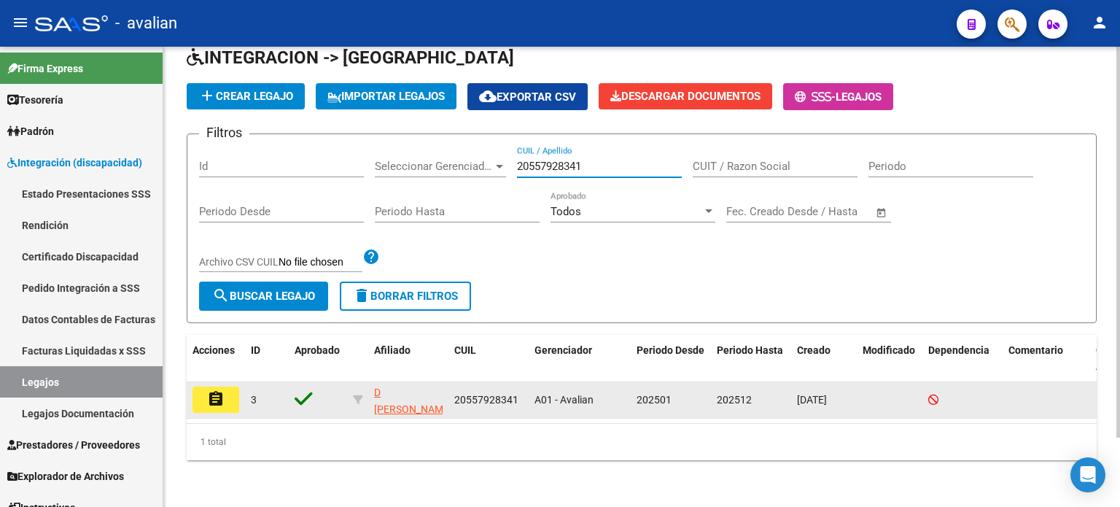
type input "20557928341"
click at [217, 390] on mat-icon "assignment" at bounding box center [215, 398] width 17 height 17
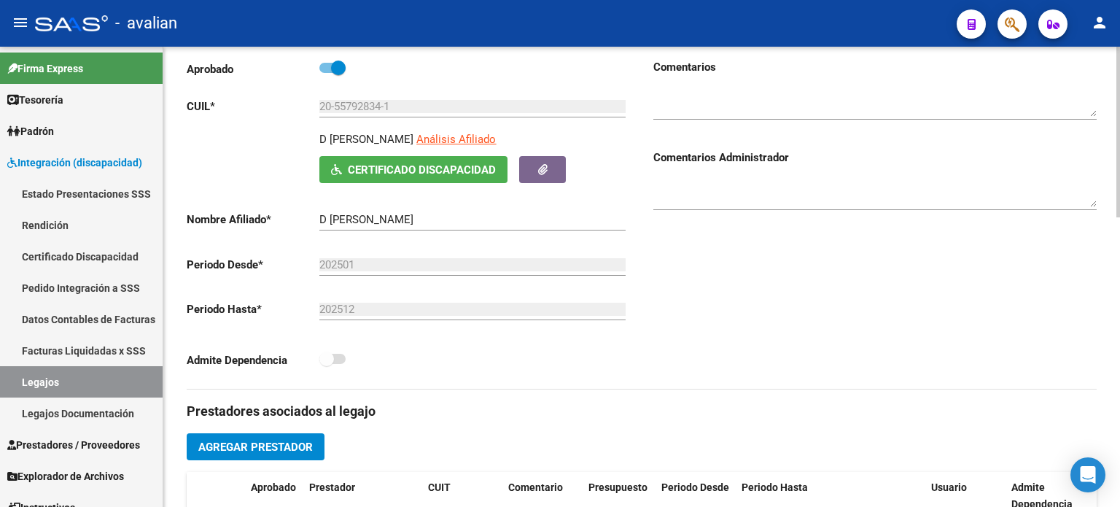
scroll to position [631, 0]
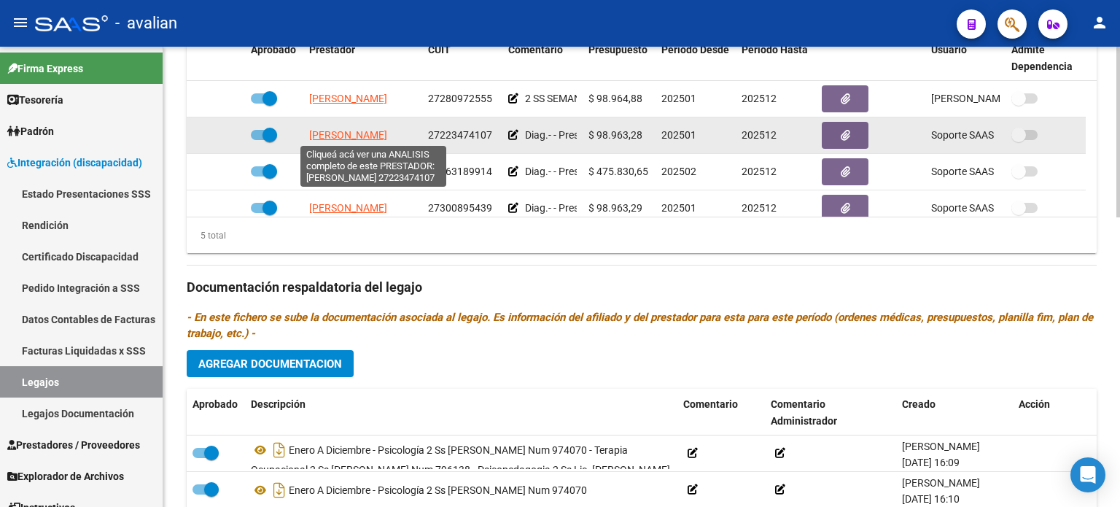
click at [335, 133] on span "[PERSON_NAME]" at bounding box center [348, 135] width 78 height 12
type textarea "27223474107"
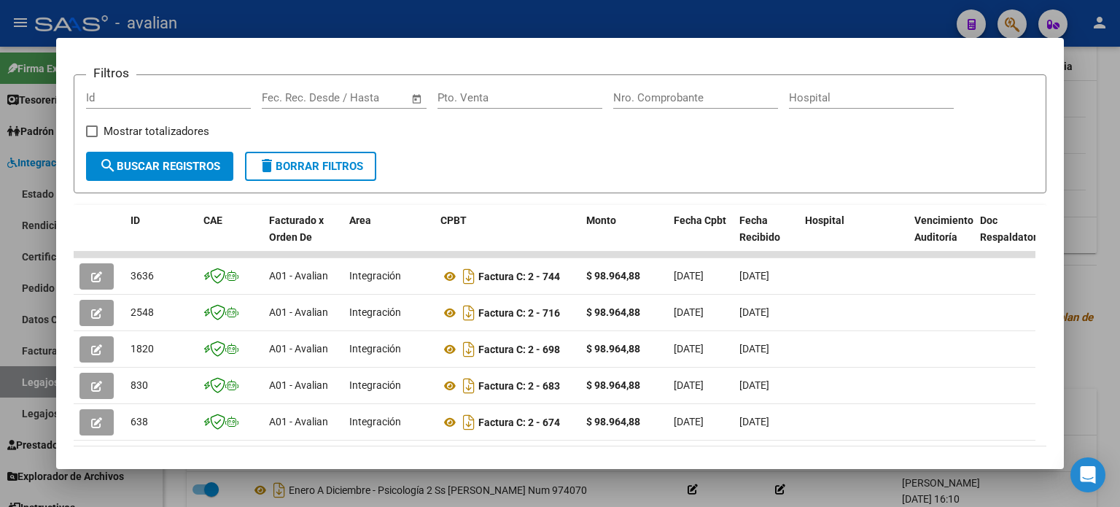
scroll to position [266, 0]
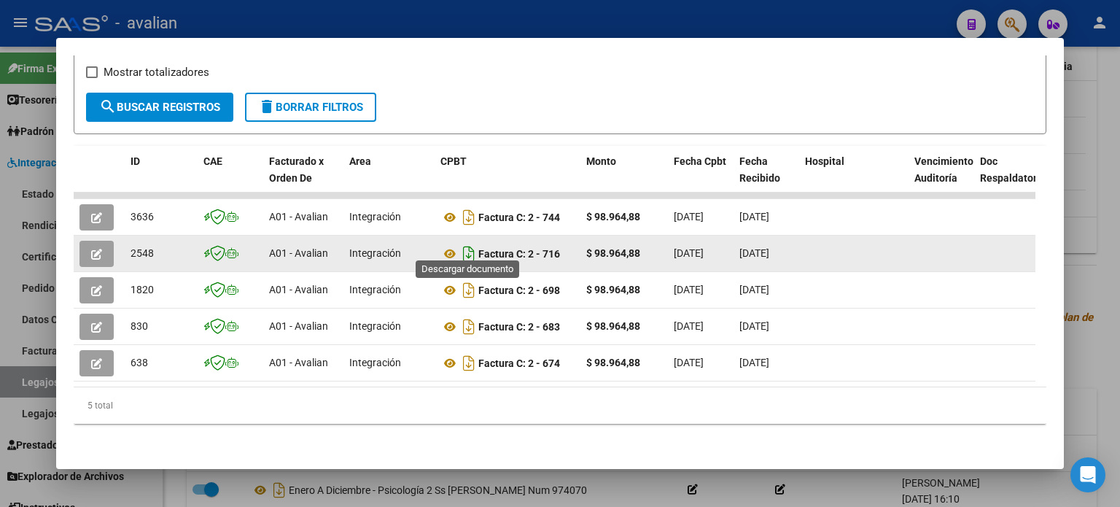
click at [470, 244] on icon "Descargar documento" at bounding box center [468, 253] width 19 height 23
click at [101, 249] on icon "button" at bounding box center [96, 254] width 11 height 11
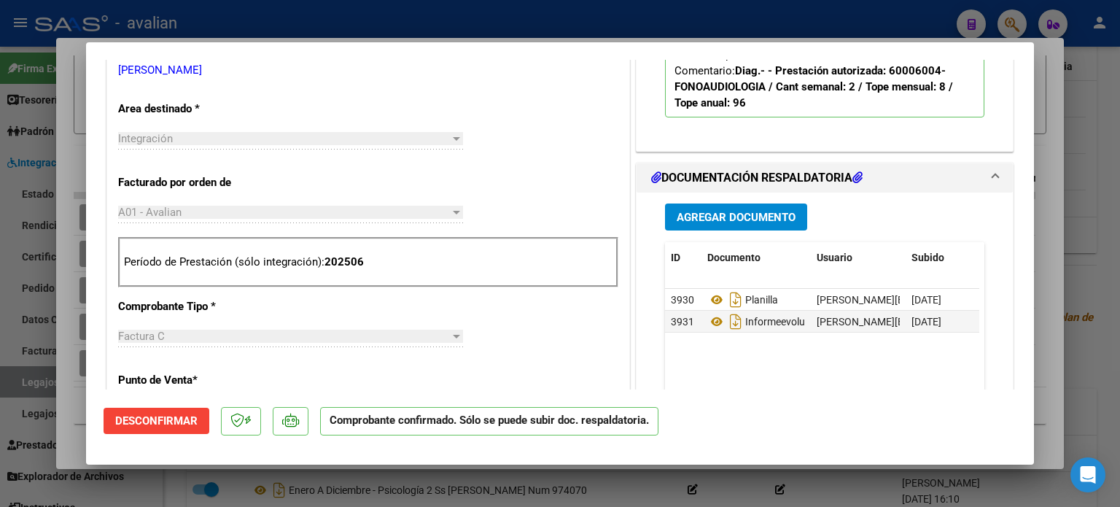
scroll to position [486, 0]
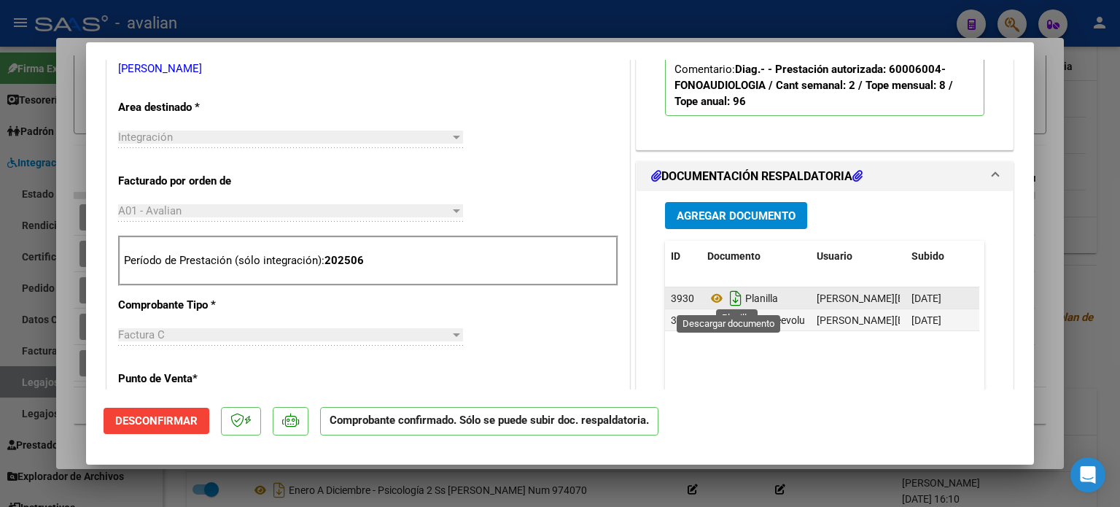
click at [731, 300] on icon "Descargar documento" at bounding box center [735, 298] width 19 height 23
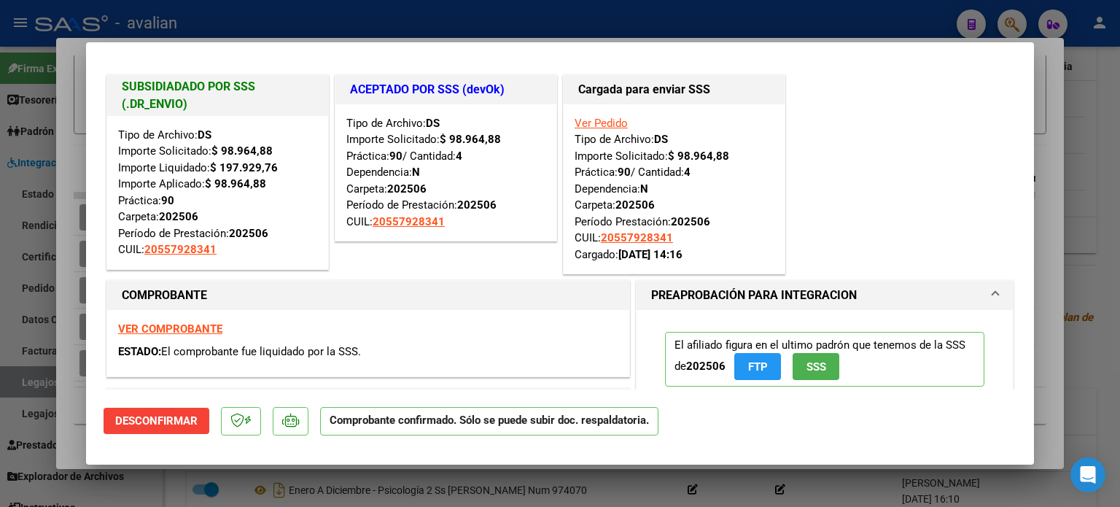
scroll to position [0, 0]
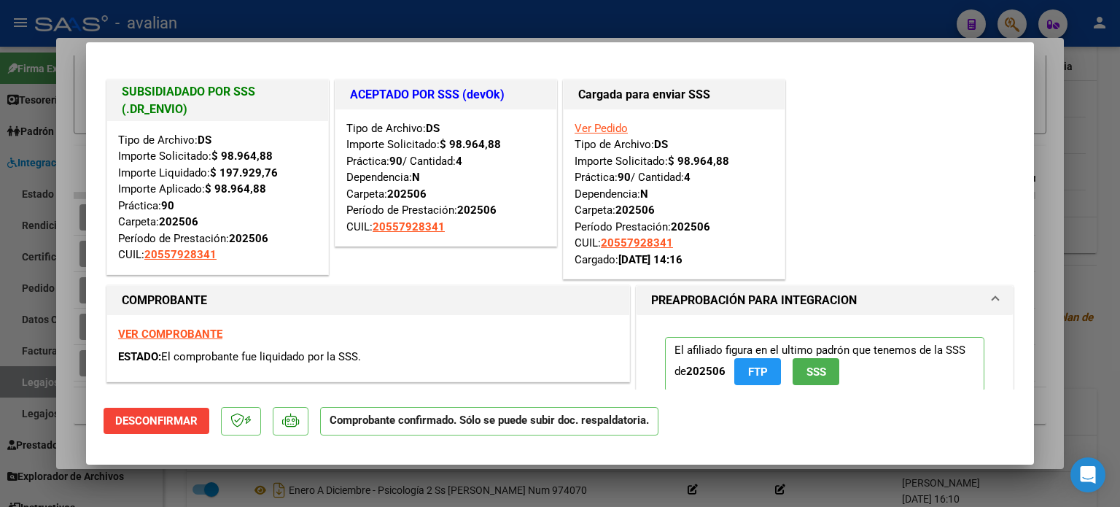
click at [157, 328] on strong "VER COMPROBANTE" at bounding box center [170, 333] width 104 height 13
type input "$ 0,00"
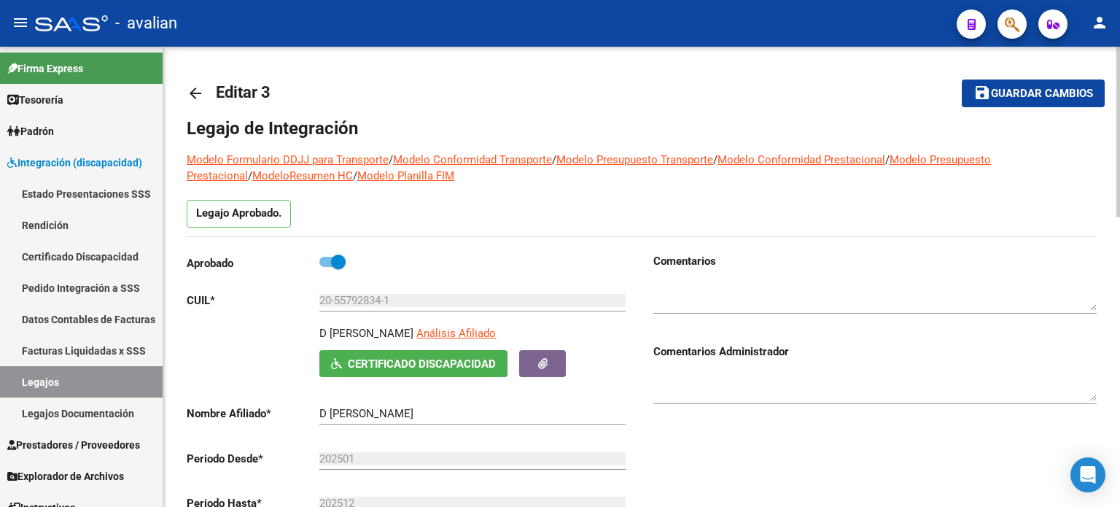
click at [201, 95] on mat-icon "arrow_back" at bounding box center [195, 93] width 17 height 17
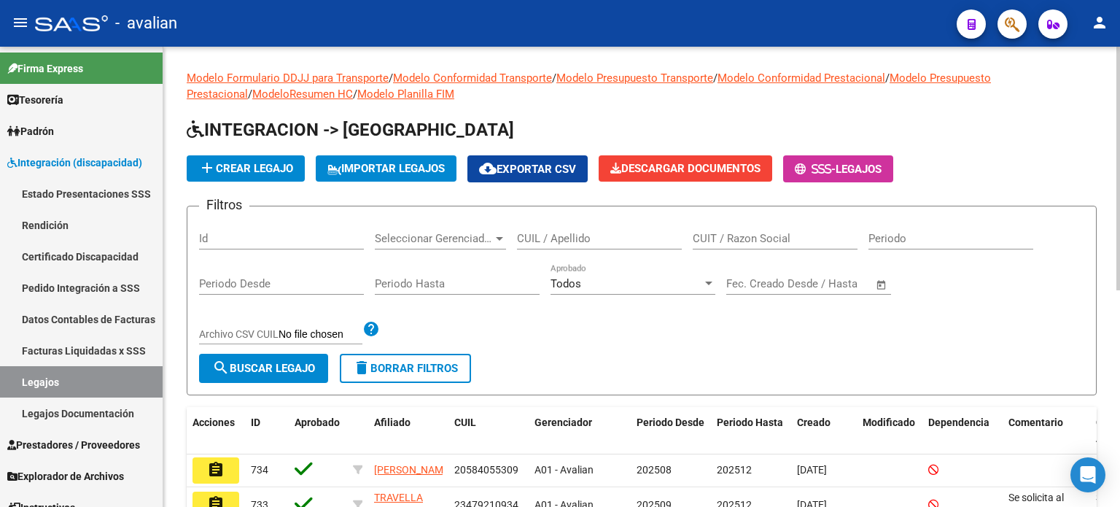
click at [587, 236] on input "CUIL / Apellido" at bounding box center [599, 238] width 165 height 13
paste input "27582274490"
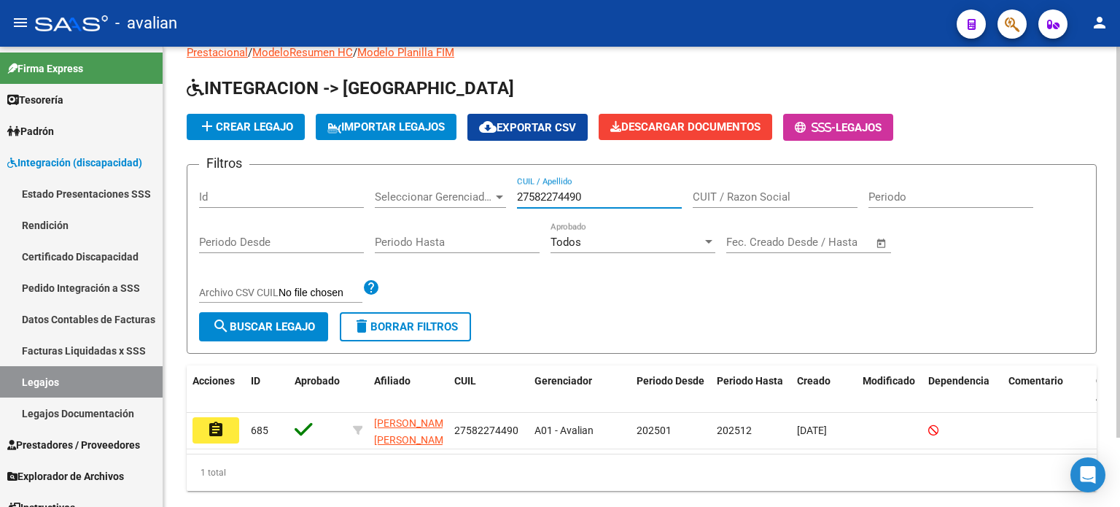
scroll to position [81, 0]
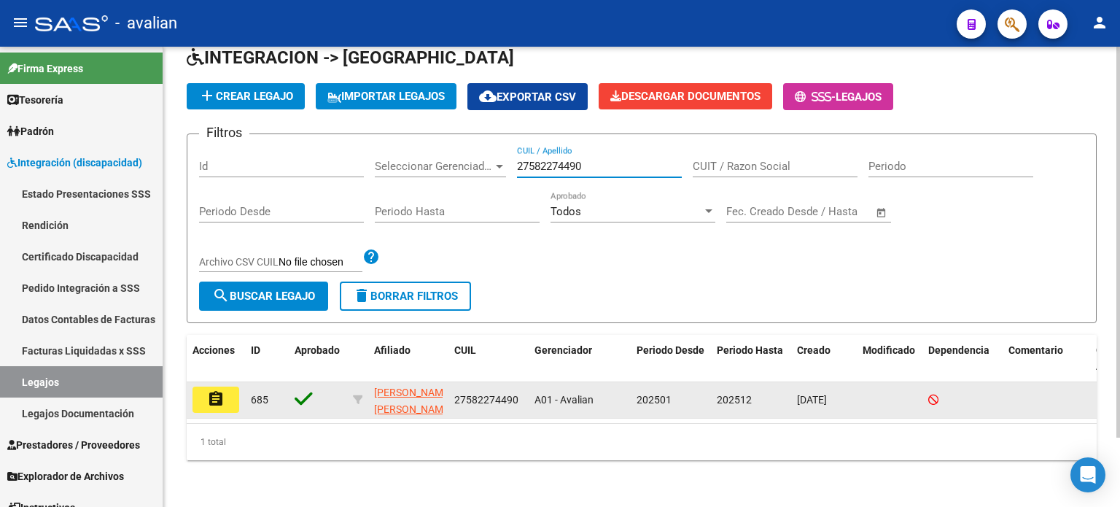
type input "27582274490"
click at [225, 386] on button "assignment" at bounding box center [215, 399] width 47 height 26
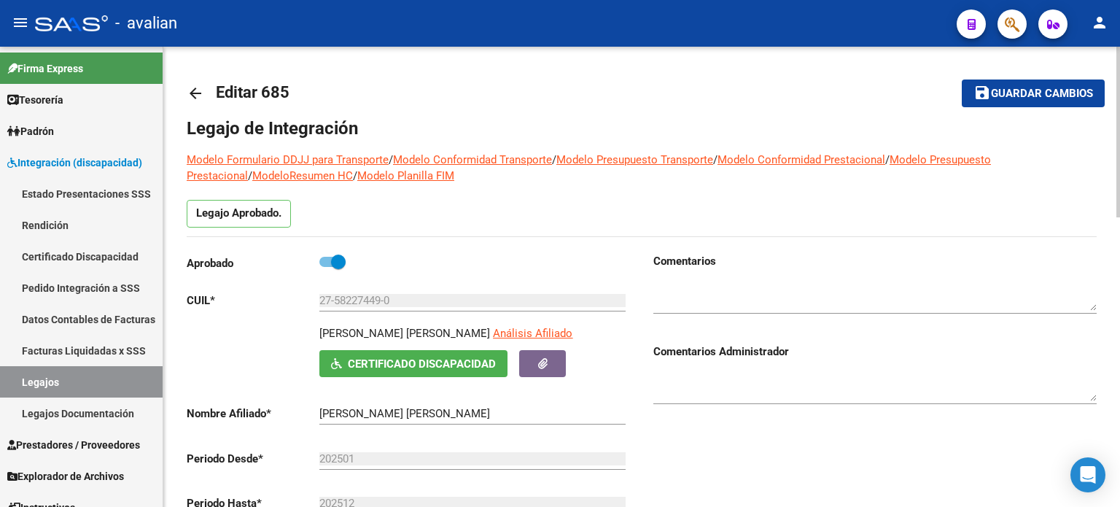
scroll to position [340, 0]
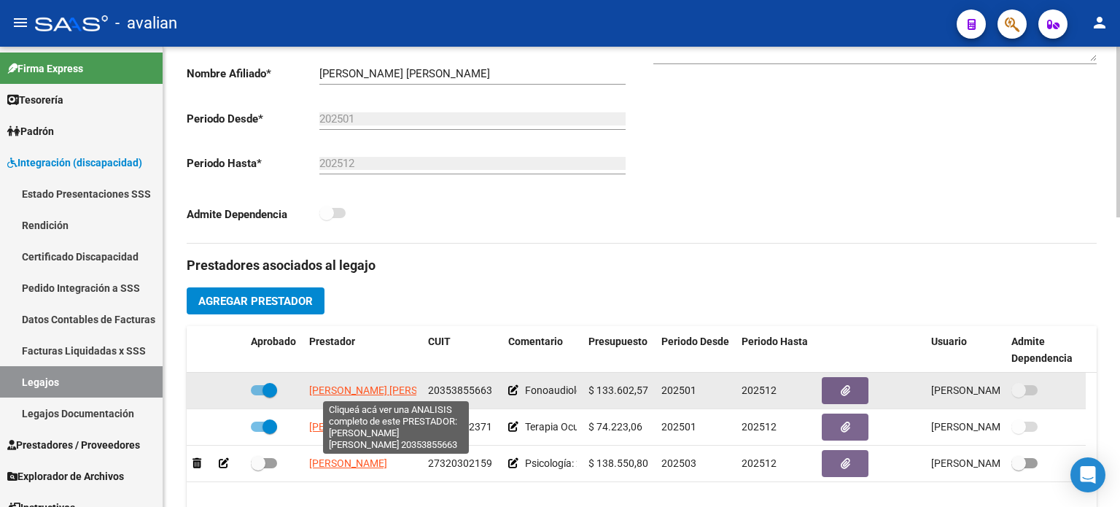
click at [359, 390] on span "[PERSON_NAME] [PERSON_NAME]" at bounding box center [388, 390] width 158 height 12
type textarea "20353855663"
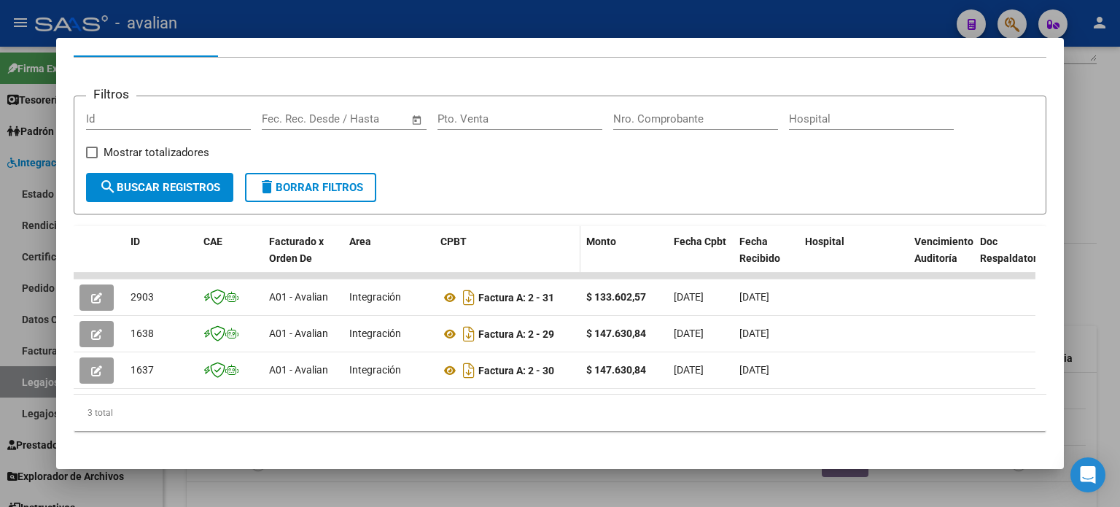
scroll to position [193, 0]
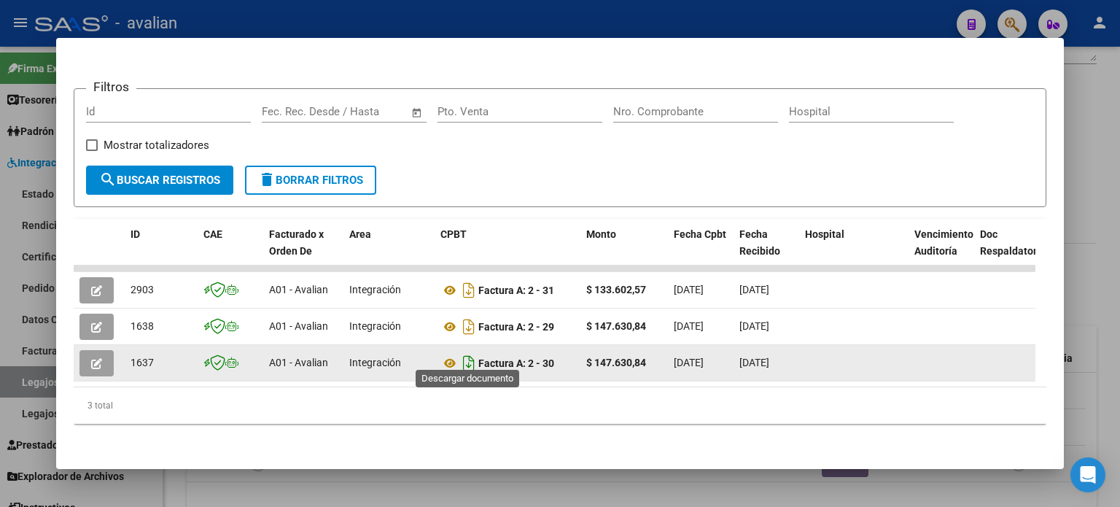
click at [470, 351] on icon "Descargar documento" at bounding box center [468, 362] width 19 height 23
click at [108, 350] on button "button" at bounding box center [96, 363] width 34 height 26
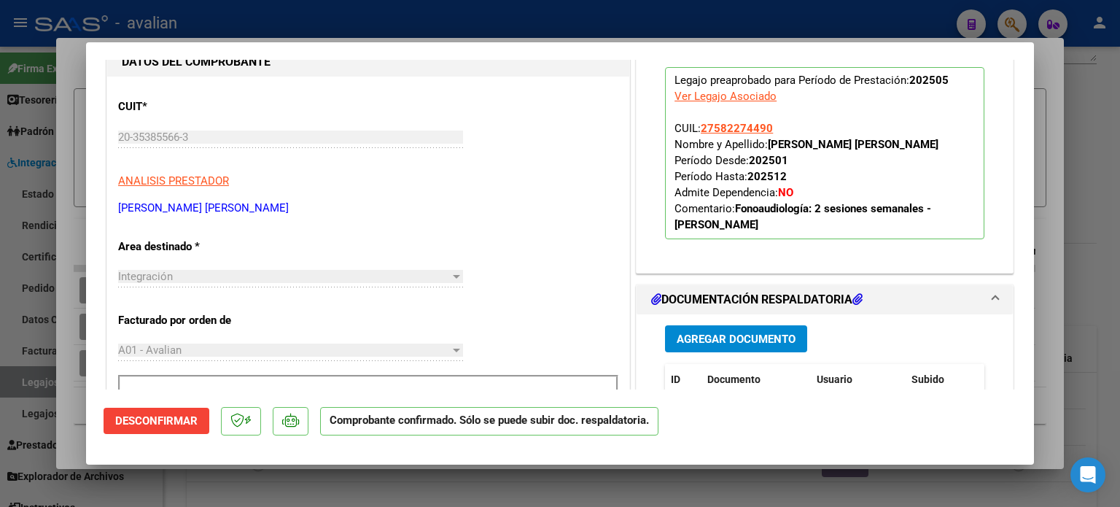
scroll to position [437, 0]
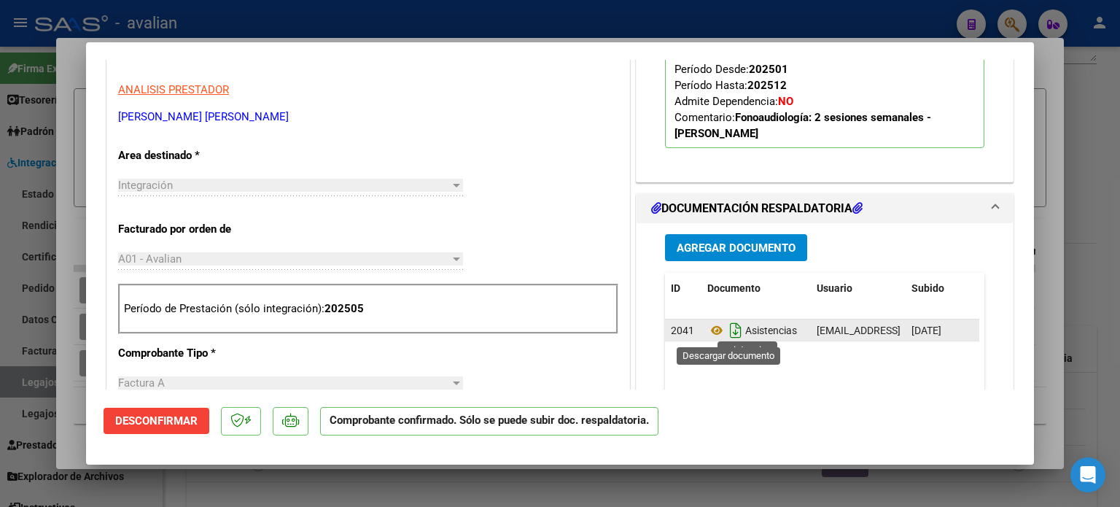
click at [726, 330] on icon "Descargar documento" at bounding box center [735, 330] width 19 height 23
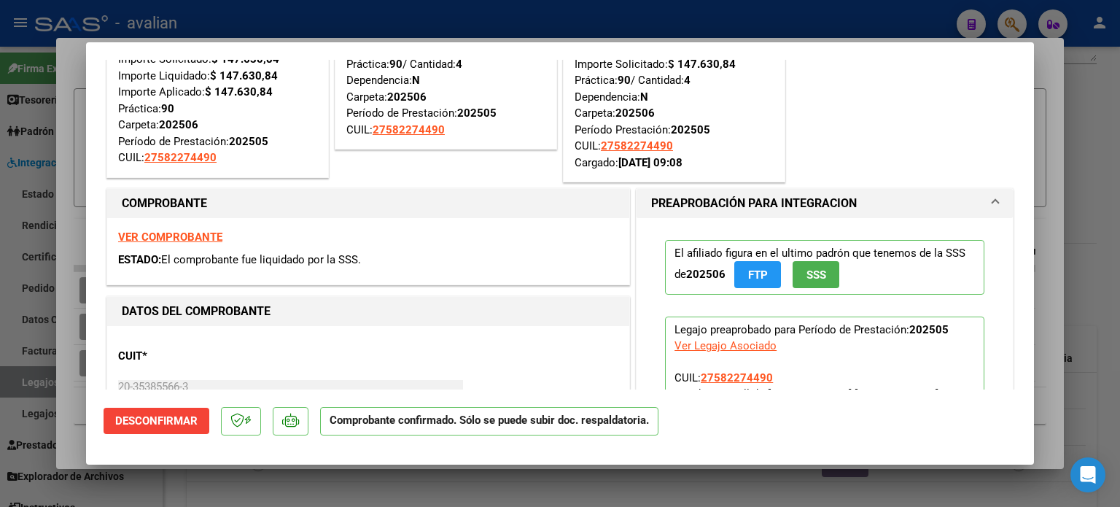
scroll to position [0, 0]
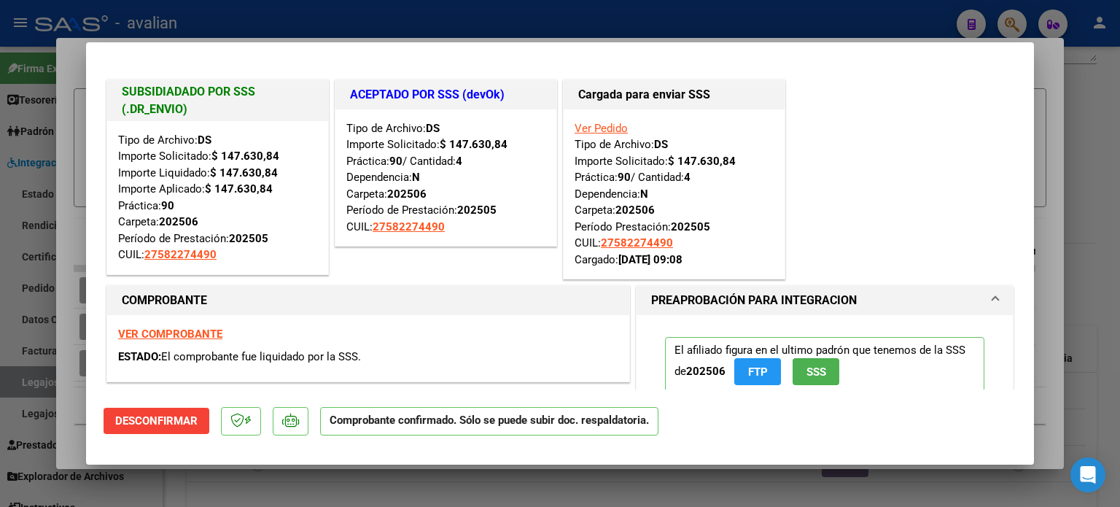
click at [177, 331] on strong "VER COMPROBANTE" at bounding box center [170, 333] width 104 height 13
